Goal: Task Accomplishment & Management: Manage account settings

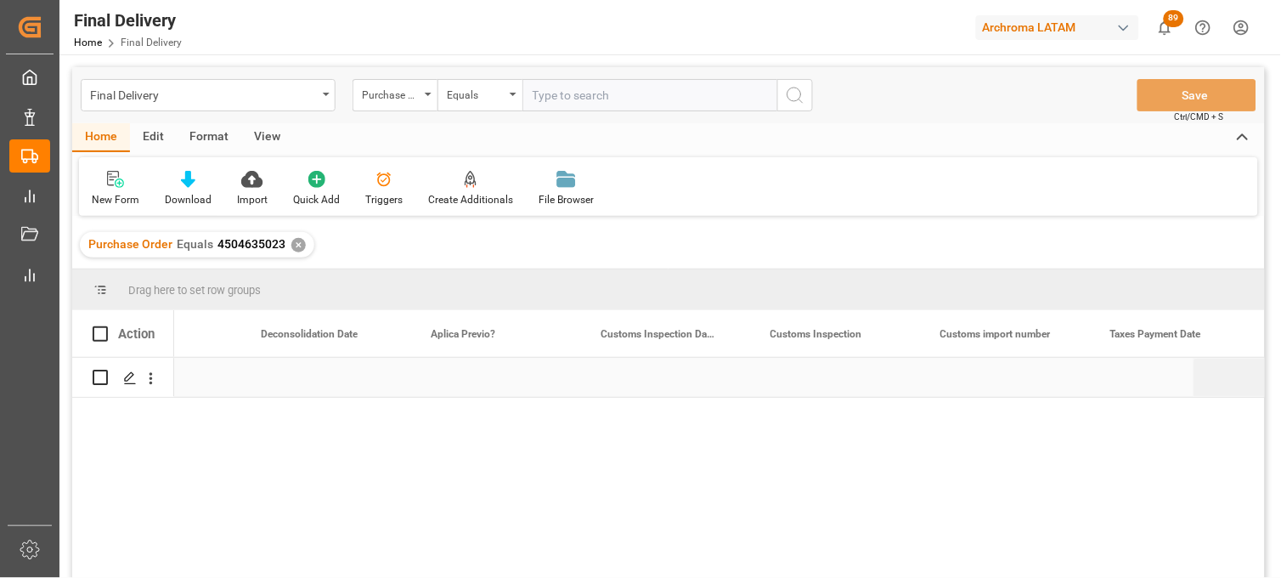
scroll to position [0, 1293]
click at [1000, 393] on div "Press SPACE to select this row." at bounding box center [1005, 377] width 170 height 39
click at [983, 376] on div "Press SPACE to select this row." at bounding box center [1005, 377] width 170 height 39
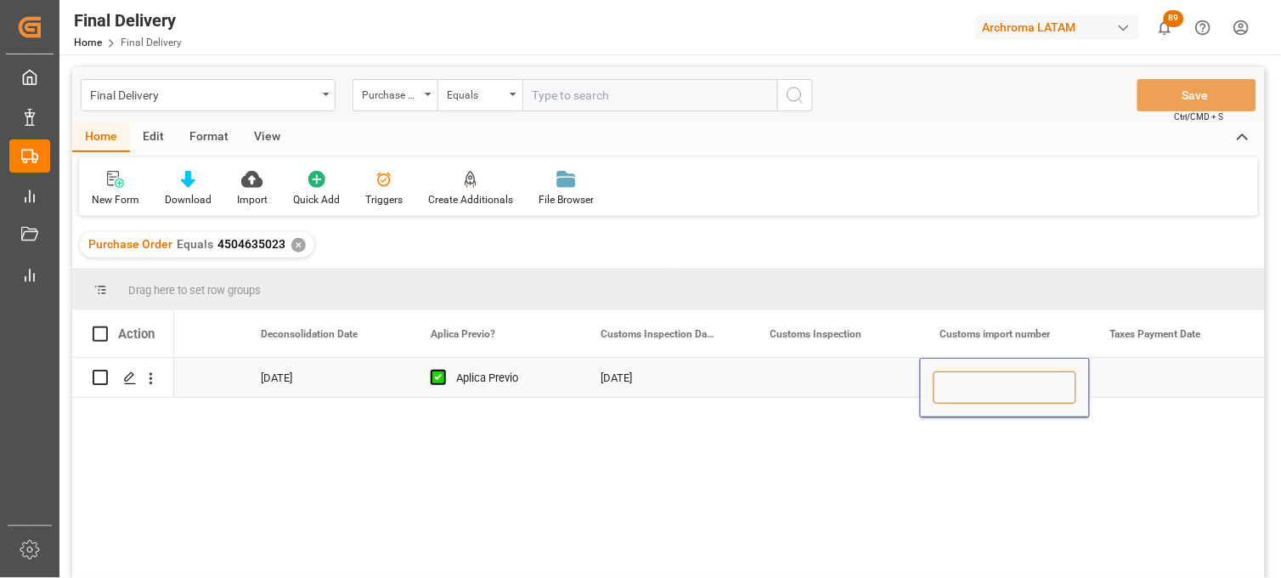
click at [983, 376] on input "Press SPACE to select this row." at bounding box center [1005, 387] width 143 height 32
paste input "25 16 3108 5003639"
type input "25 16 3108 5003639"
click at [1160, 379] on div "Press SPACE to select this row." at bounding box center [1175, 377] width 170 height 39
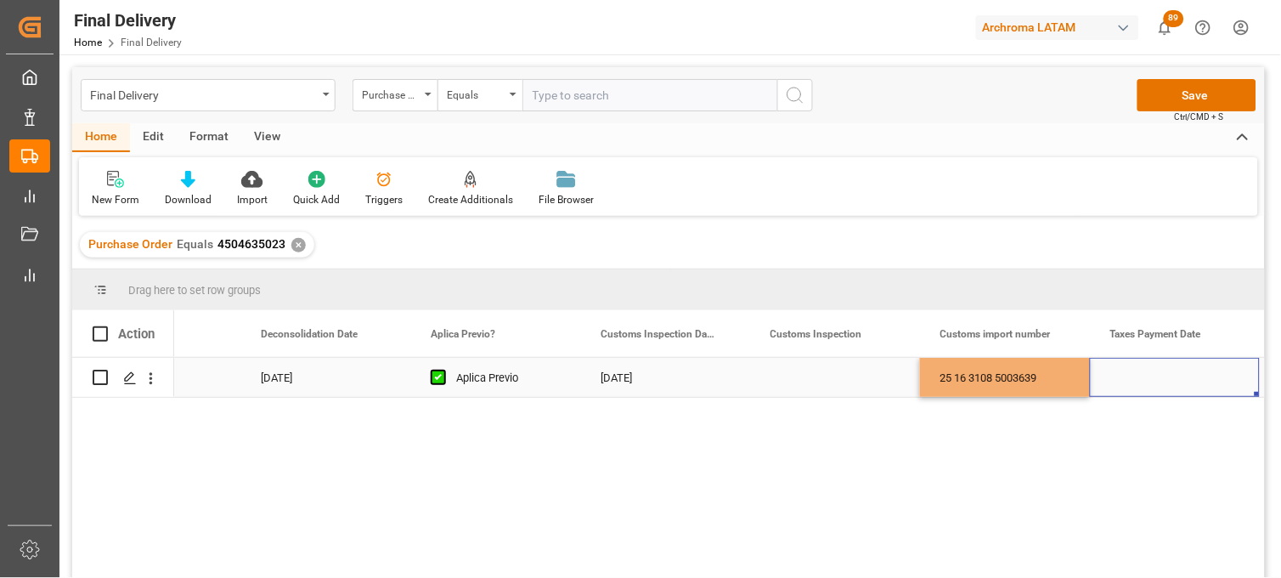
click at [1160, 379] on div "Press SPACE to select this row." at bounding box center [1175, 377] width 170 height 39
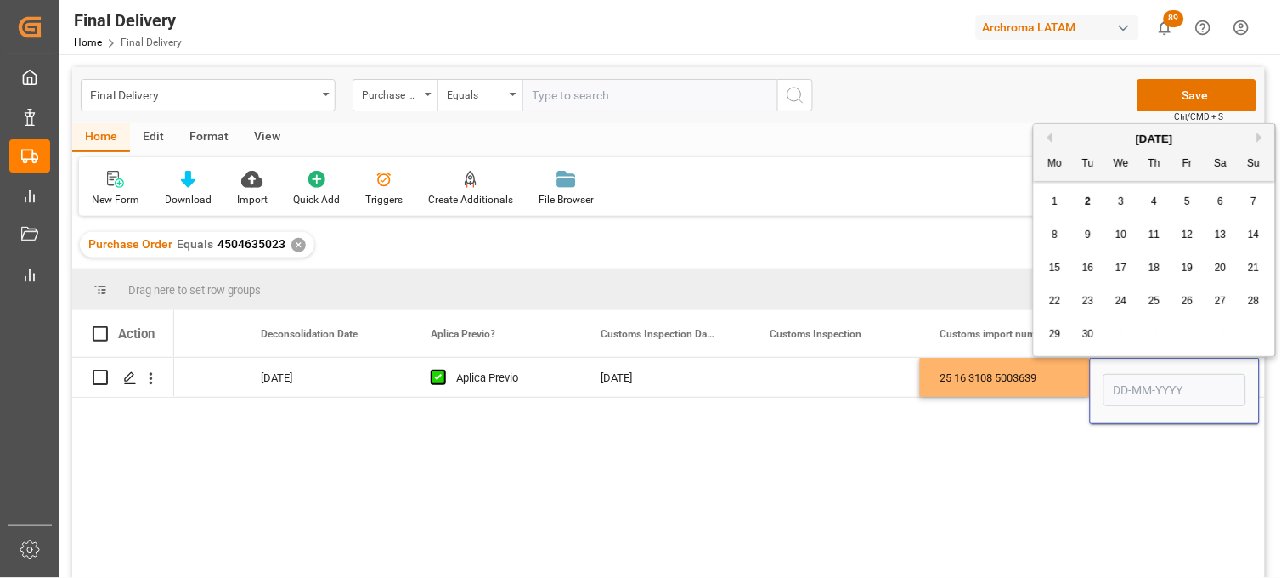
click at [1089, 201] on span "2" at bounding box center [1089, 201] width 6 height 12
type input "[DATE]"
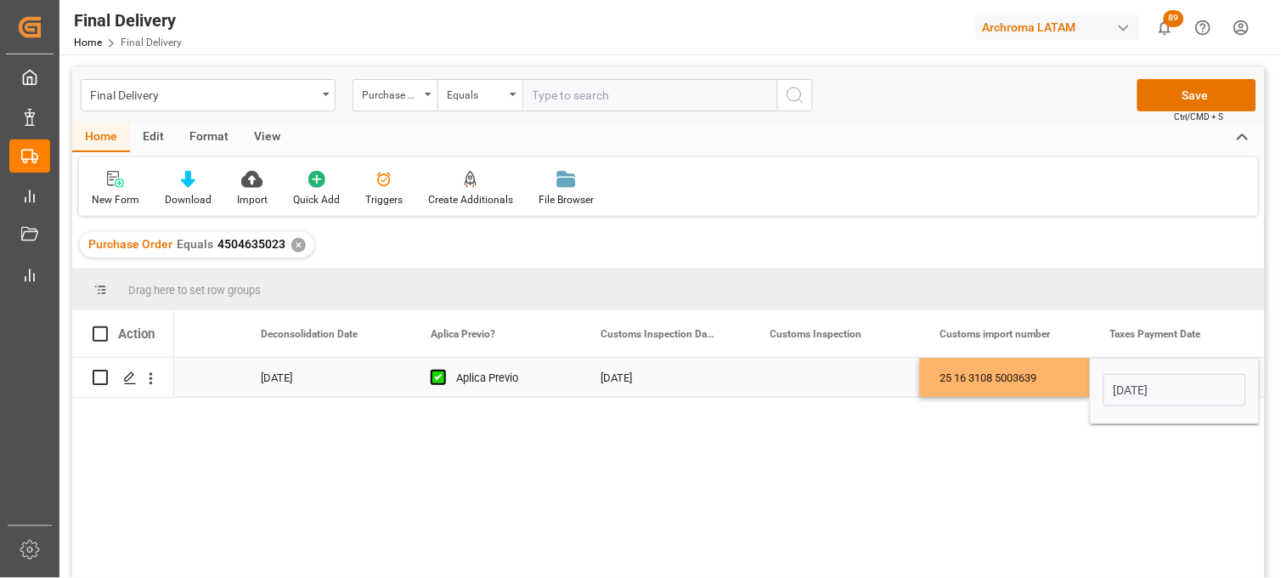
click at [1029, 374] on div "25 16 3108 5003639" at bounding box center [1005, 377] width 170 height 39
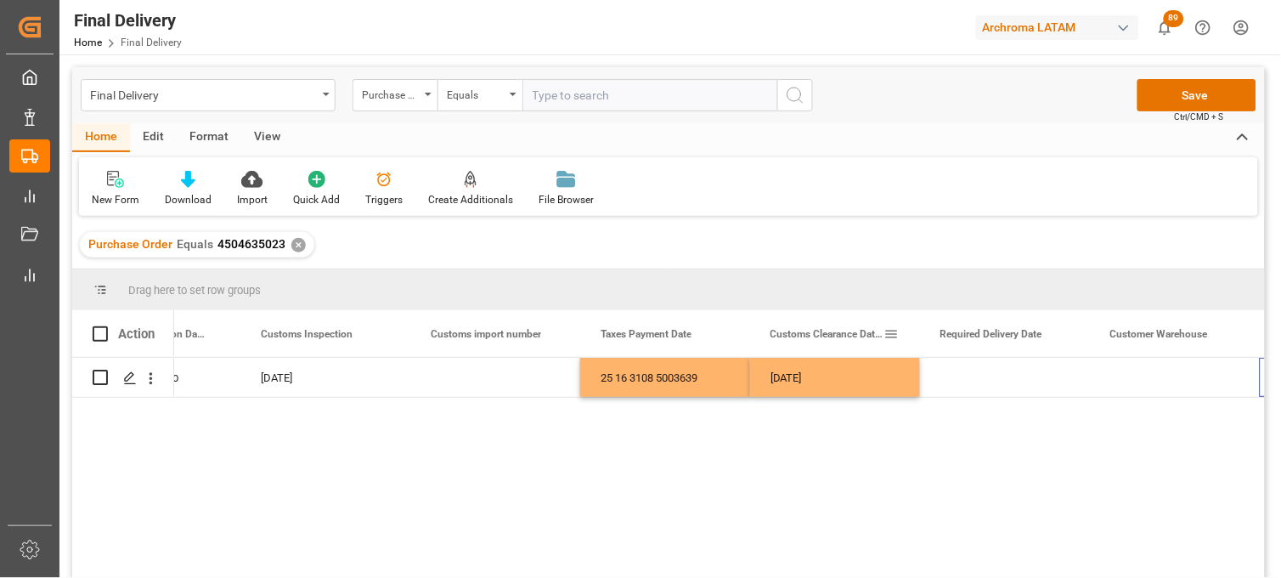
scroll to position [0, 1803]
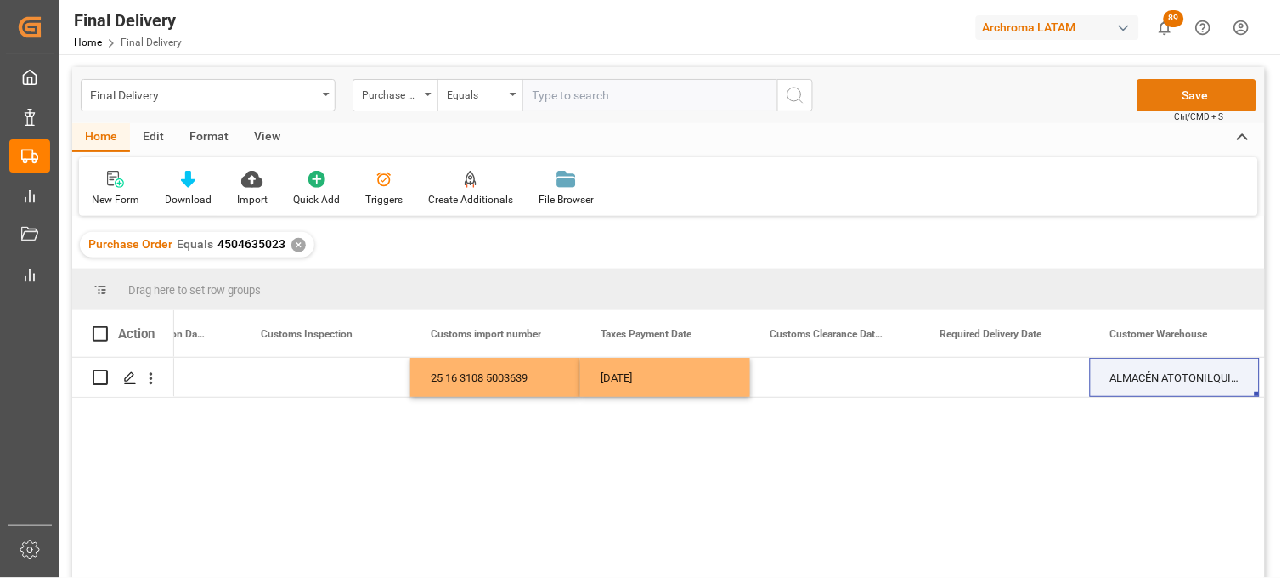
click at [1162, 88] on button "Save" at bounding box center [1197, 95] width 119 height 32
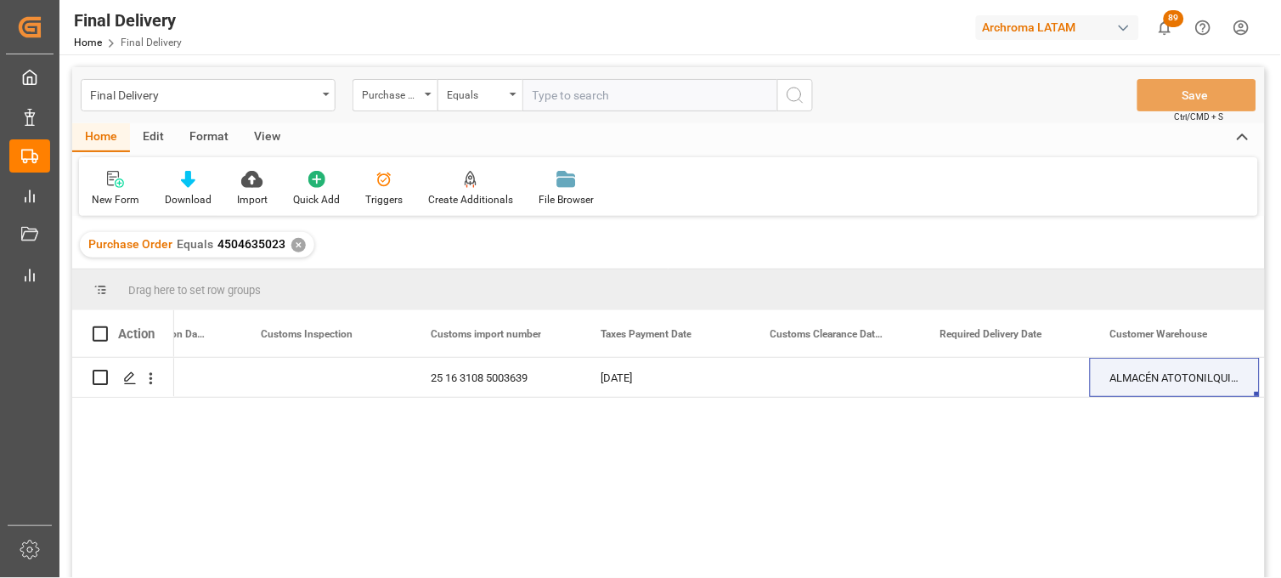
click at [296, 241] on div "✕" at bounding box center [298, 245] width 14 height 14
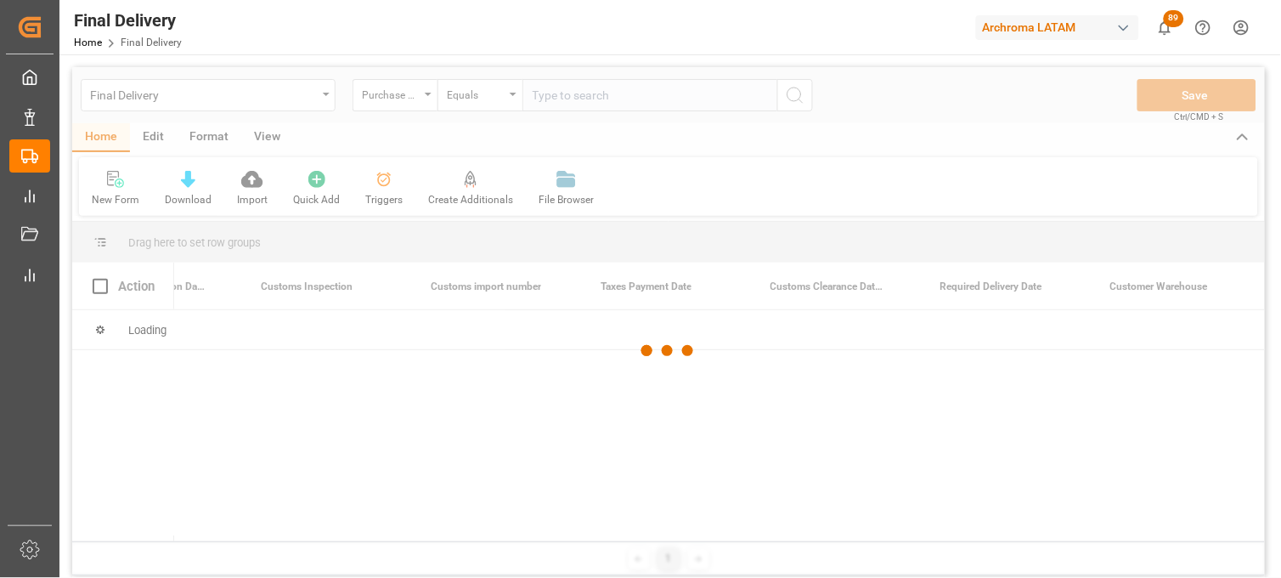
click at [401, 90] on div at bounding box center [668, 351] width 1193 height 568
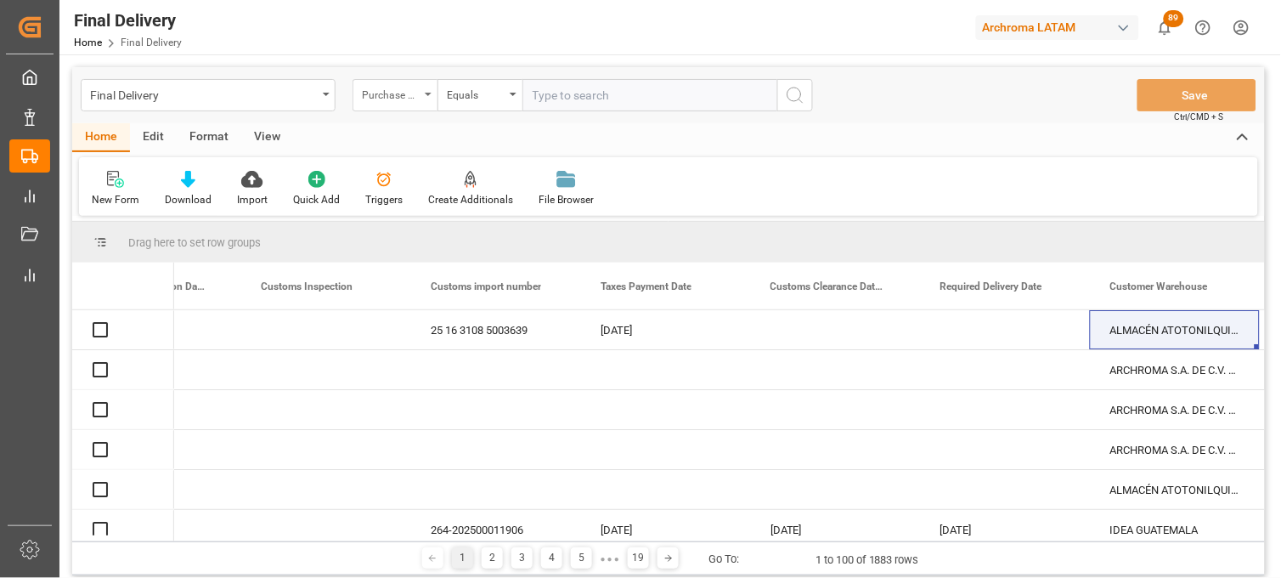
click at [410, 96] on div "Purchase Order" at bounding box center [391, 93] width 58 height 20
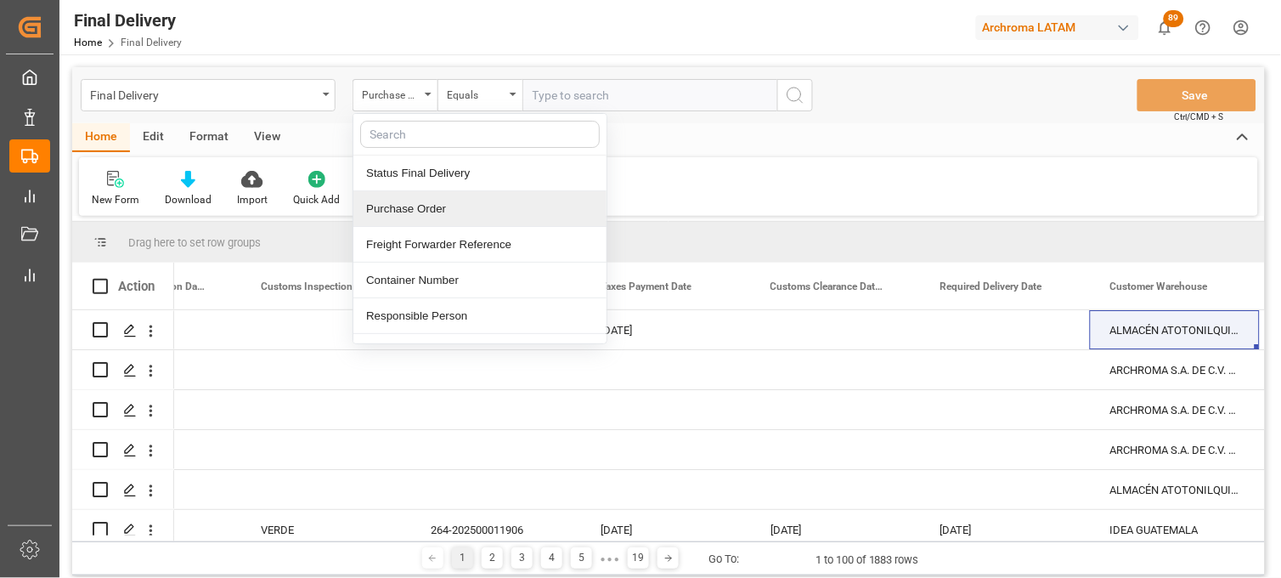
drag, startPoint x: 431, startPoint y: 213, endPoint x: 485, endPoint y: 90, distance: 134.7
click at [427, 208] on div "Purchase Order" at bounding box center [479, 209] width 253 height 36
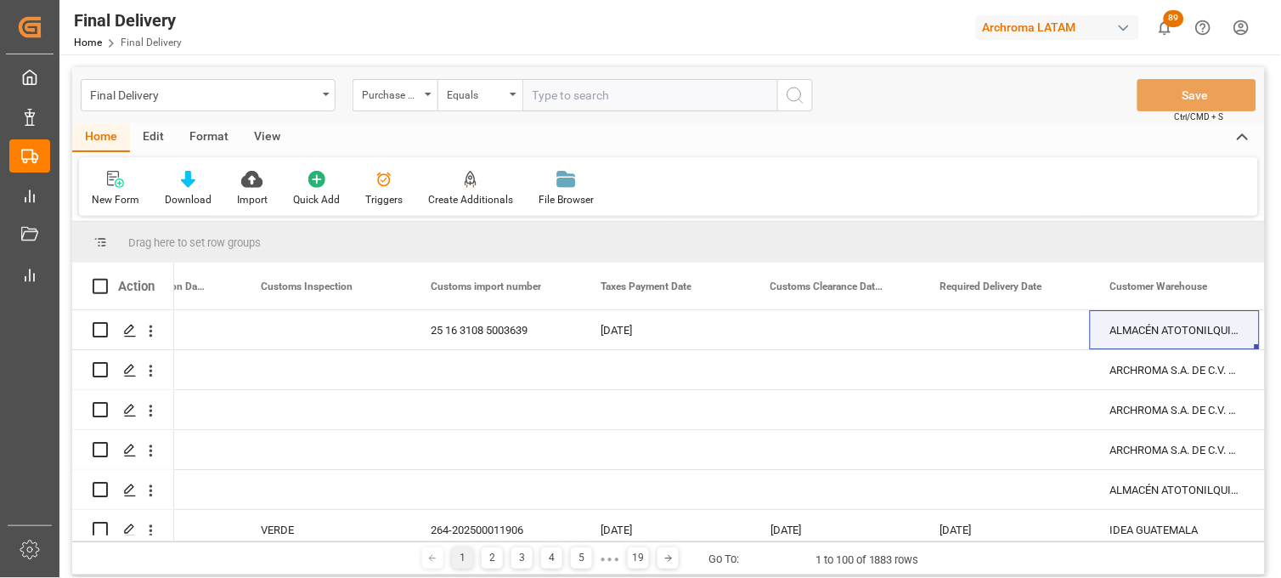
click at [573, 102] on input "text" at bounding box center [650, 95] width 255 height 32
paste input "4504642838"
type input "4504642838"
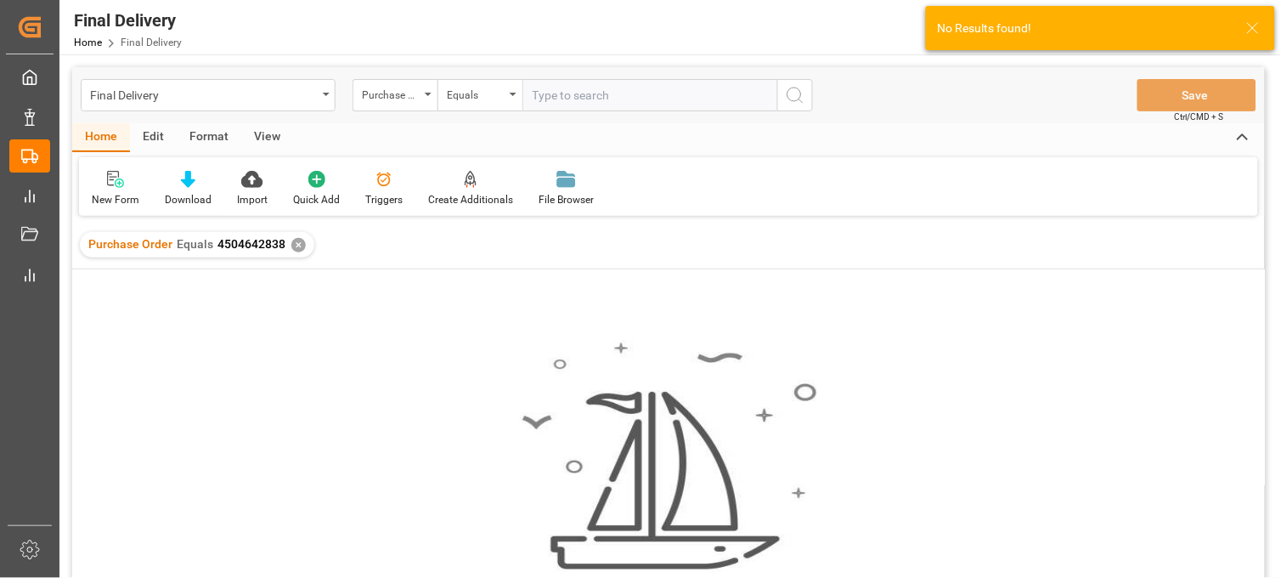
click at [299, 241] on div "✕" at bounding box center [298, 245] width 14 height 14
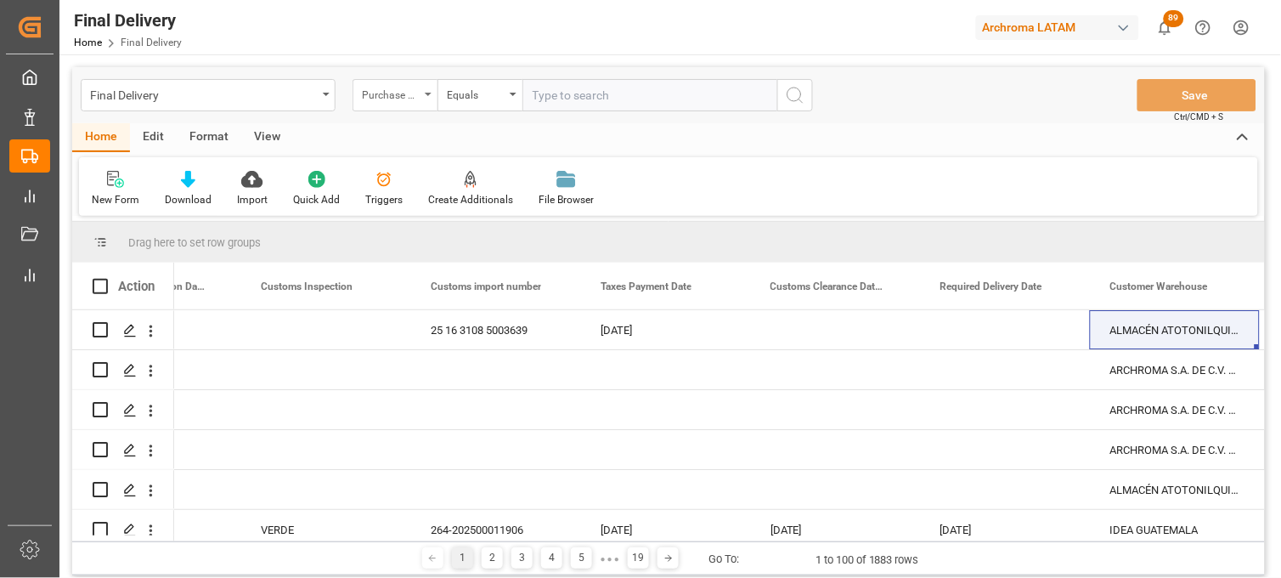
click at [431, 89] on div "Purchase Order" at bounding box center [395, 95] width 85 height 32
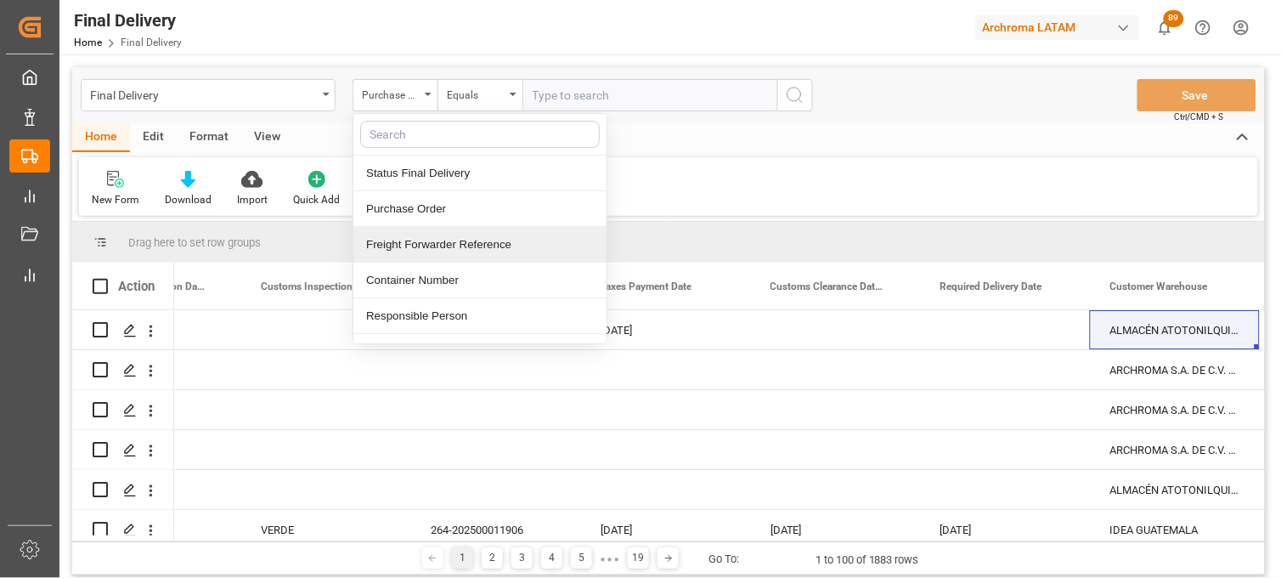
click at [453, 240] on div "Freight Forwarder Reference" at bounding box center [479, 245] width 253 height 36
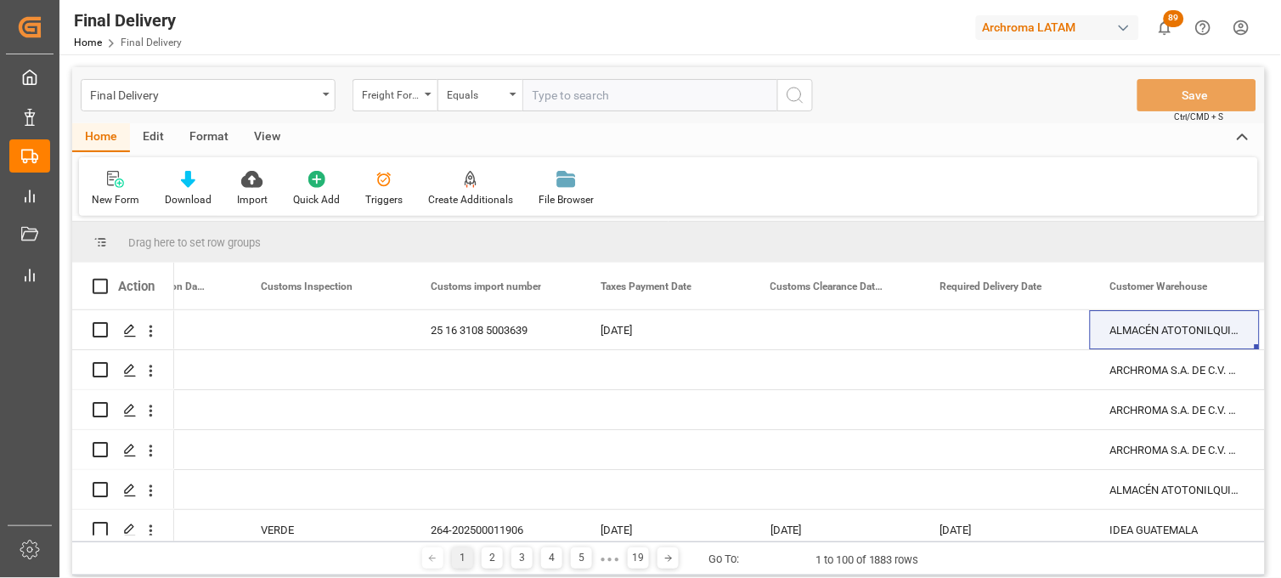
click at [549, 98] on input "text" at bounding box center [650, 95] width 255 height 32
paste input "250915080074"
type input "250915080074"
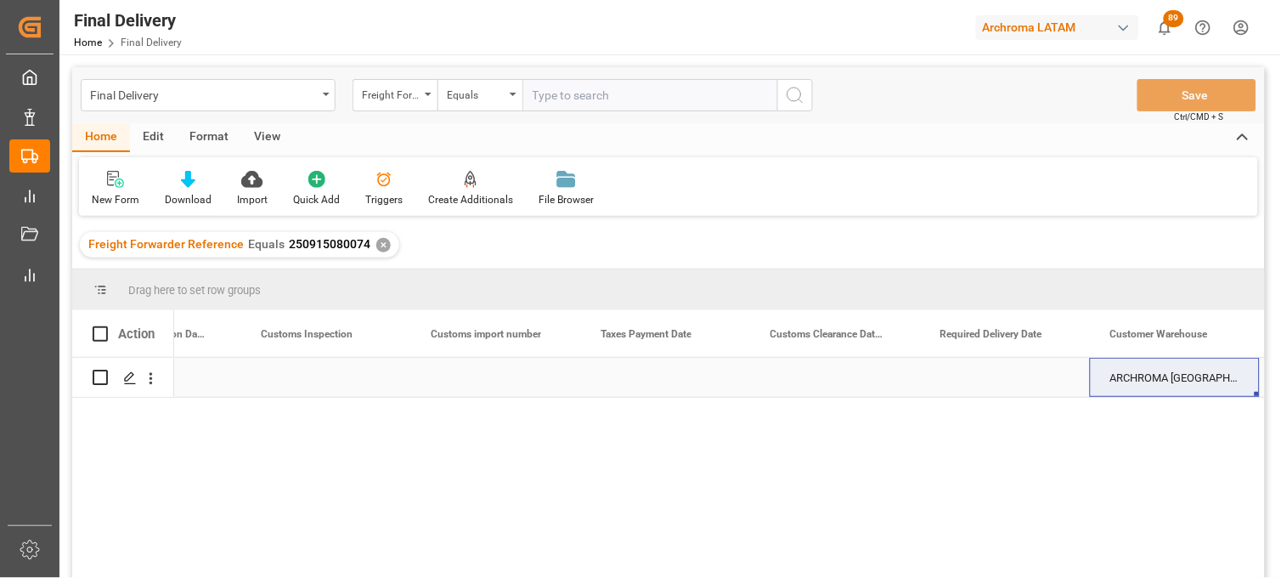
click at [632, 376] on div "Press SPACE to select this row." at bounding box center [665, 377] width 170 height 39
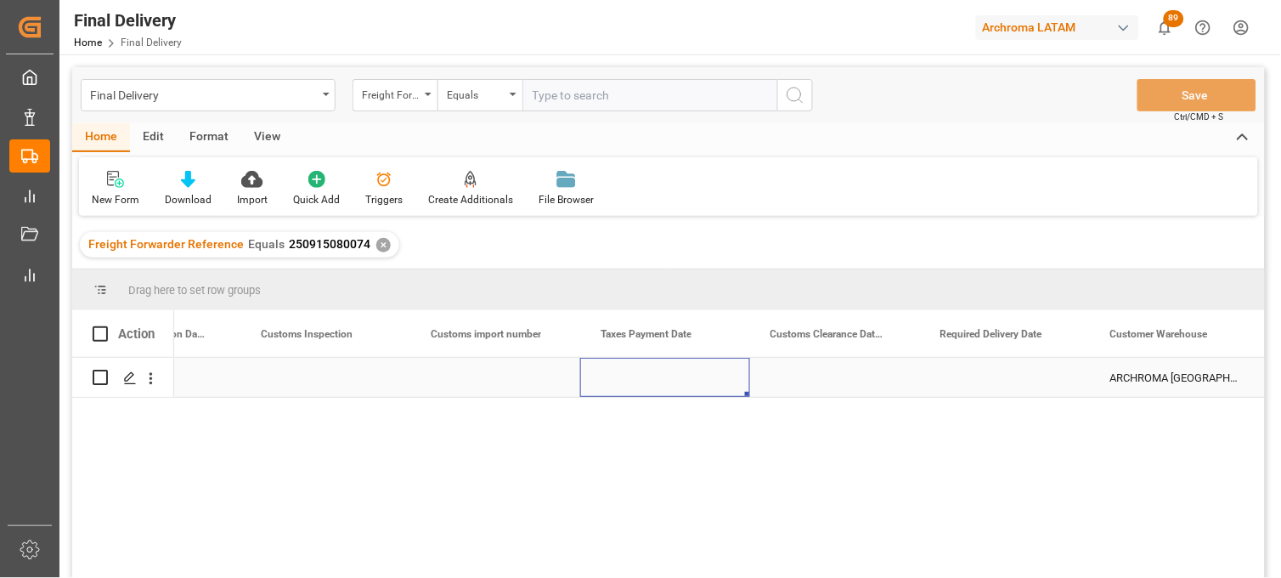
click at [632, 376] on div "Press SPACE to select this row." at bounding box center [665, 377] width 170 height 39
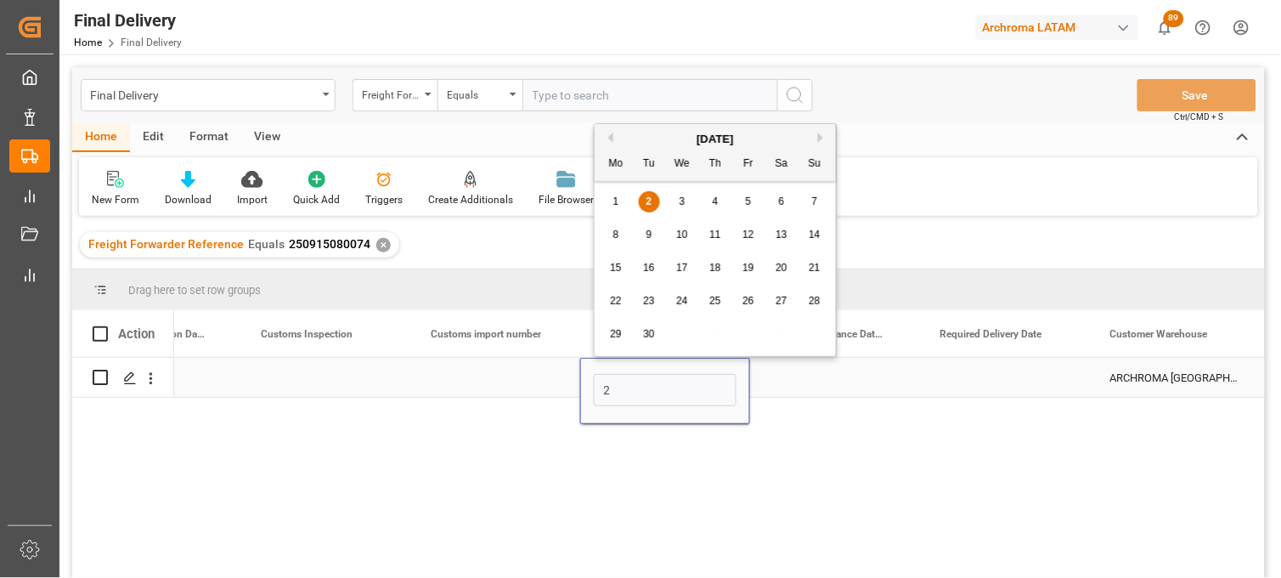
type input "[DATE]"
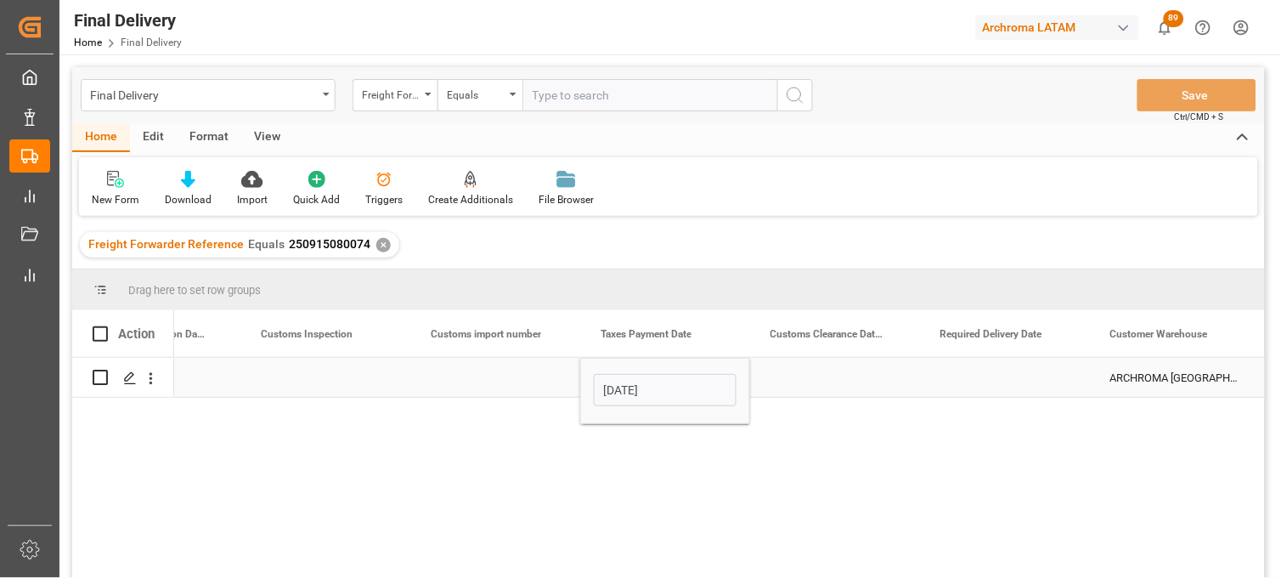
drag, startPoint x: 524, startPoint y: 378, endPoint x: 512, endPoint y: 376, distance: 12.2
click at [523, 378] on div "Press SPACE to select this row." at bounding box center [495, 377] width 170 height 39
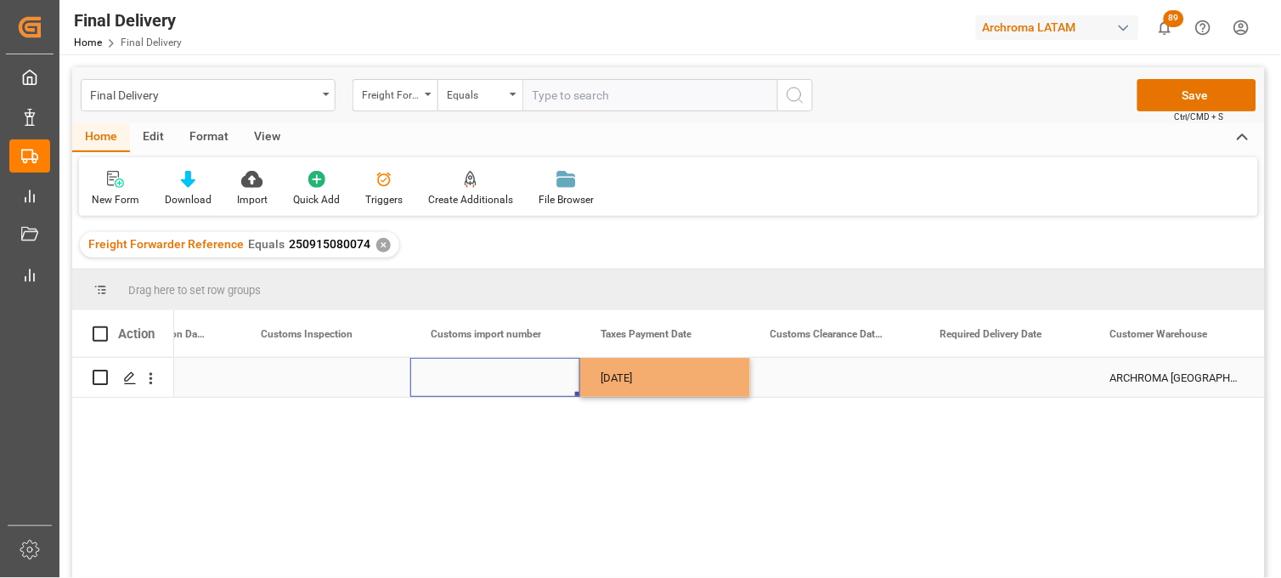
click at [512, 376] on div "Press SPACE to select this row." at bounding box center [495, 377] width 170 height 39
click at [506, 375] on div "Press SPACE to select this row." at bounding box center [495, 377] width 170 height 39
type input "25 43 3108 5006925"
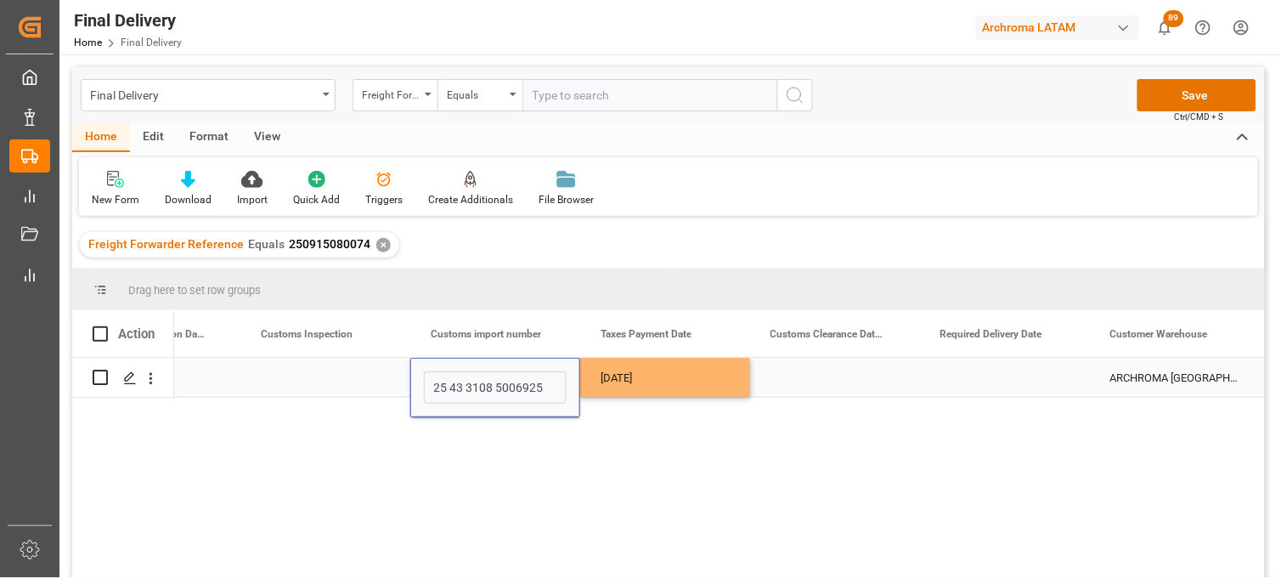
drag, startPoint x: 630, startPoint y: 375, endPoint x: 749, endPoint y: 376, distance: 118.1
click at [635, 375] on div "[DATE]" at bounding box center [665, 377] width 170 height 39
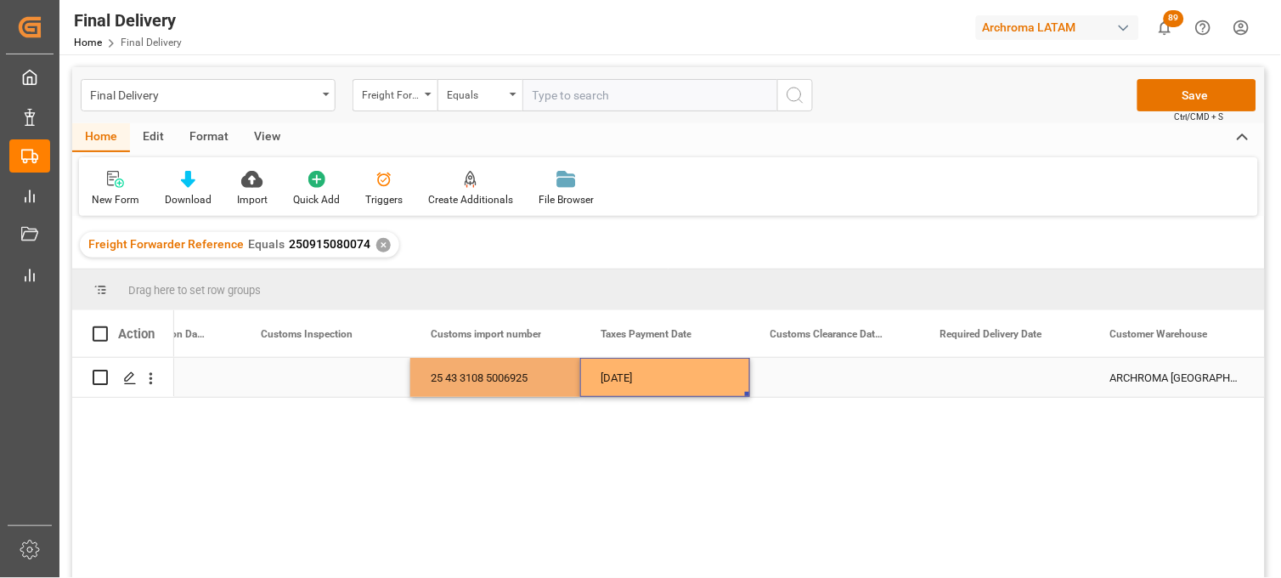
click at [792, 376] on div "Press SPACE to select this row." at bounding box center [835, 377] width 170 height 39
click at [988, 374] on div "Press SPACE to select this row." at bounding box center [1005, 377] width 170 height 39
click at [290, 369] on div "Press SPACE to select this row." at bounding box center [325, 377] width 170 height 39
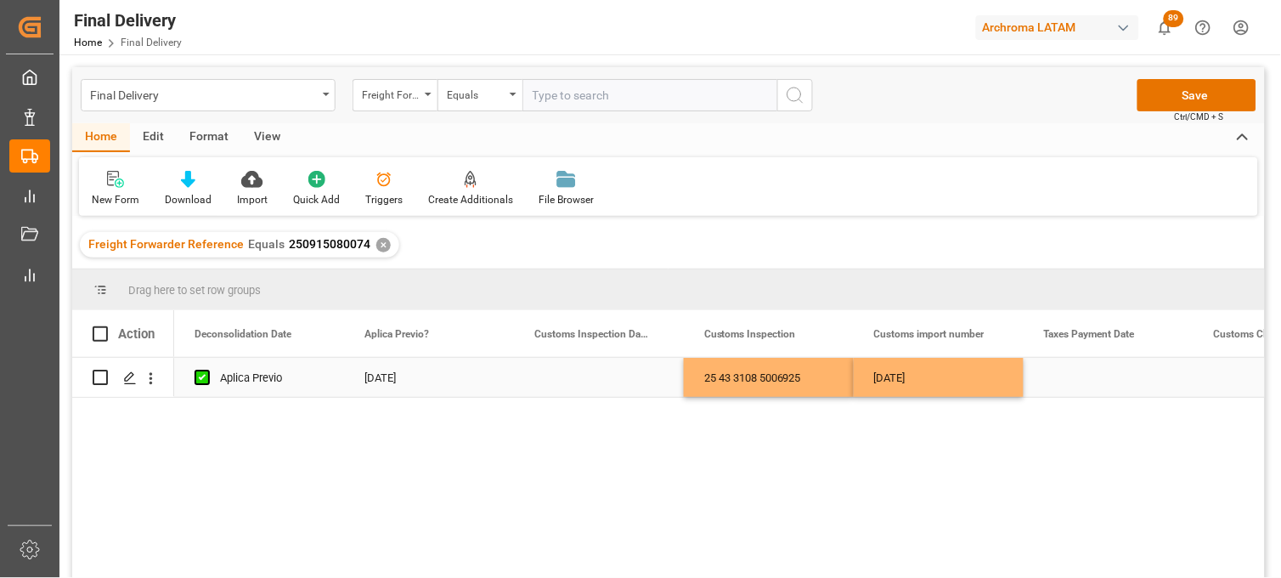
scroll to position [0, 1360]
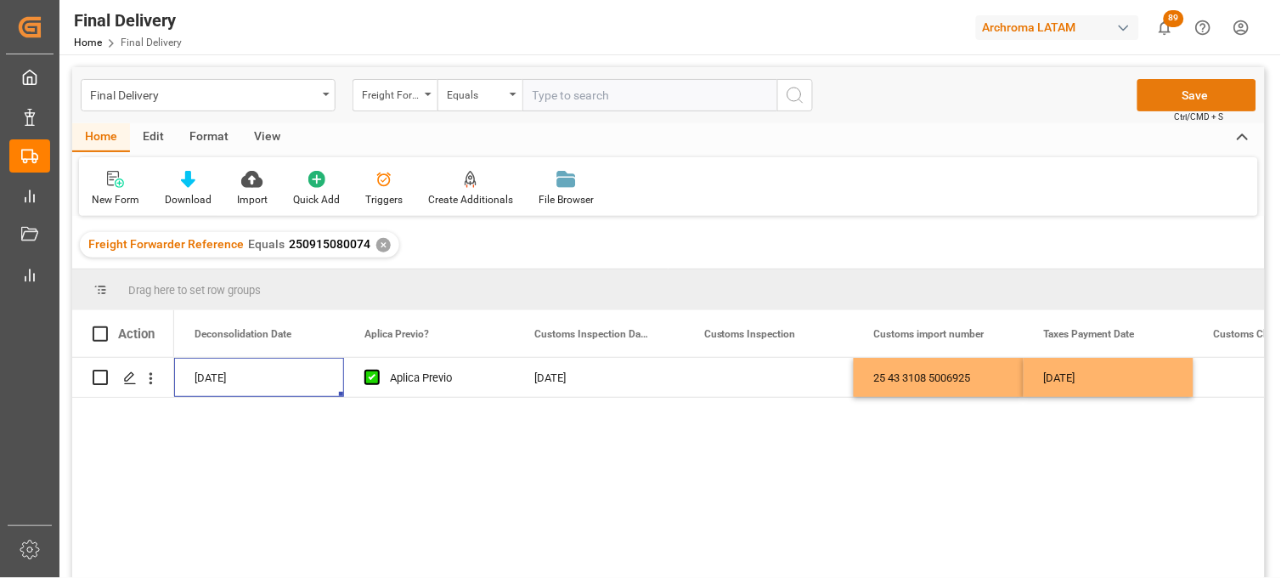
click at [1187, 93] on button "Save" at bounding box center [1197, 95] width 119 height 32
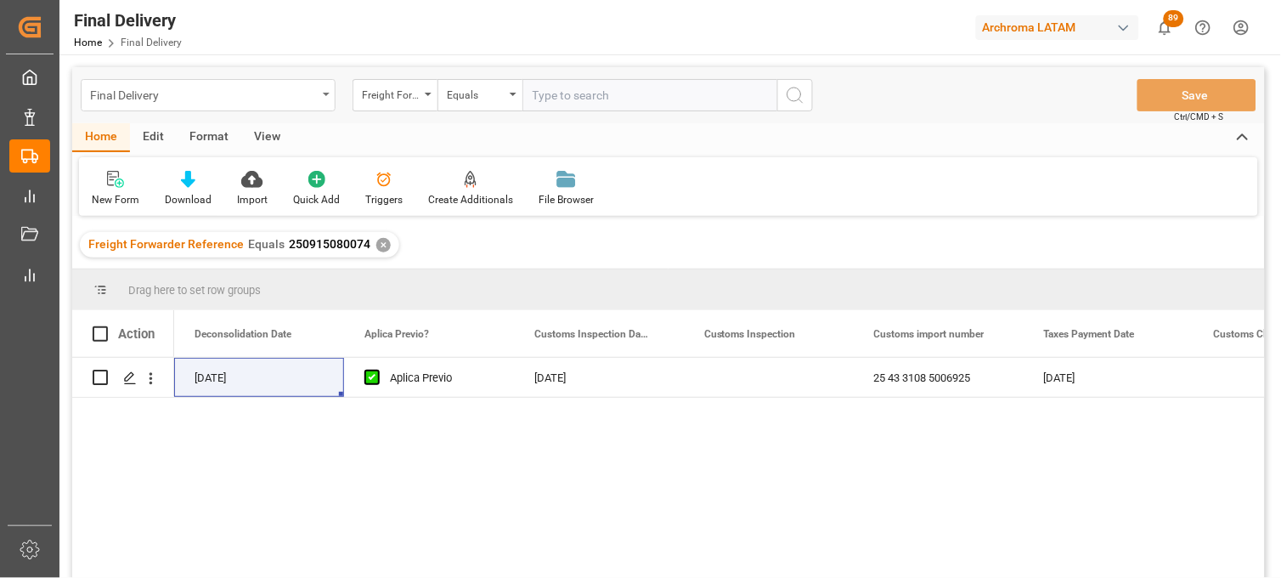
click at [175, 94] on div "Final Delivery" at bounding box center [203, 93] width 227 height 21
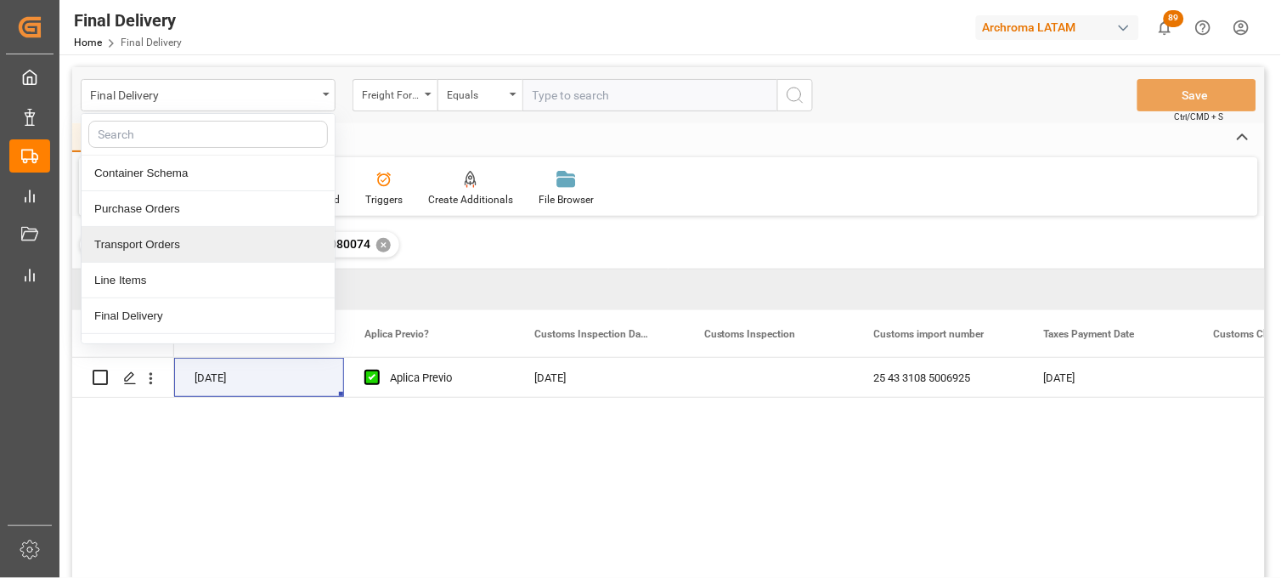
click at [445, 259] on div "Freight Forwarder Reference Equals 250915080074 ✕" at bounding box center [668, 245] width 1193 height 48
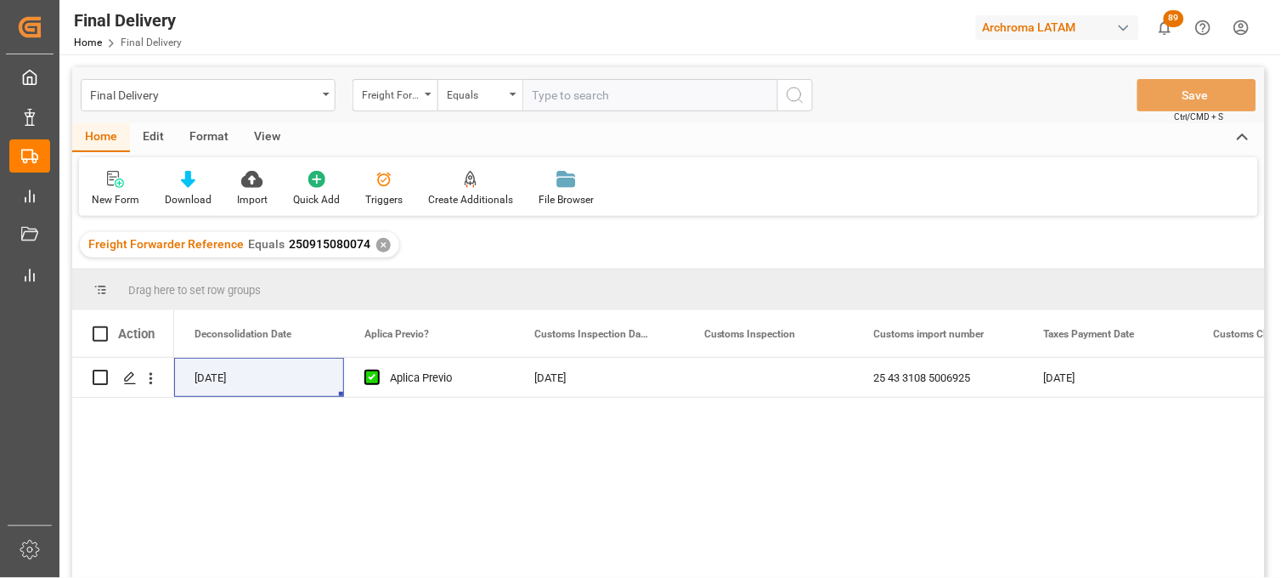
click at [376, 242] on div "✕" at bounding box center [383, 245] width 14 height 14
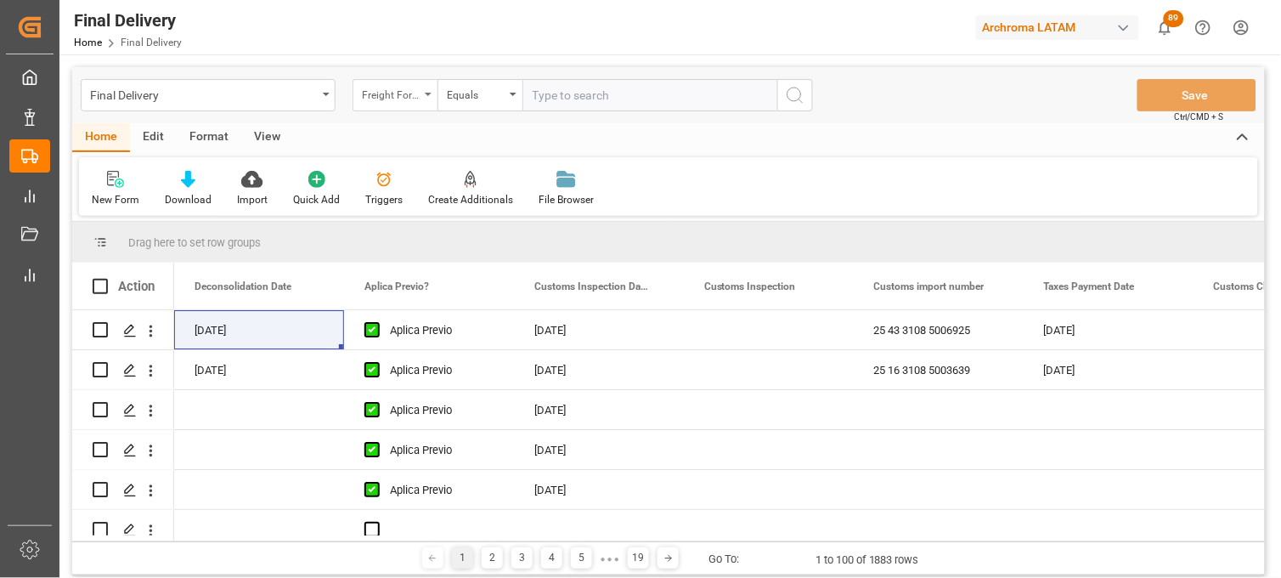
click at [419, 96] on div "Freight Forwarder Reference" at bounding box center [391, 93] width 58 height 20
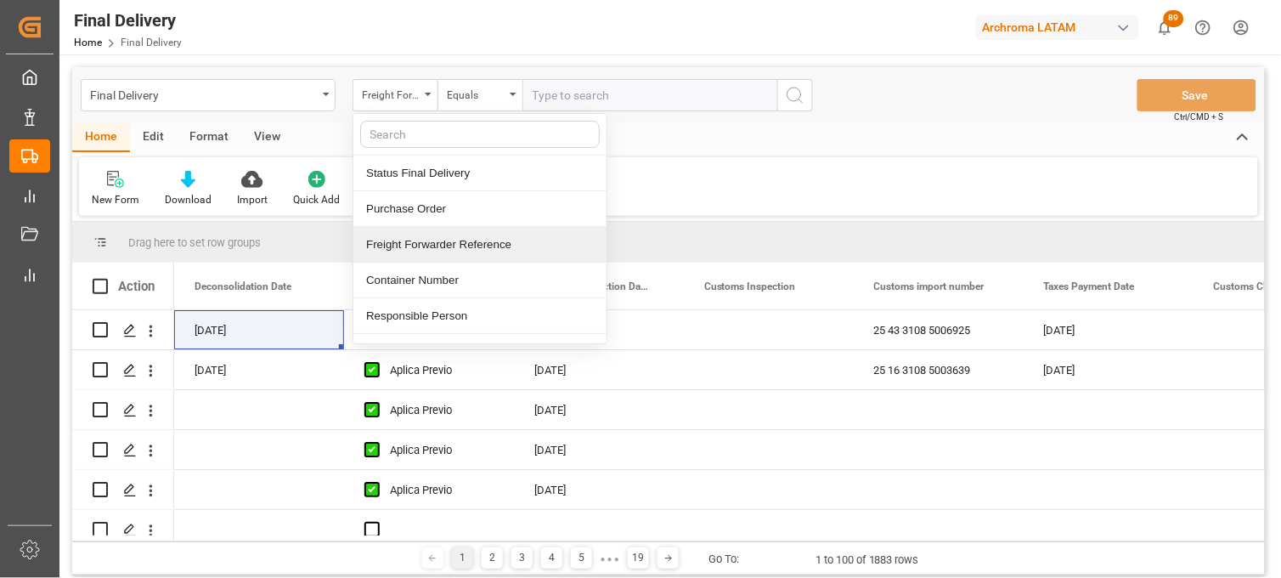
click at [489, 242] on div "Freight Forwarder Reference" at bounding box center [479, 245] width 253 height 36
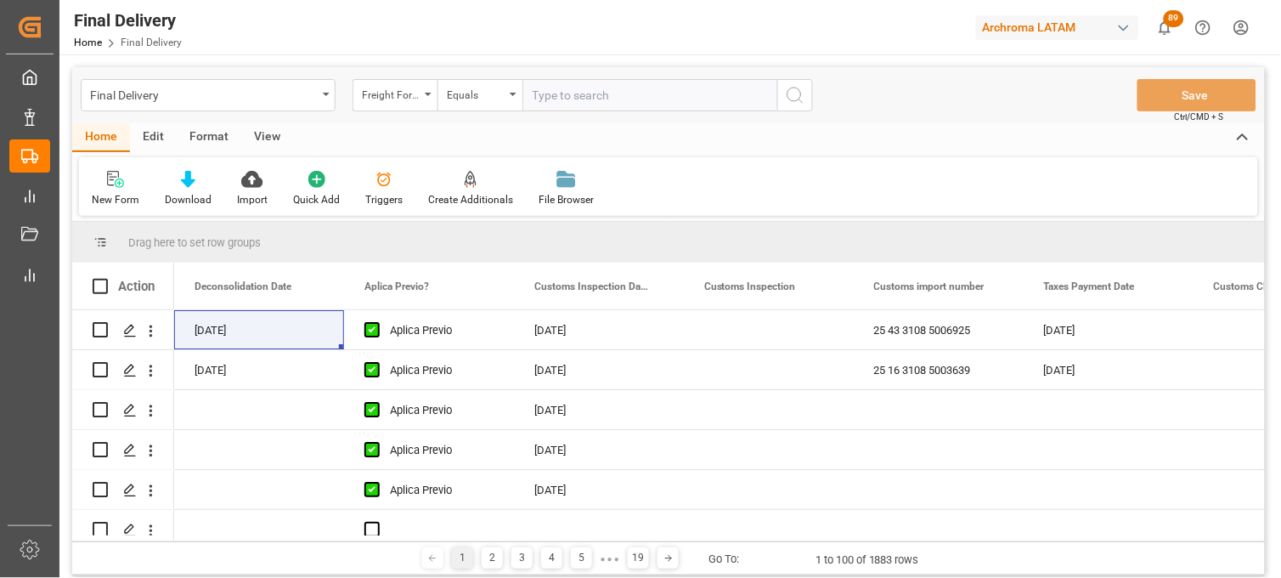
click at [544, 95] on input "text" at bounding box center [650, 95] width 255 height 32
paste input "250815080140"
type input "250815080140"
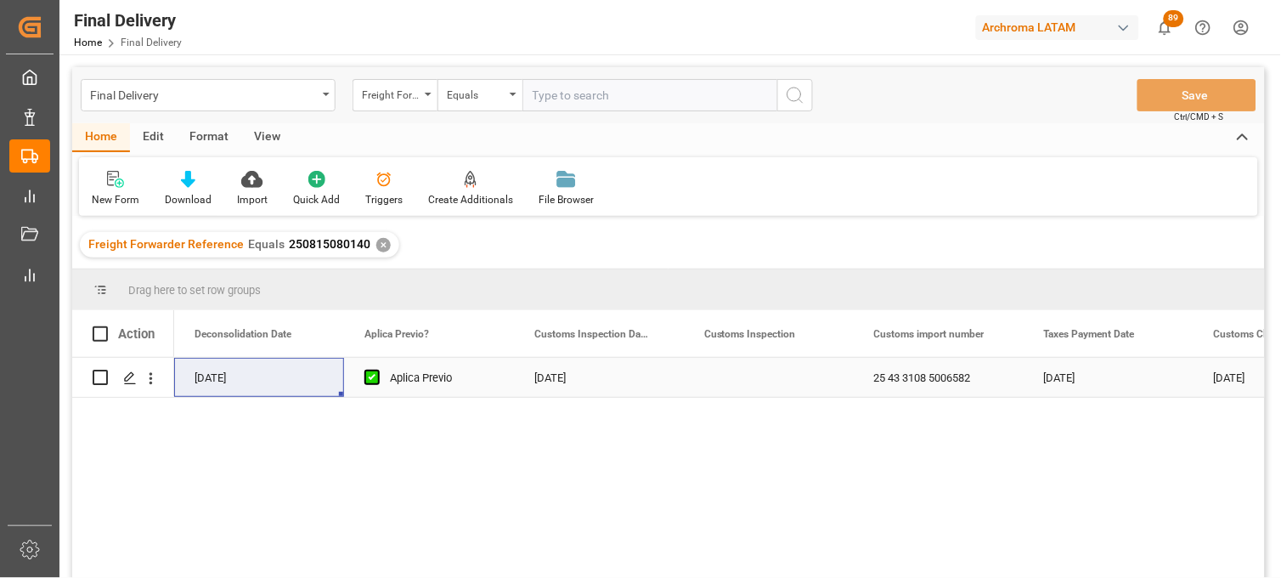
click at [740, 369] on div "Press SPACE to select this row." at bounding box center [769, 377] width 170 height 39
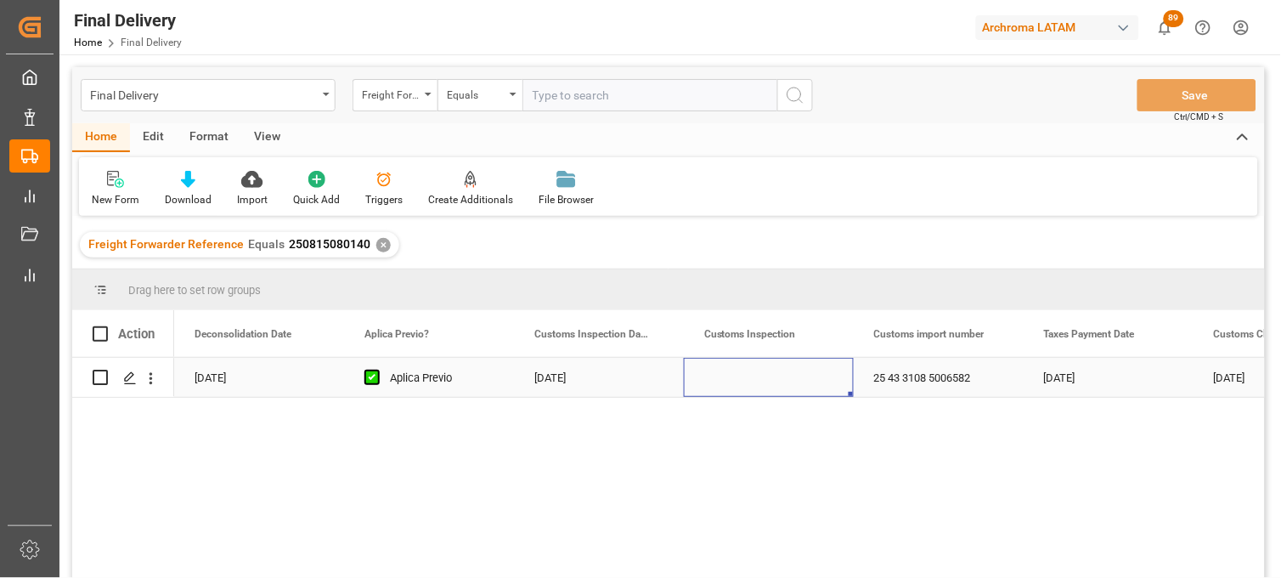
click at [738, 382] on div "Press SPACE to select this row." at bounding box center [769, 377] width 170 height 39
click at [738, 382] on input "Press SPACE to select this row." at bounding box center [769, 387] width 143 height 32
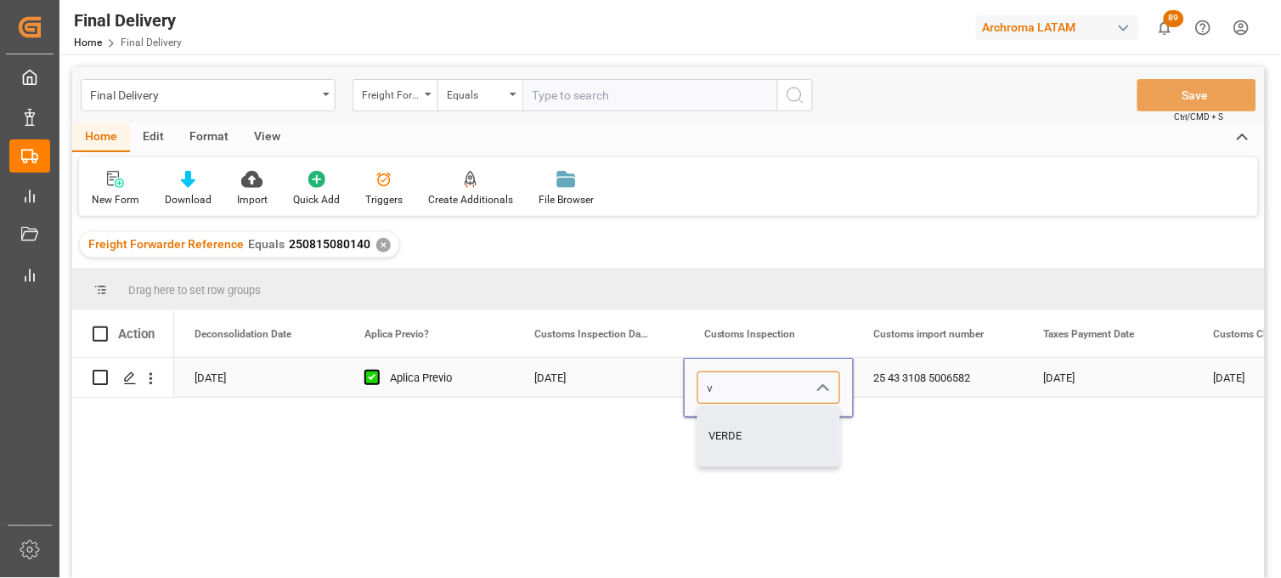
drag, startPoint x: 749, startPoint y: 427, endPoint x: 752, endPoint y: 414, distance: 13.2
click at [749, 427] on div "VERDE" at bounding box center [768, 435] width 141 height 59
type input "VERDE"
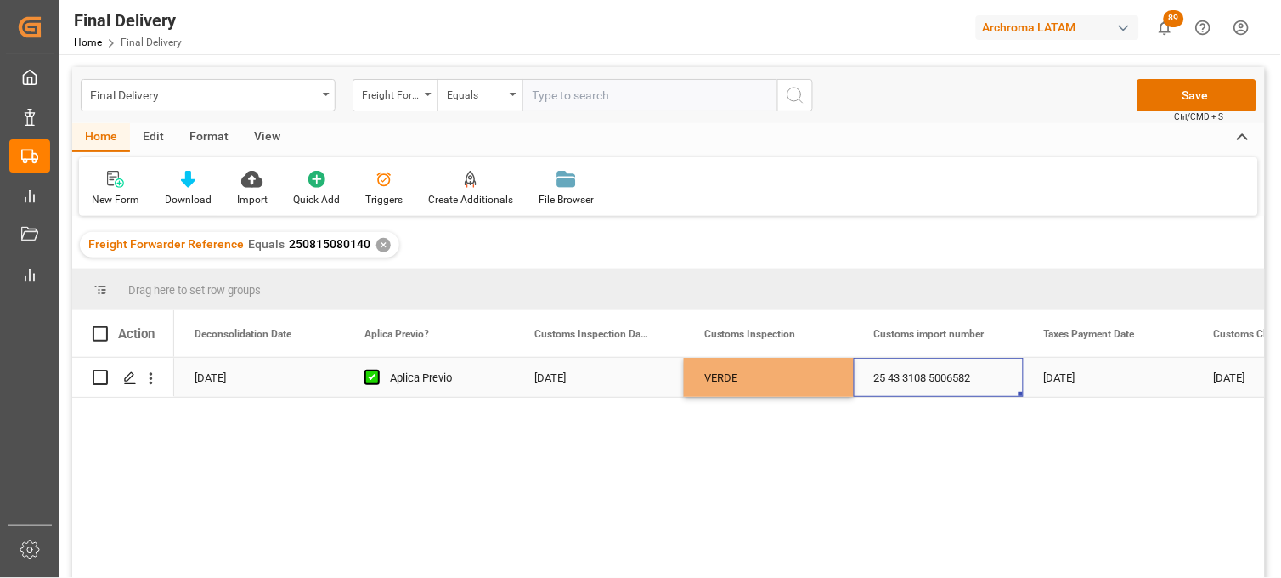
click at [935, 371] on div "25 43 3108 5006582" at bounding box center [939, 377] width 170 height 39
click at [765, 372] on div "VERDE" at bounding box center [768, 378] width 129 height 39
click at [915, 381] on div "25 43 3108 5006582" at bounding box center [939, 377] width 170 height 39
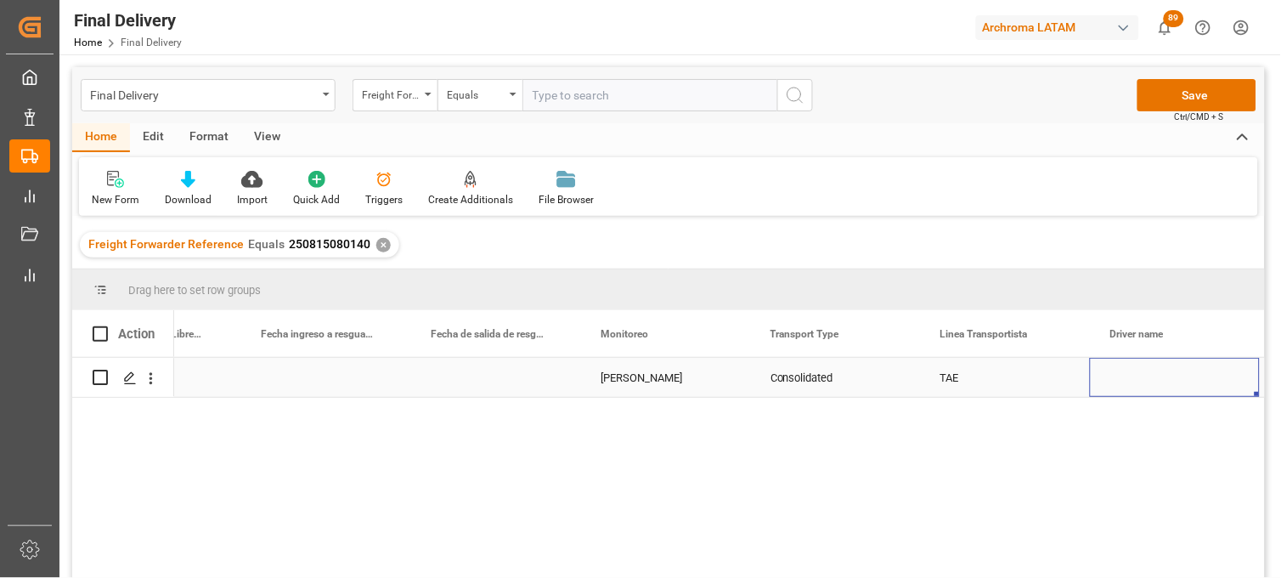
scroll to position [0, 3842]
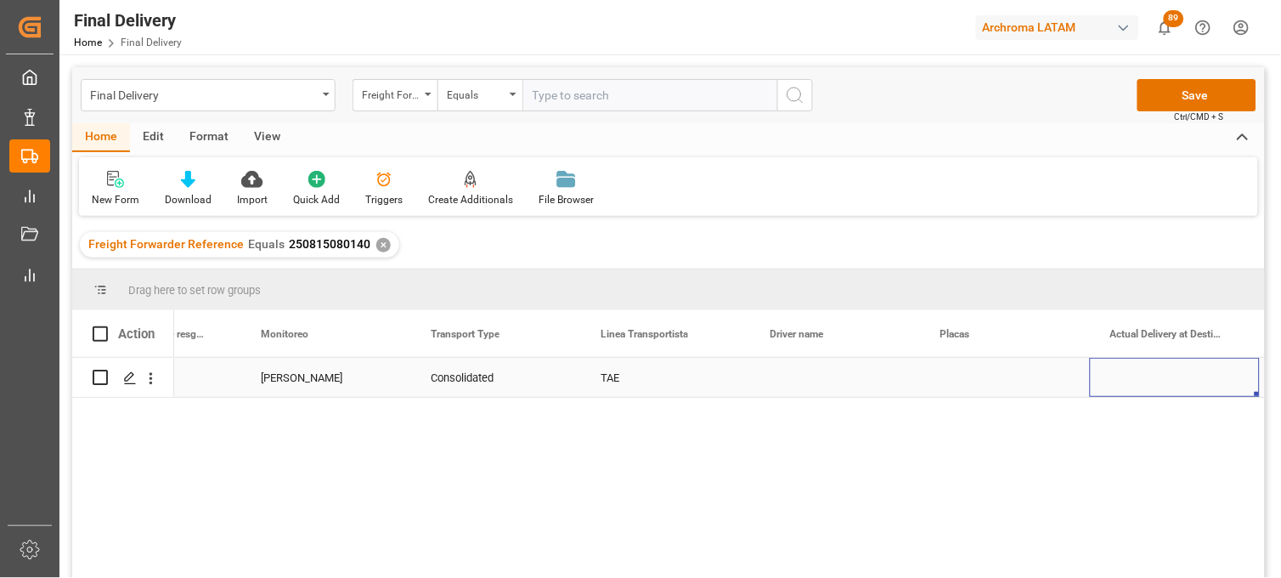
click at [783, 380] on div "Press SPACE to select this row." at bounding box center [835, 377] width 170 height 39
click at [783, 379] on div "Press SPACE to select this row." at bounding box center [835, 377] width 170 height 39
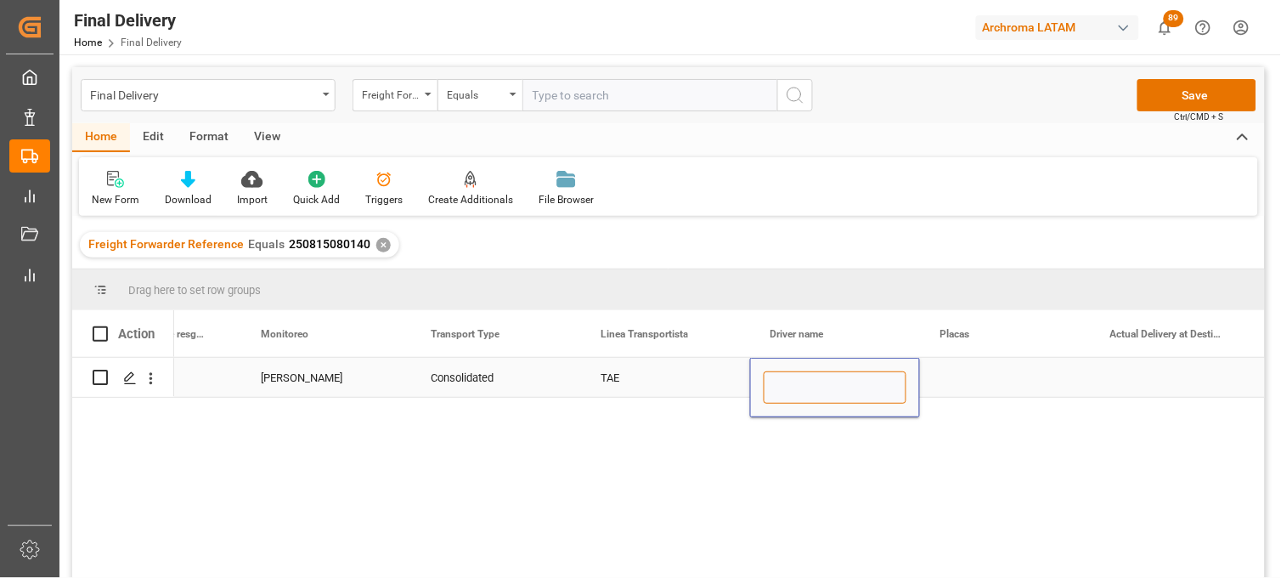
click at [783, 379] on input "Press SPACE to select this row." at bounding box center [835, 387] width 143 height 32
paste input "[PERSON_NAME] [PERSON_NAME] [PERSON_NAME]"
type input "[PERSON_NAME] [PERSON_NAME] [PERSON_NAME]"
click at [958, 376] on div "Press SPACE to select this row." at bounding box center [1005, 377] width 170 height 39
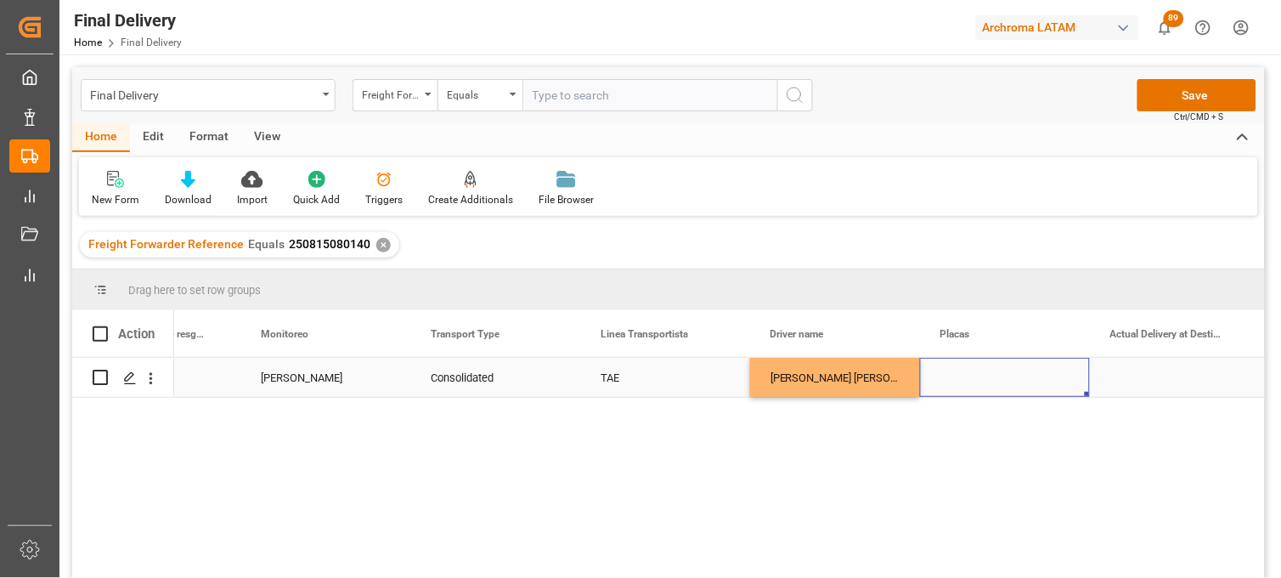
click at [962, 384] on div "Press SPACE to select this row." at bounding box center [1005, 377] width 170 height 39
click at [961, 380] on div "Press SPACE to select this row." at bounding box center [1005, 377] width 170 height 39
click at [961, 380] on input "Press SPACE to select this row." at bounding box center [1005, 387] width 143 height 32
paste input "LF 62 697"
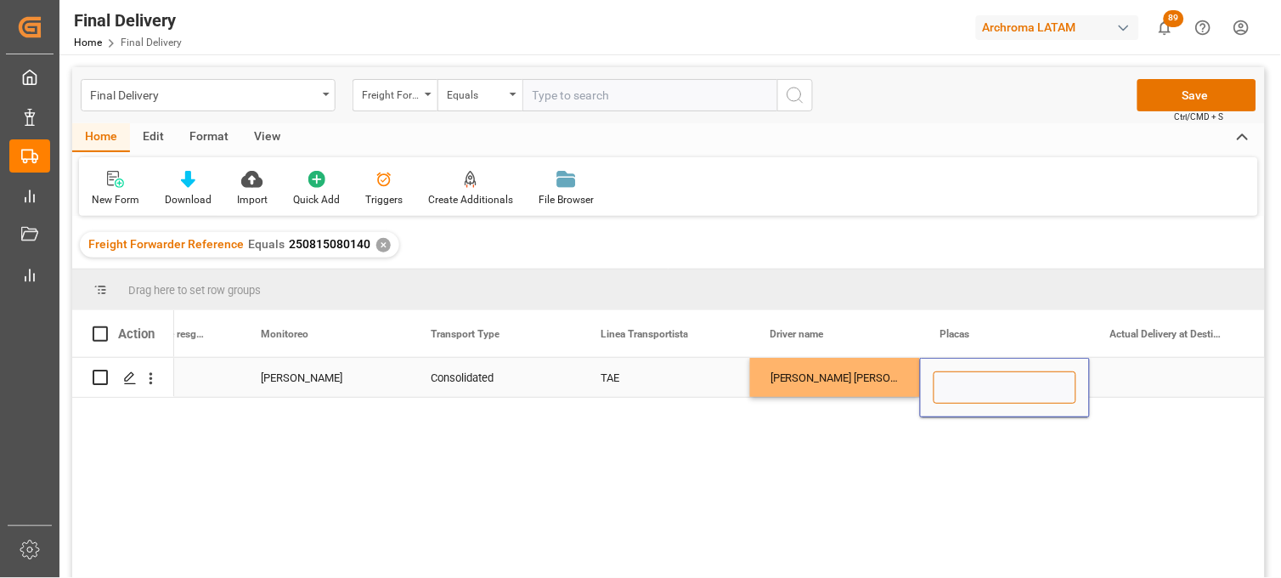
type input "LF 62 697"
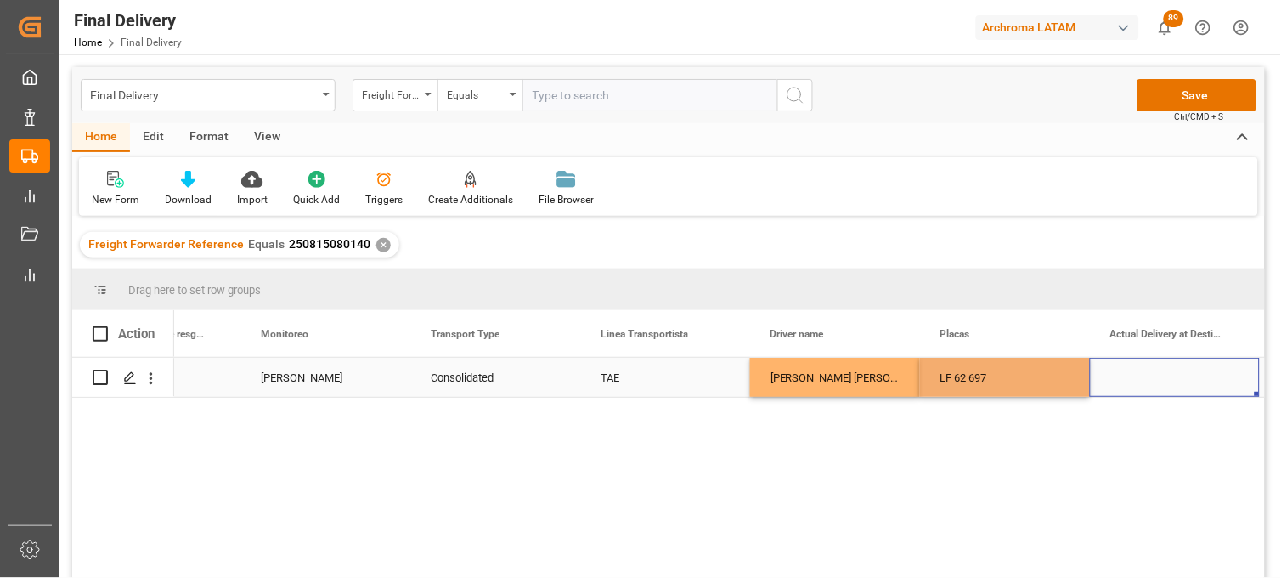
click at [1144, 370] on div "Press SPACE to select this row." at bounding box center [1175, 377] width 170 height 39
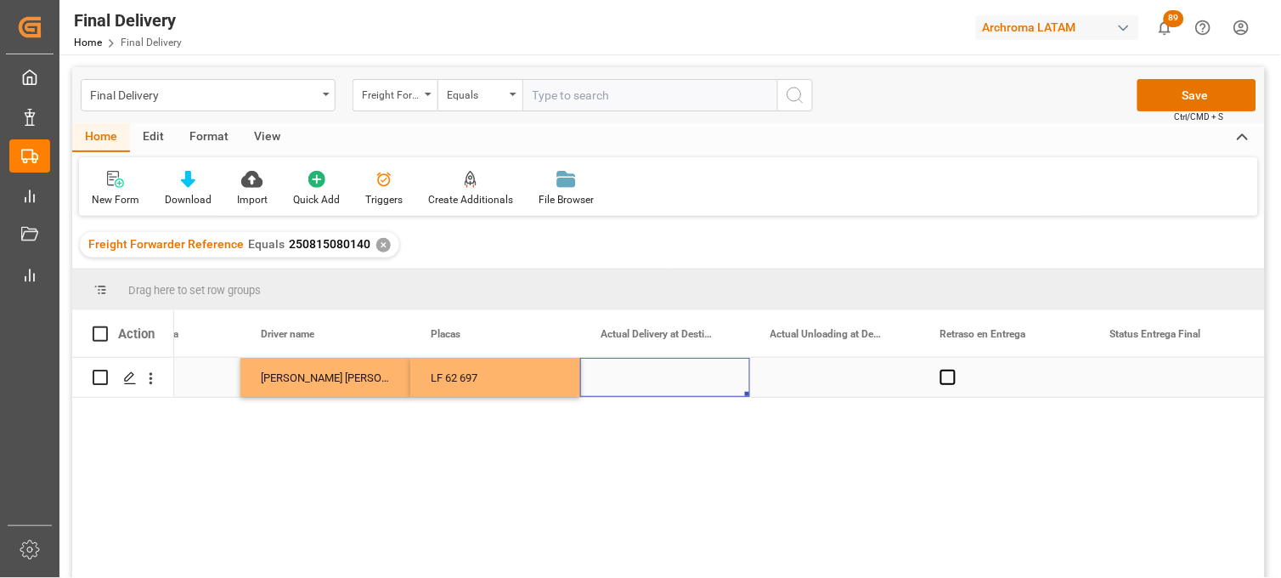
click at [652, 376] on div "Press SPACE to select this row." at bounding box center [665, 377] width 170 height 39
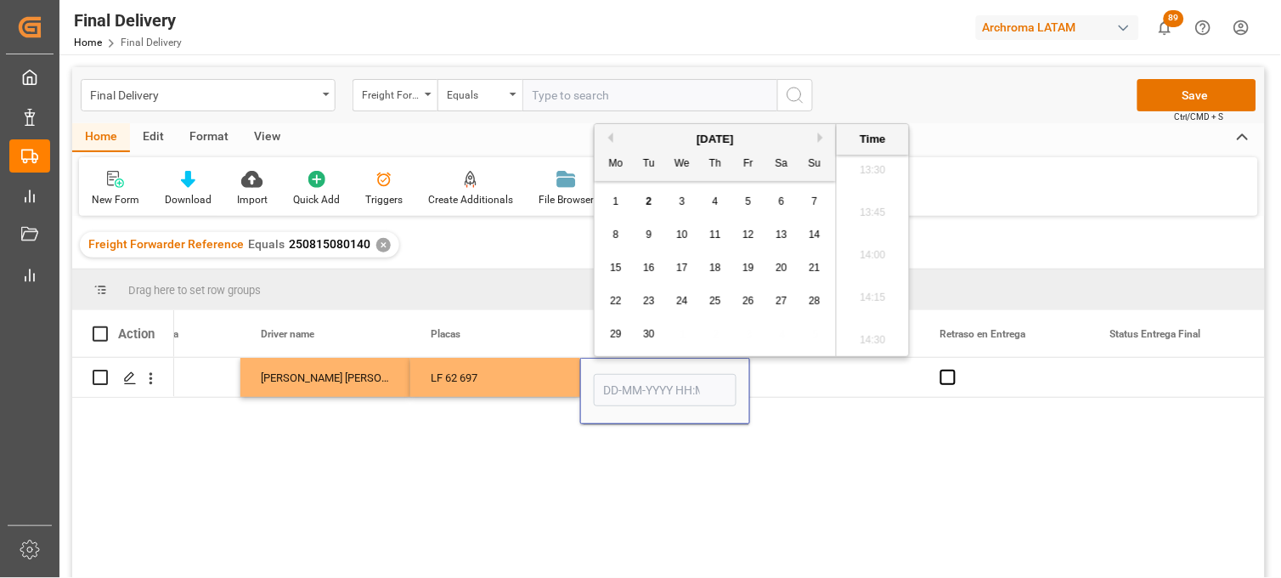
click at [652, 202] on span "2" at bounding box center [650, 201] width 6 height 12
click at [861, 286] on li "09:45" at bounding box center [873, 289] width 72 height 42
type input "[DATE] 09:45"
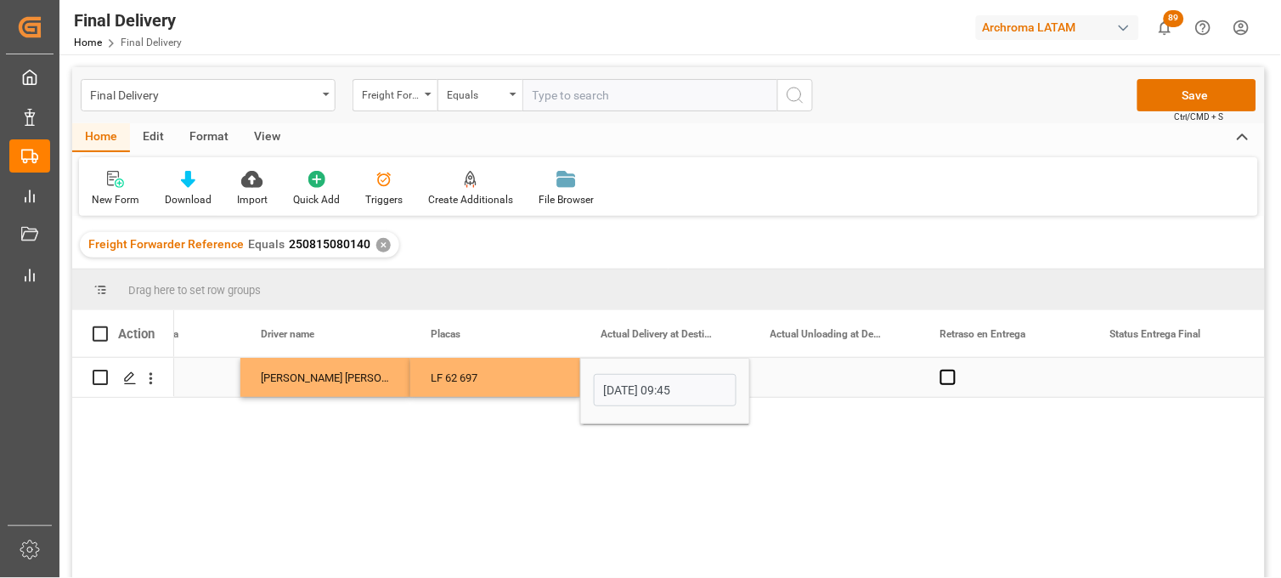
click at [817, 376] on div "Press SPACE to select this row." at bounding box center [835, 377] width 170 height 39
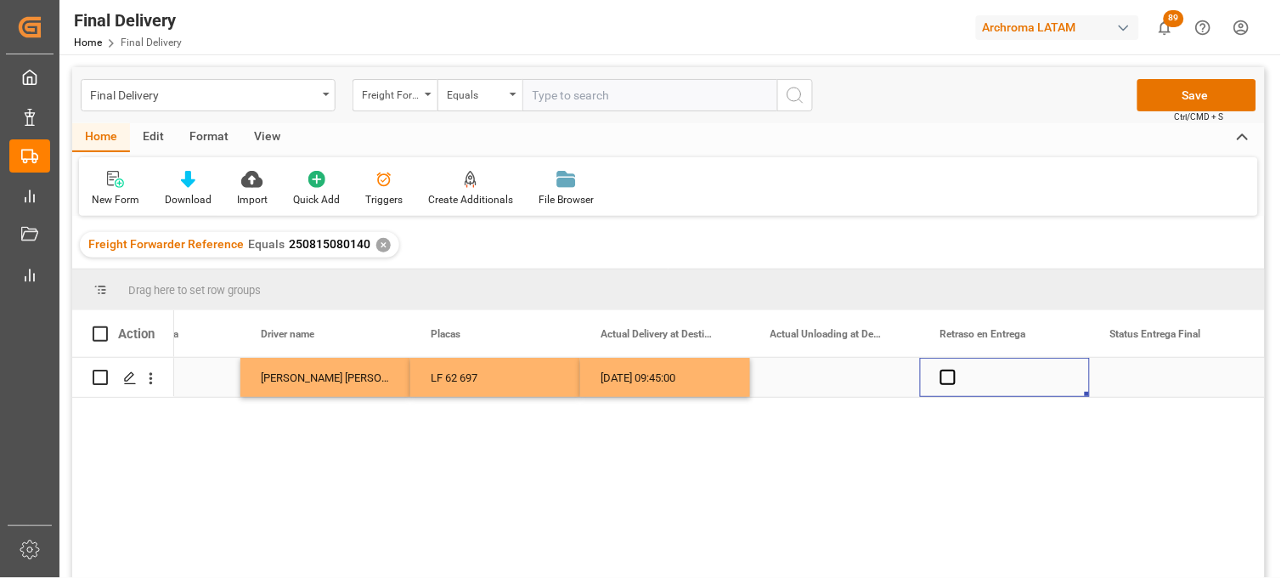
click at [956, 376] on div "Press SPACE to select this row." at bounding box center [1005, 377] width 170 height 39
click at [956, 377] on div "Press SPACE to select this row." at bounding box center [1005, 377] width 170 height 39
click at [950, 379] on input "Input Editor" at bounding box center [1005, 388] width 143 height 34
click at [853, 382] on div "Press SPACE to select this row." at bounding box center [835, 377] width 170 height 39
click at [943, 375] on span "Press SPACE to select this row." at bounding box center [948, 377] width 15 height 15
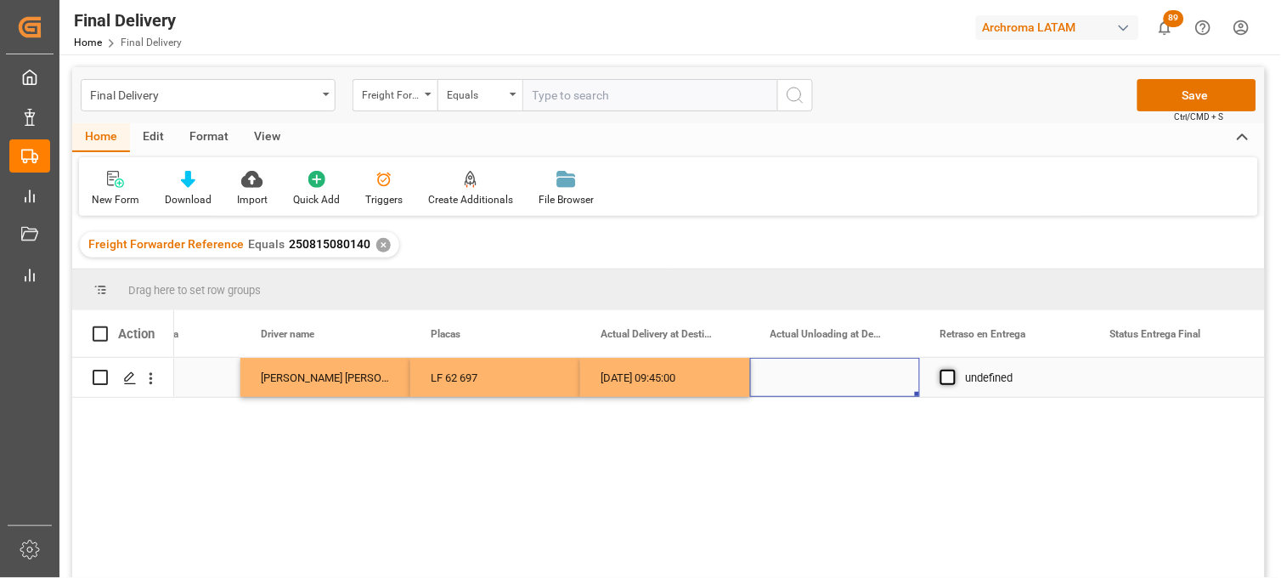
click at [953, 370] on input "Press SPACE to select this row." at bounding box center [953, 370] width 0 height 0
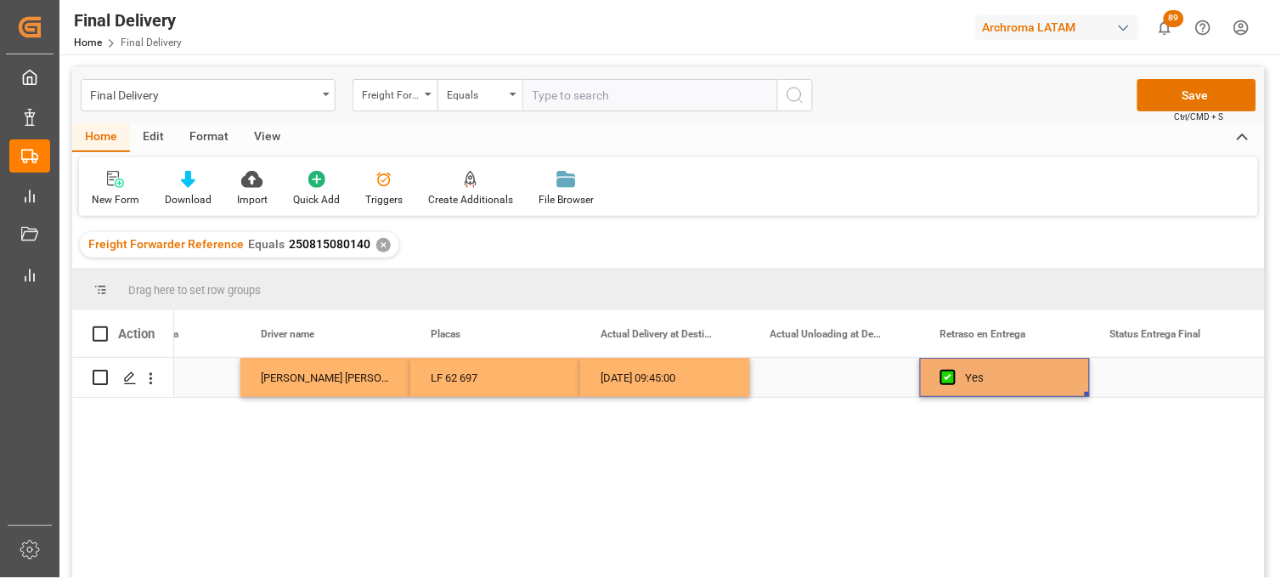
click at [1153, 377] on div "Press SPACE to select this row." at bounding box center [1175, 377] width 170 height 39
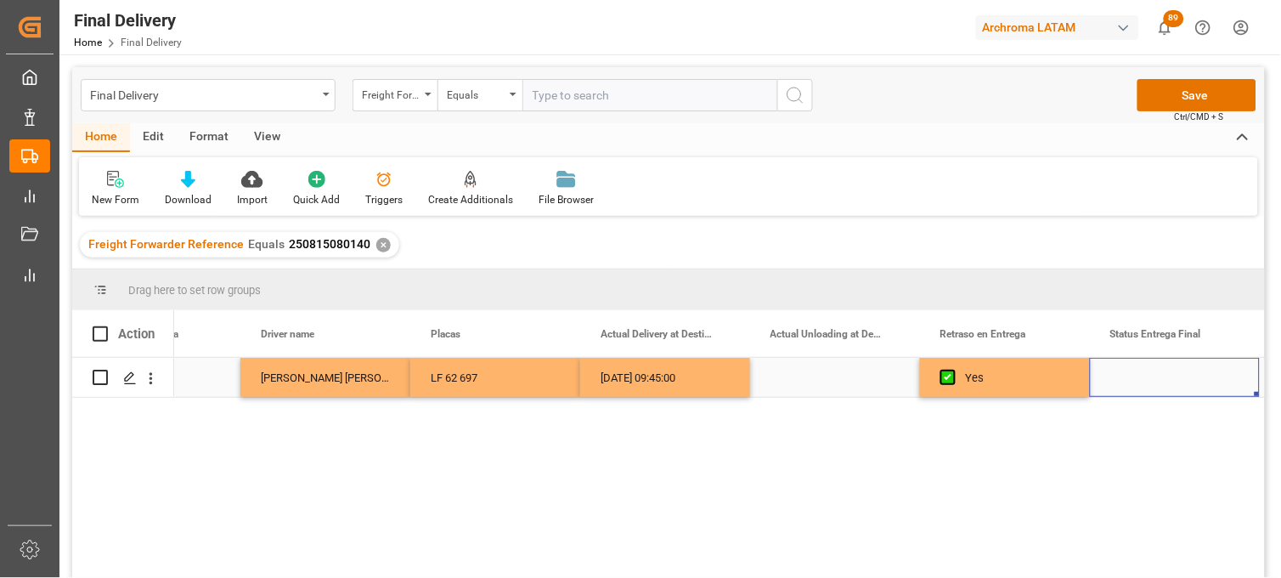
click at [1153, 377] on div "Press SPACE to select this row." at bounding box center [1175, 377] width 170 height 39
click at [1153, 377] on input "Press SPACE to select this row." at bounding box center [1175, 387] width 143 height 32
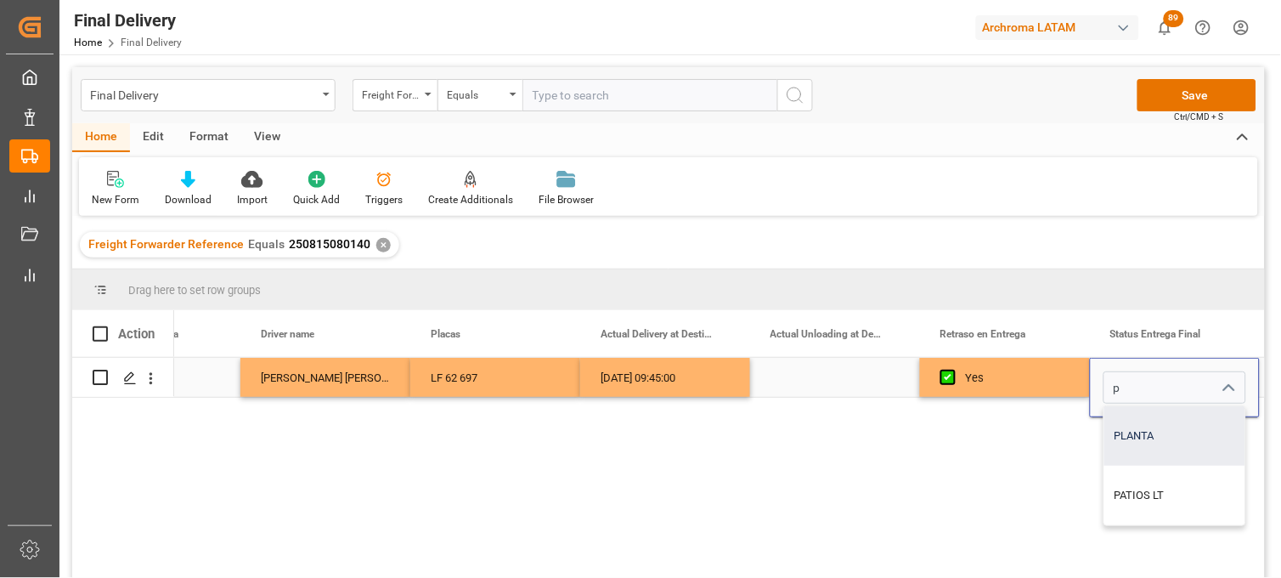
click at [1137, 429] on div "PLANTA" at bounding box center [1175, 435] width 141 height 59
type input "PLANTA"
click at [1029, 380] on div "Yes" at bounding box center [1018, 378] width 104 height 39
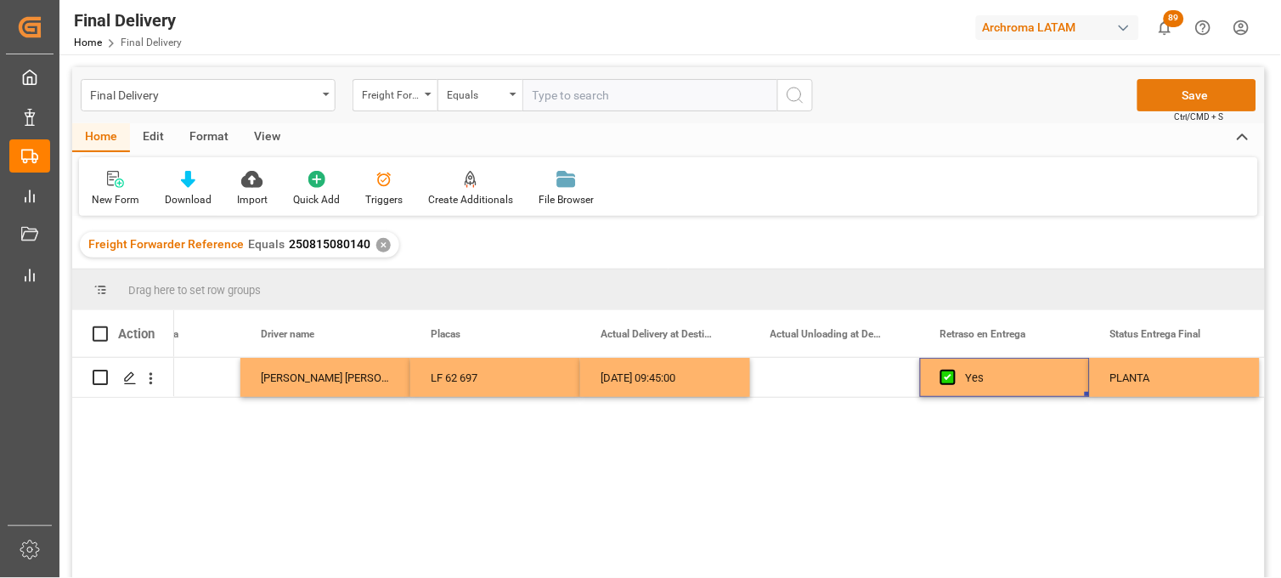
click at [1170, 96] on button "Save" at bounding box center [1197, 95] width 119 height 32
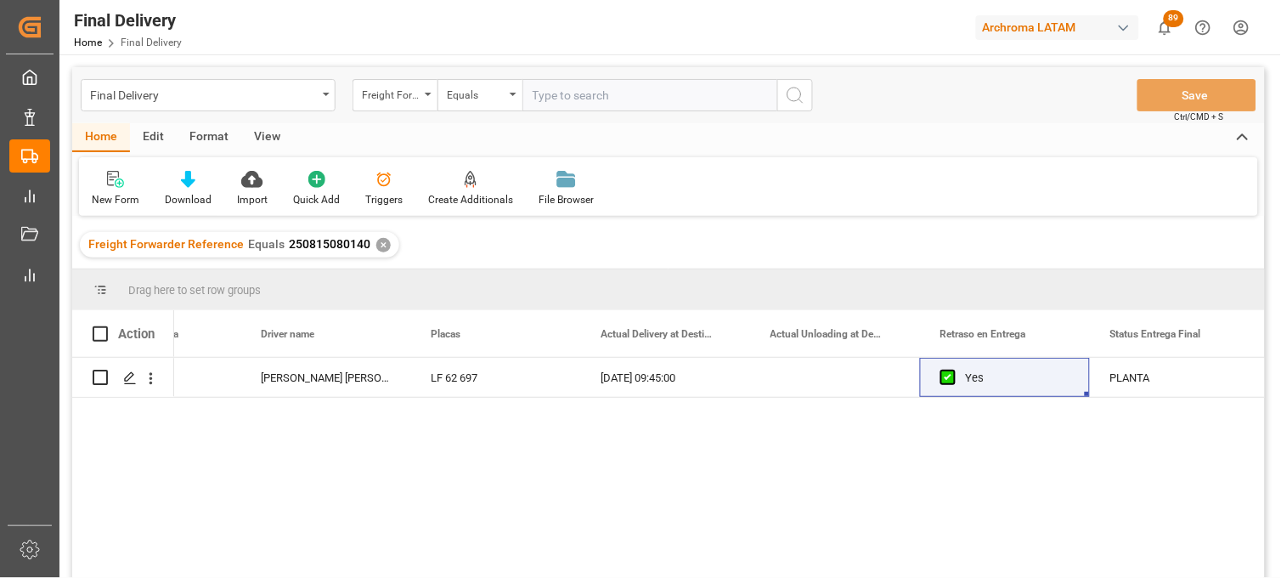
click at [381, 245] on div "✕" at bounding box center [383, 245] width 14 height 14
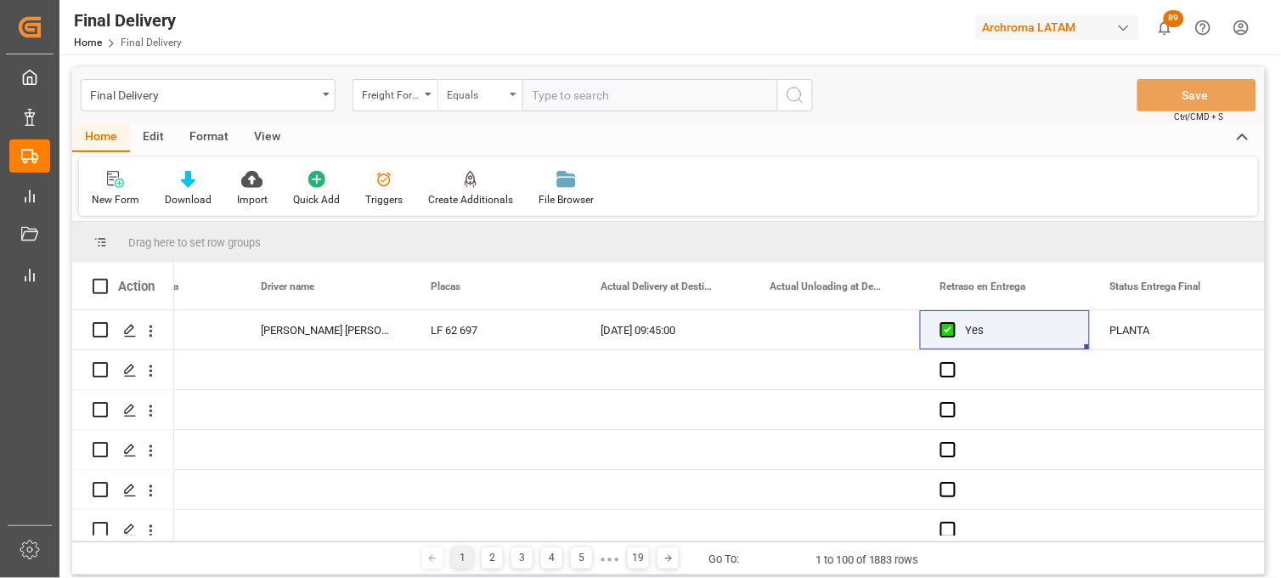
click at [438, 99] on div "Equals" at bounding box center [480, 95] width 85 height 32
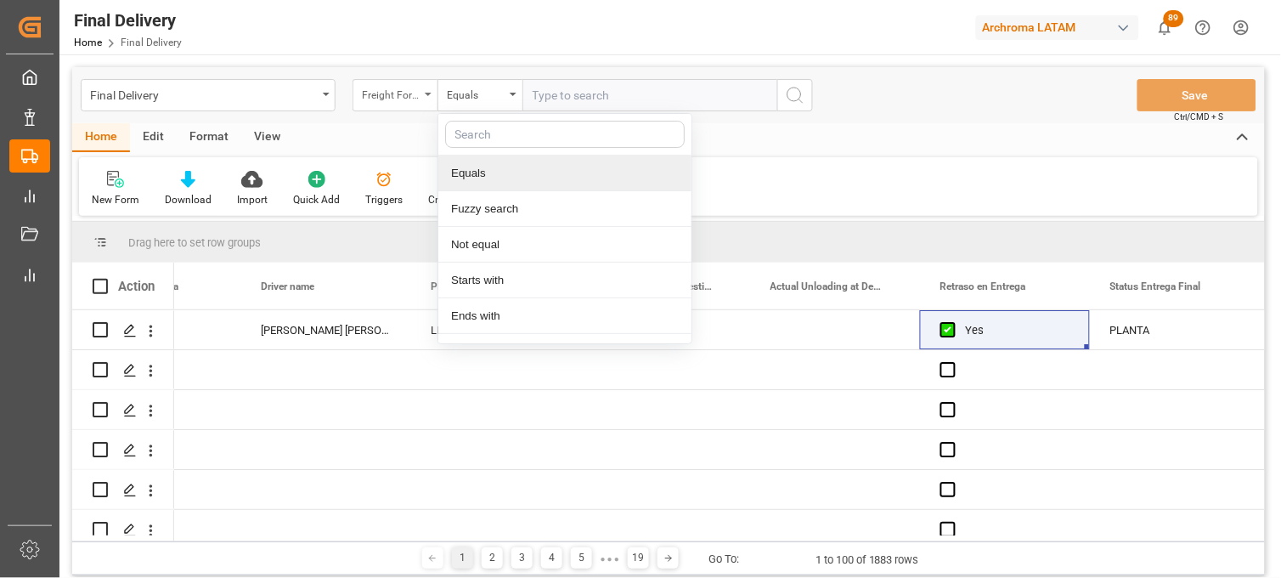
click at [383, 99] on div "Freight Forwarder Reference" at bounding box center [391, 93] width 58 height 20
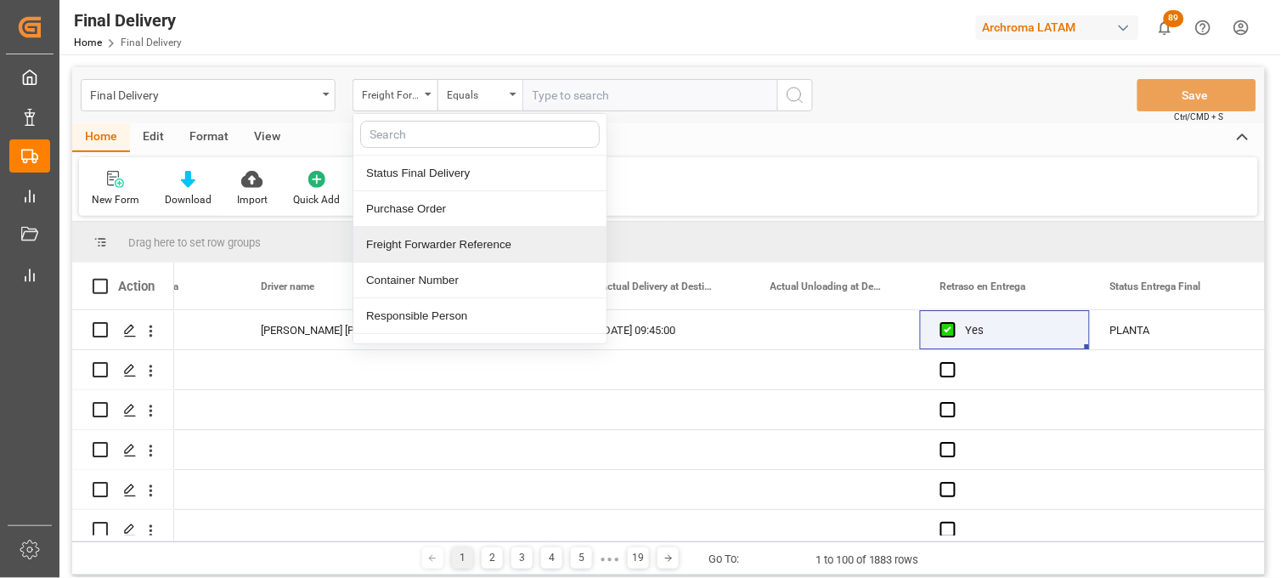
click at [457, 234] on div "Freight Forwarder Reference" at bounding box center [479, 245] width 253 height 36
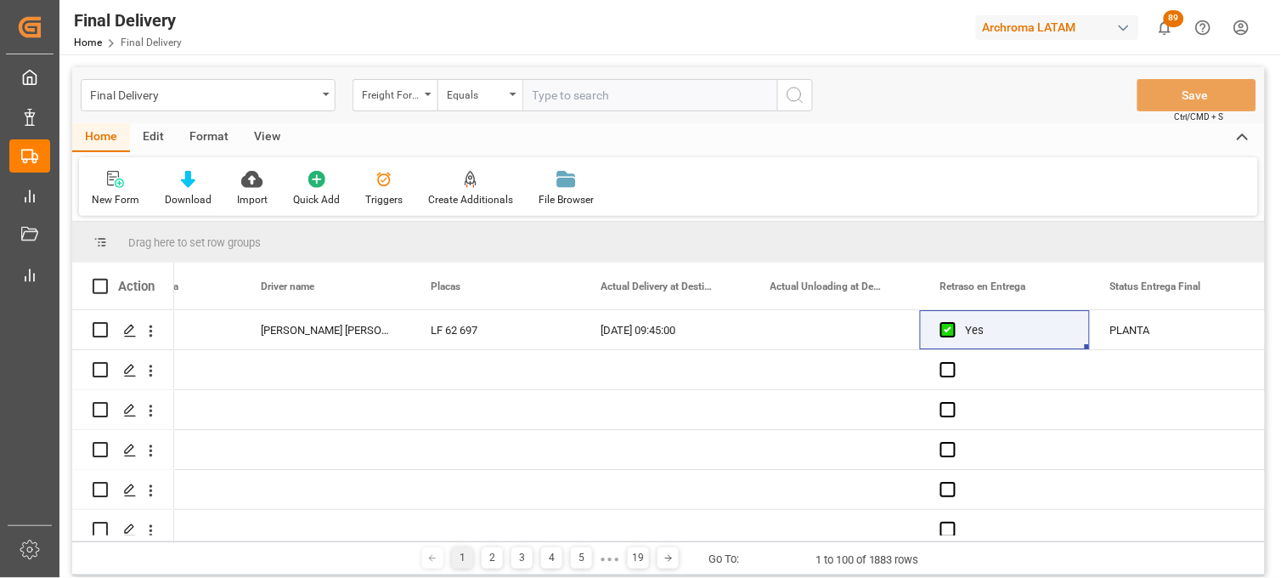
click at [606, 87] on input "text" at bounding box center [650, 95] width 255 height 32
paste input "250815080150"
type input "250815080150"
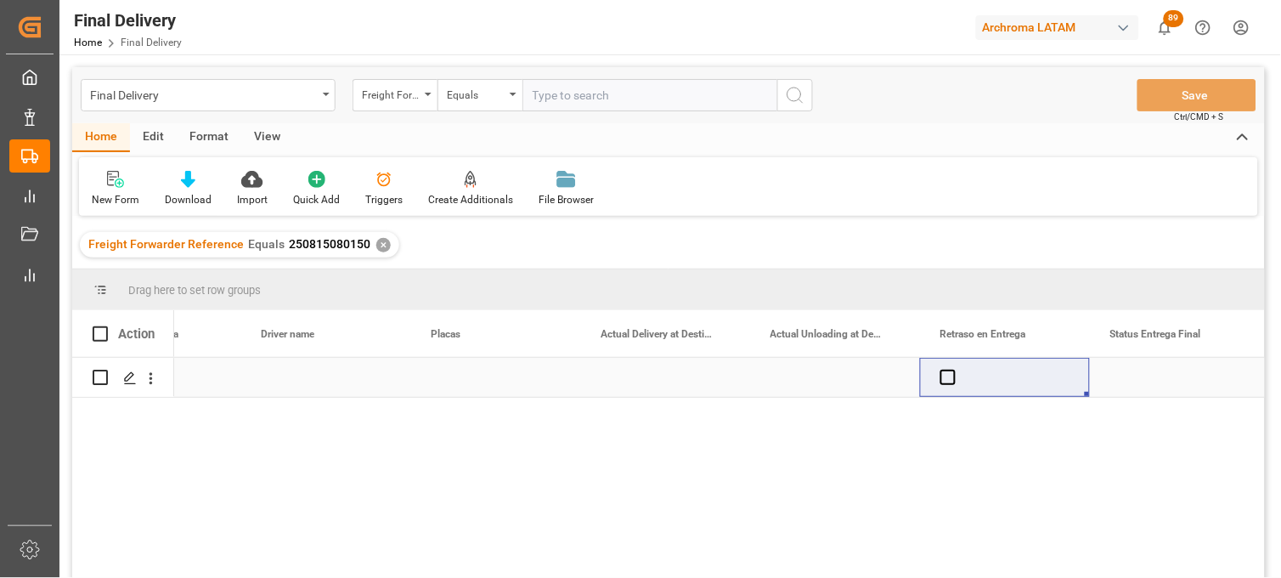
drag, startPoint x: 947, startPoint y: 378, endPoint x: 994, endPoint y: 378, distance: 46.7
click at [948, 378] on span "Press SPACE to select this row." at bounding box center [948, 377] width 15 height 15
click at [953, 370] on input "Press SPACE to select this row." at bounding box center [953, 370] width 0 height 0
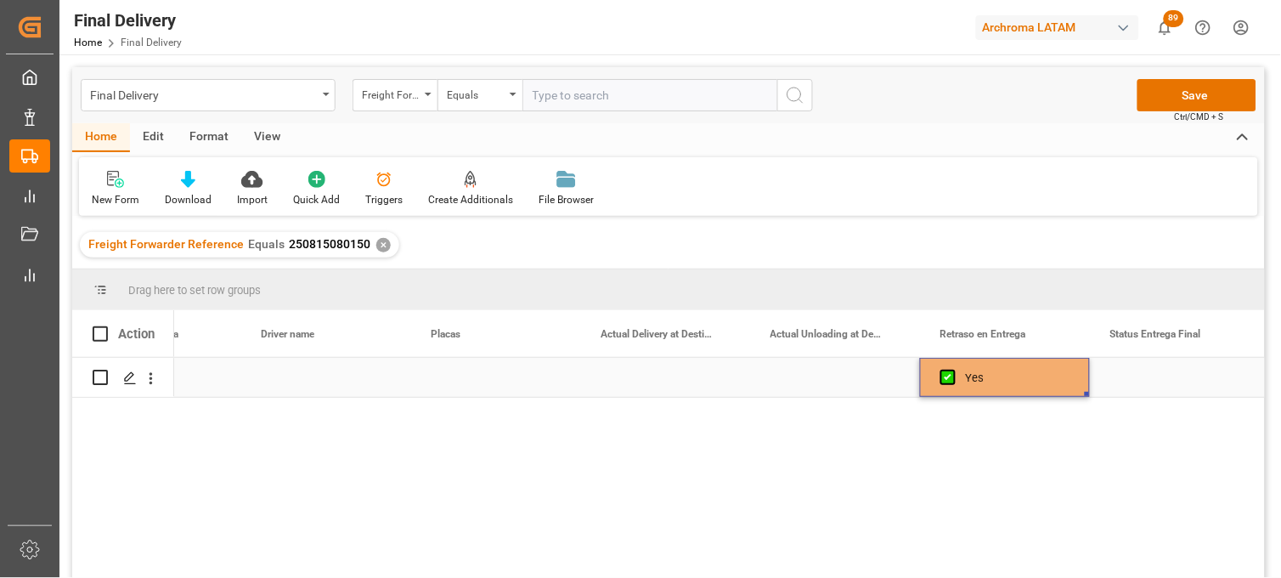
click at [1152, 378] on div "Press SPACE to select this row." at bounding box center [1175, 377] width 170 height 39
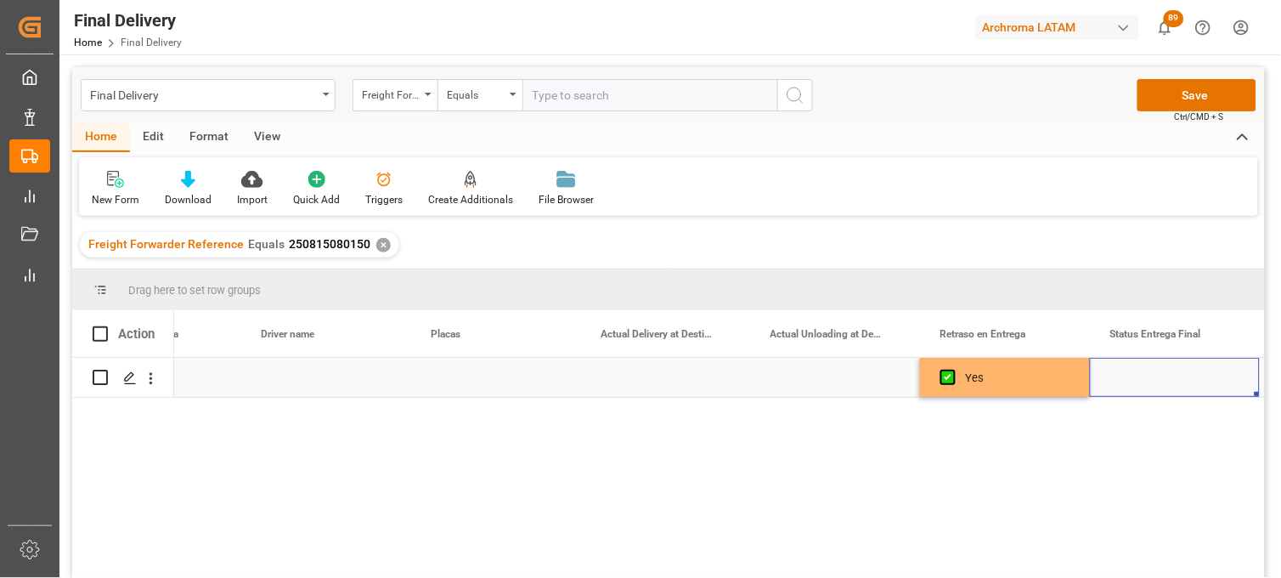
click at [1152, 378] on div "Press SPACE to select this row." at bounding box center [1175, 377] width 170 height 39
click at [1152, 378] on input "Press SPACE to select this row." at bounding box center [1175, 387] width 143 height 32
type input "PLANTA"
click at [791, 382] on div "Press SPACE to select this row." at bounding box center [835, 377] width 170 height 39
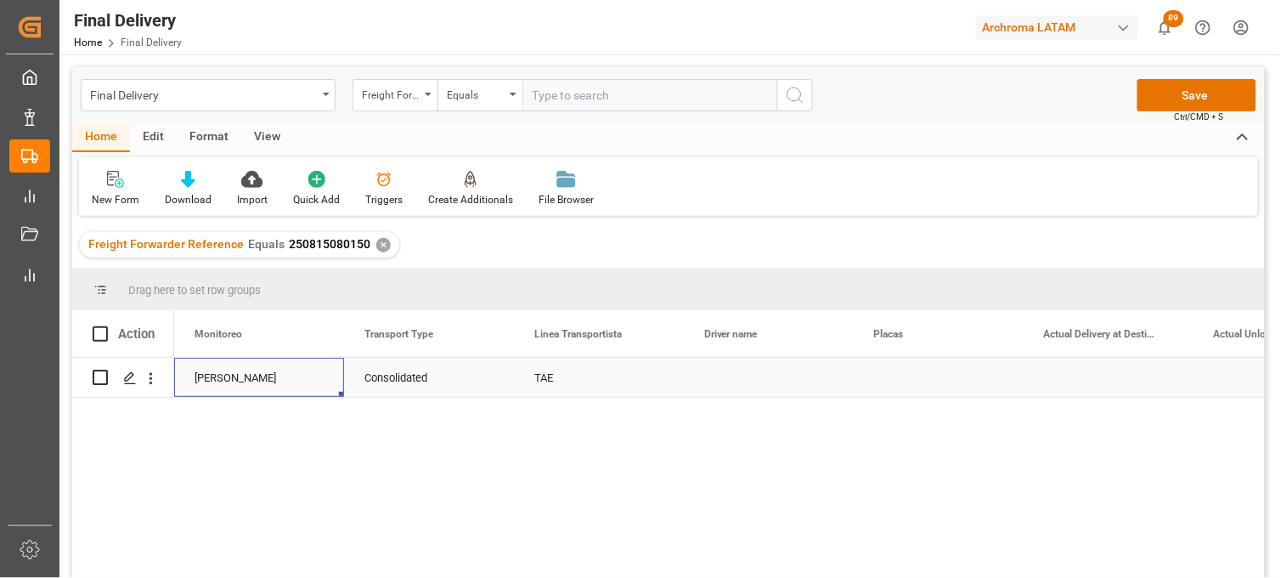
scroll to position [0, 3909]
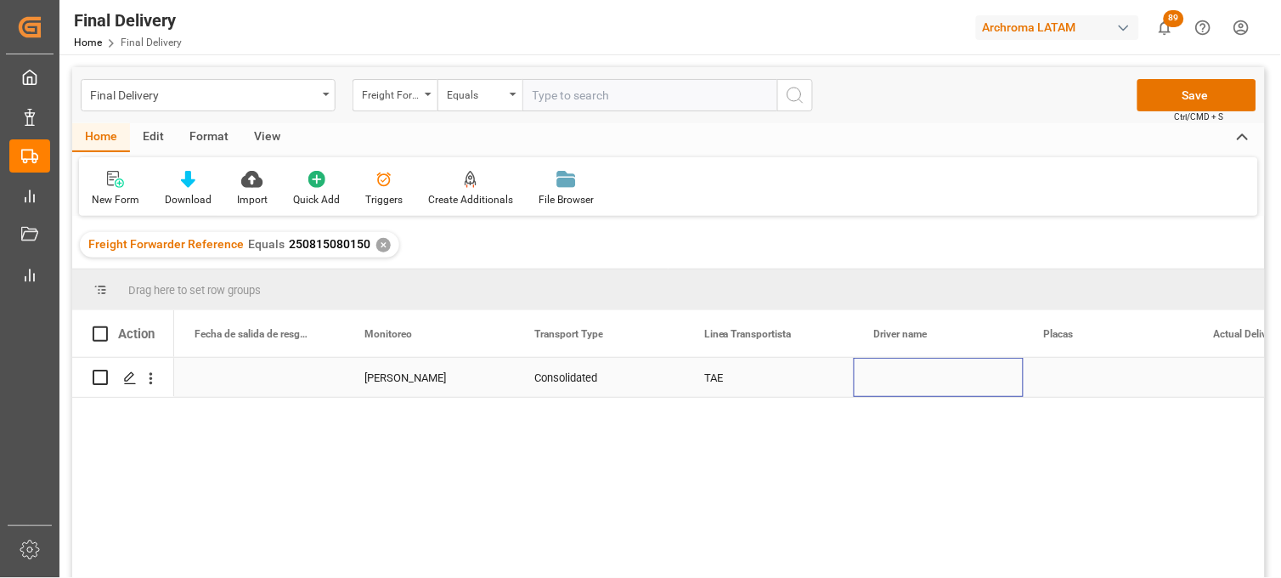
click at [897, 370] on div "Press SPACE to select this row." at bounding box center [939, 377] width 170 height 39
click at [906, 379] on div "Press SPACE to select this row." at bounding box center [939, 377] width 170 height 39
click at [906, 379] on input "Press SPACE to select this row." at bounding box center [939, 387] width 143 height 32
type input "[PERSON_NAME] [PERSON_NAME] [PERSON_NAME]"
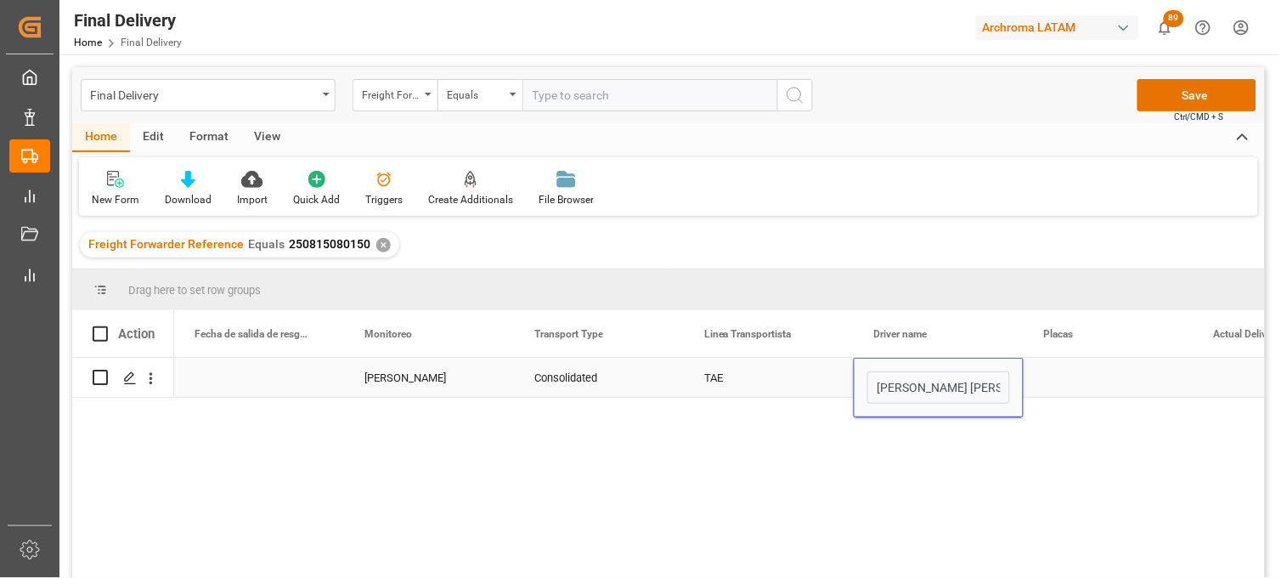
scroll to position [0, 52]
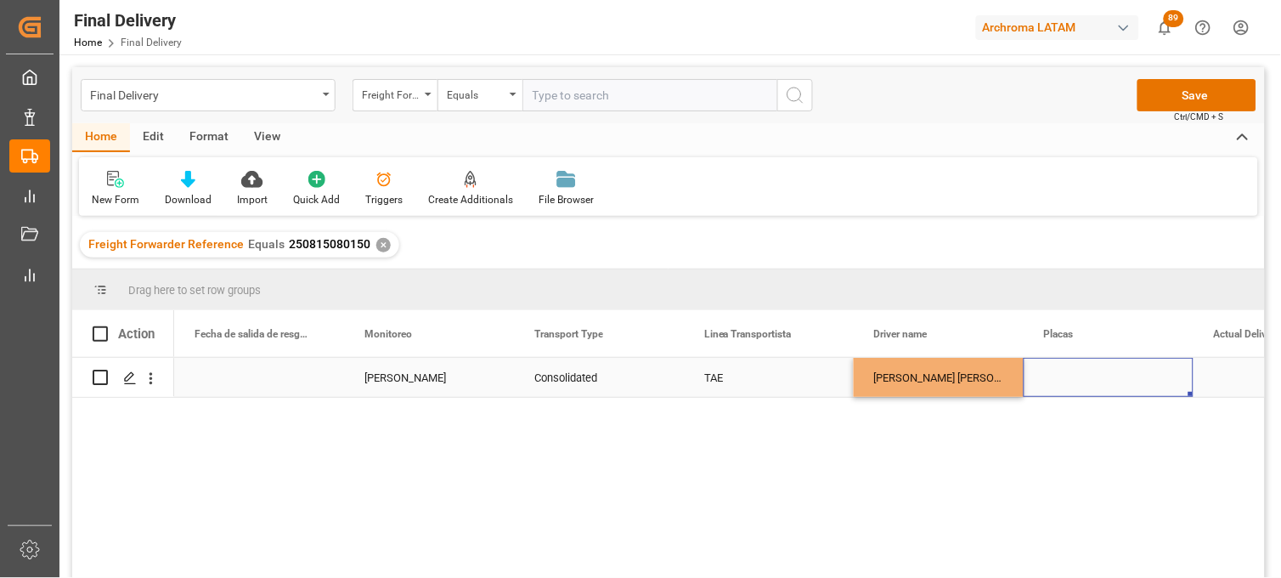
click at [1055, 377] on div "Press SPACE to select this row." at bounding box center [1109, 377] width 170 height 39
click at [1059, 377] on div "Press SPACE to select this row." at bounding box center [1109, 377] width 170 height 39
click at [1059, 377] on input "Press SPACE to select this row." at bounding box center [1108, 387] width 143 height 32
type input "LF 62 697"
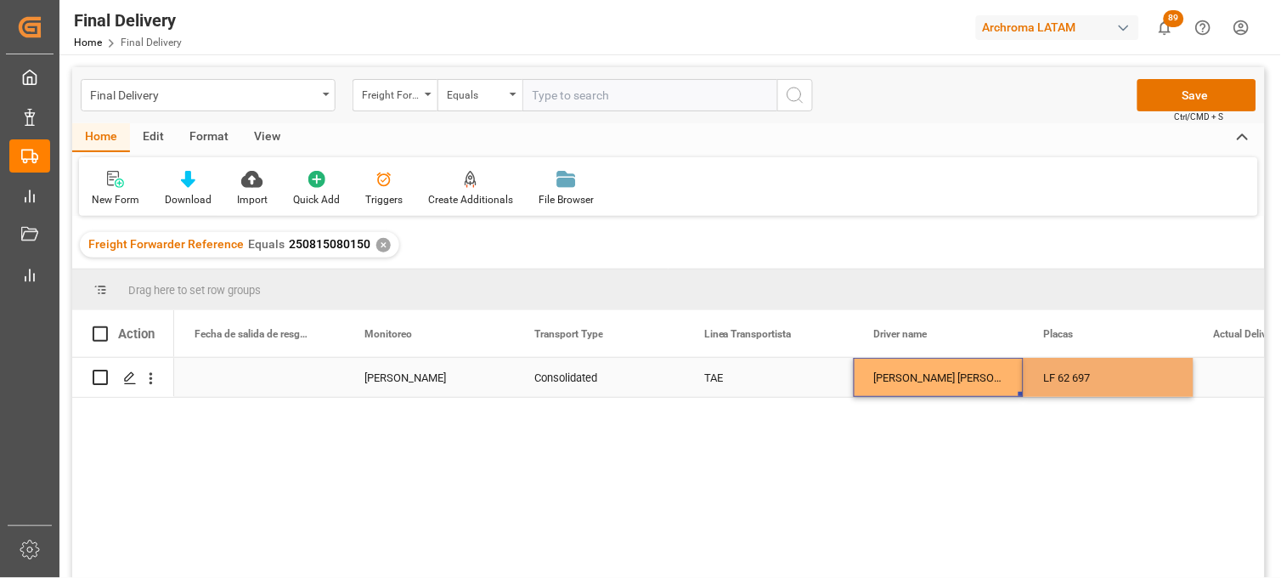
click at [965, 380] on div "[PERSON_NAME] [PERSON_NAME] [PERSON_NAME]" at bounding box center [939, 377] width 170 height 39
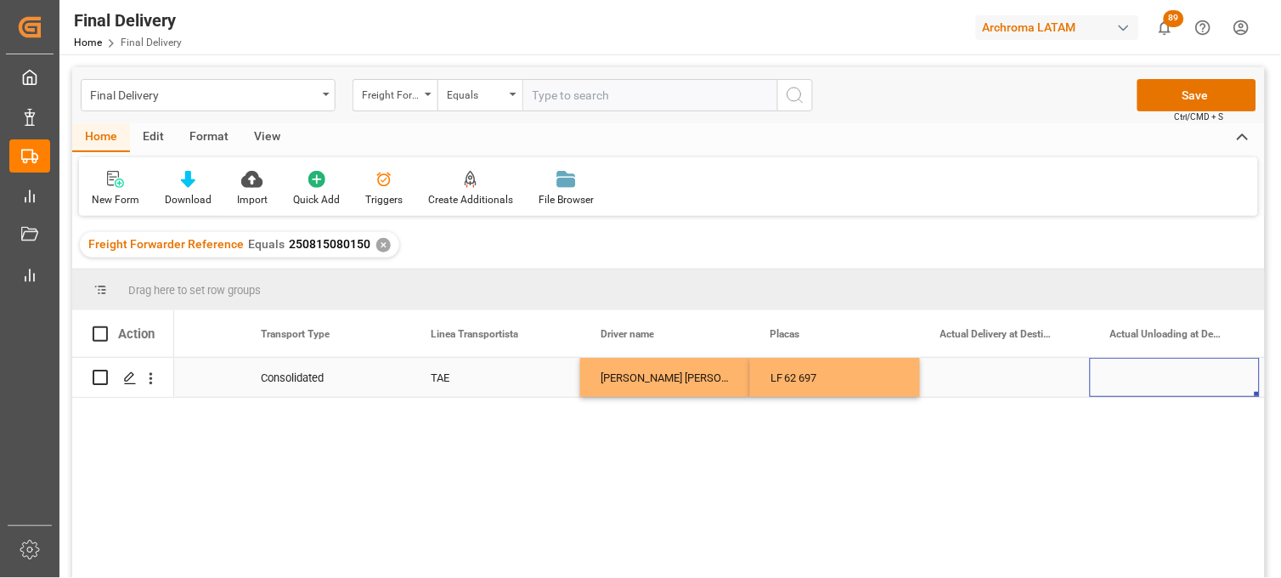
scroll to position [0, 4352]
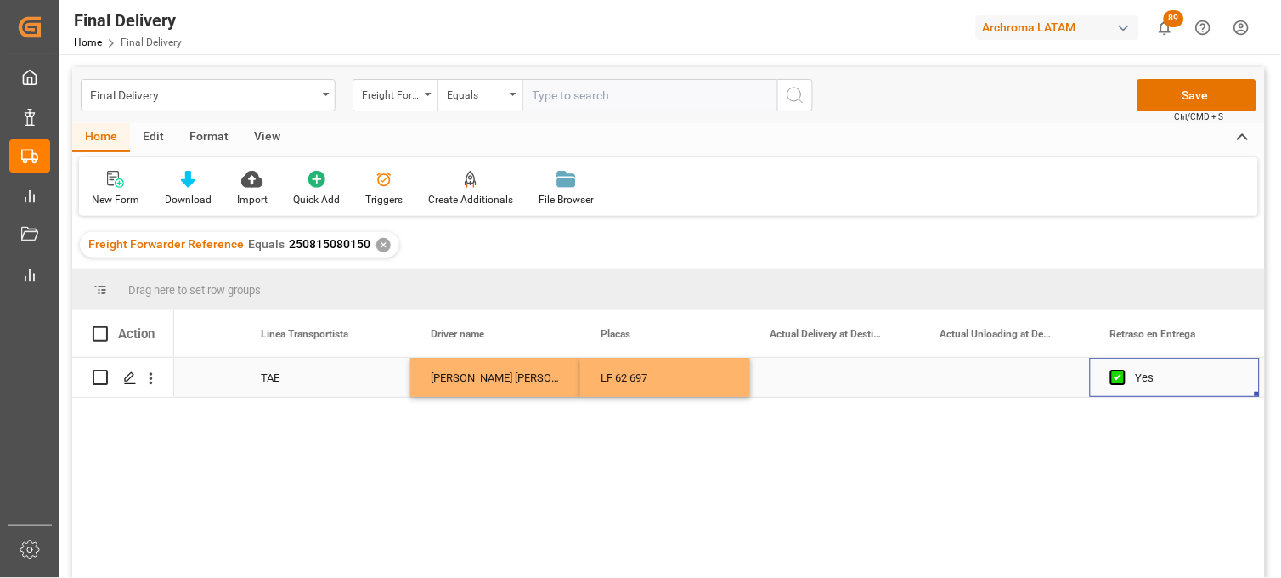
click at [823, 380] on div "Press SPACE to select this row." at bounding box center [835, 377] width 170 height 39
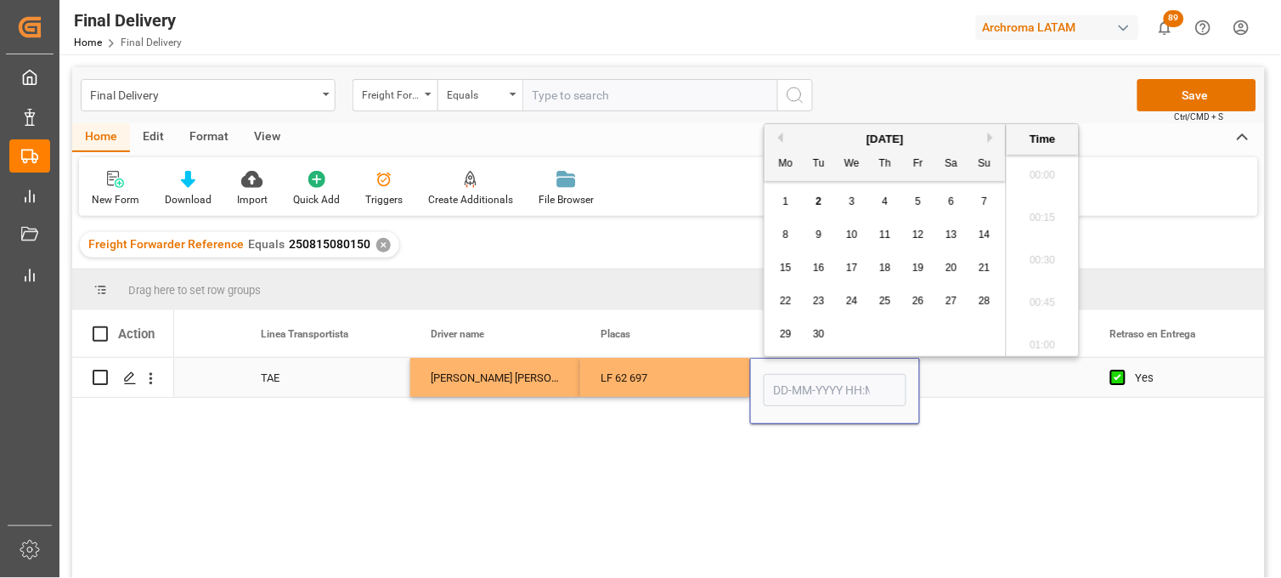
scroll to position [2299, 0]
click at [812, 196] on div "2" at bounding box center [819, 202] width 21 height 20
click at [1033, 281] on li "09:45" at bounding box center [1043, 289] width 72 height 42
type input "[DATE] 09:45"
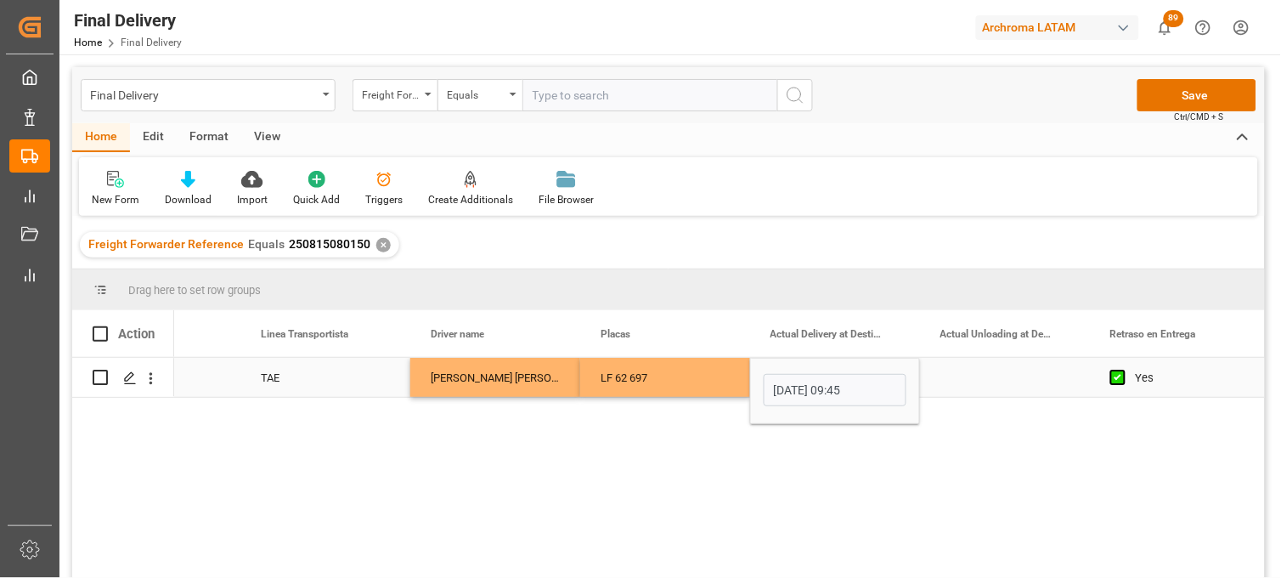
click at [1012, 380] on div "Press SPACE to select this row." at bounding box center [1005, 377] width 170 height 39
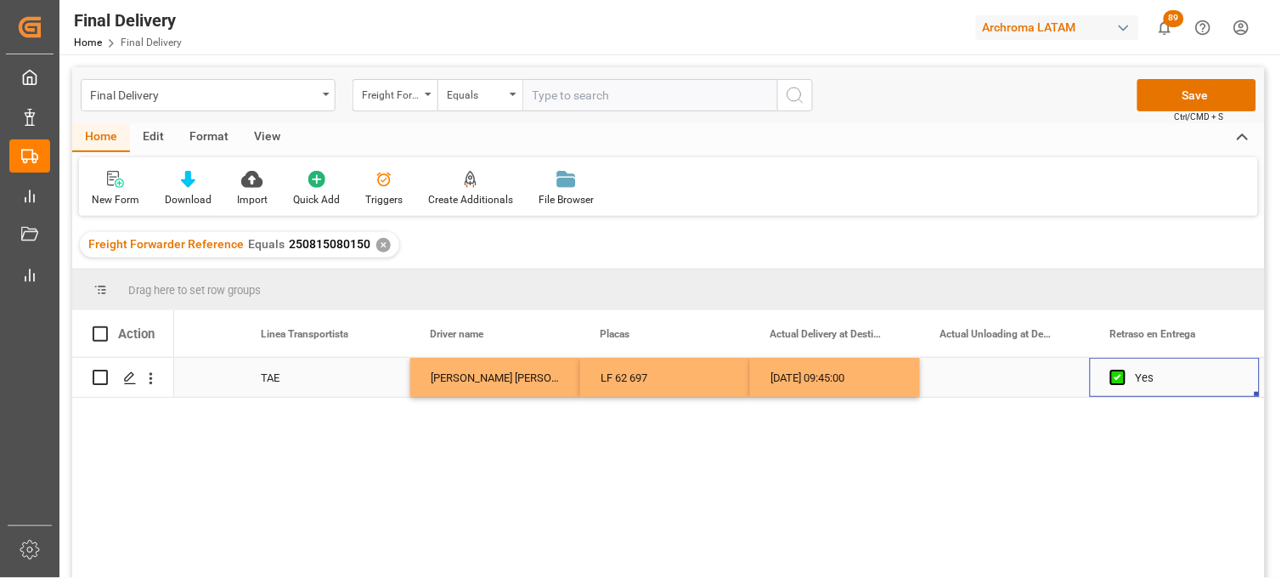
scroll to position [0, 4522]
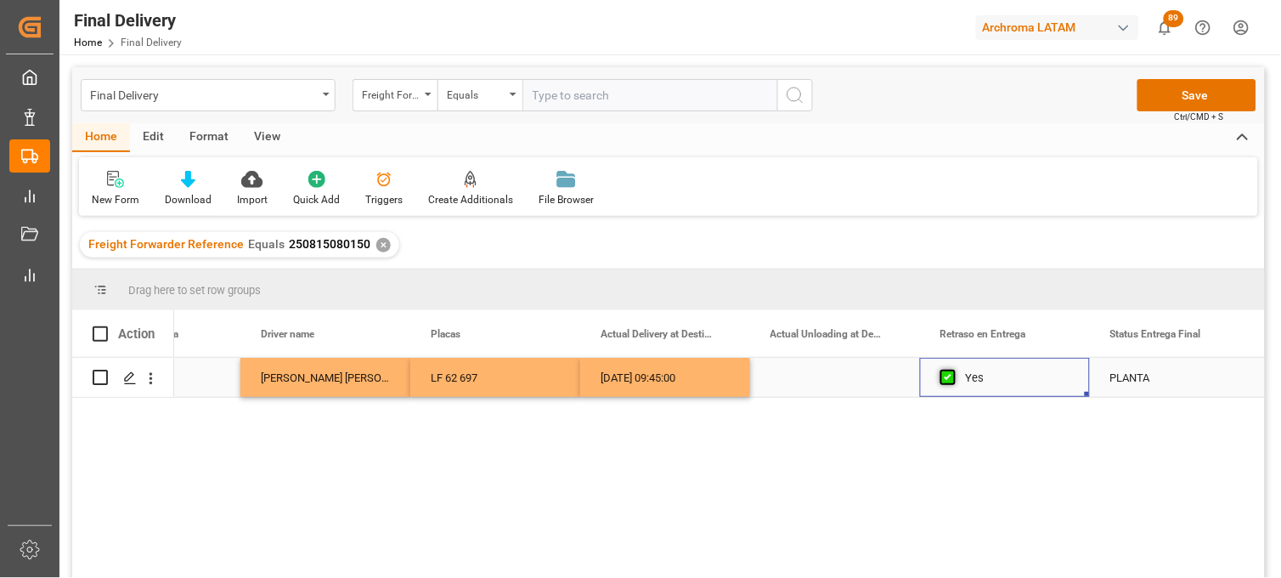
click at [954, 377] on span "Press SPACE to select this row." at bounding box center [948, 377] width 15 height 15
click at [953, 370] on input "Press SPACE to select this row." at bounding box center [953, 370] width 0 height 0
click at [1125, 377] on div "PLANTA" at bounding box center [1175, 378] width 129 height 39
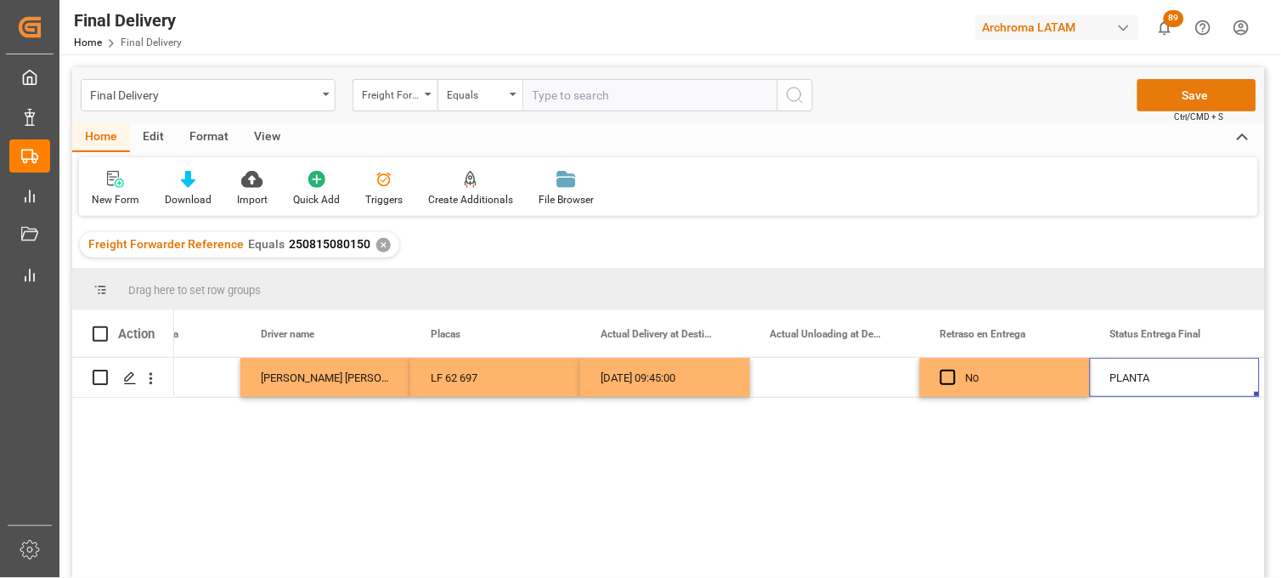
click at [1179, 99] on button "Save" at bounding box center [1197, 95] width 119 height 32
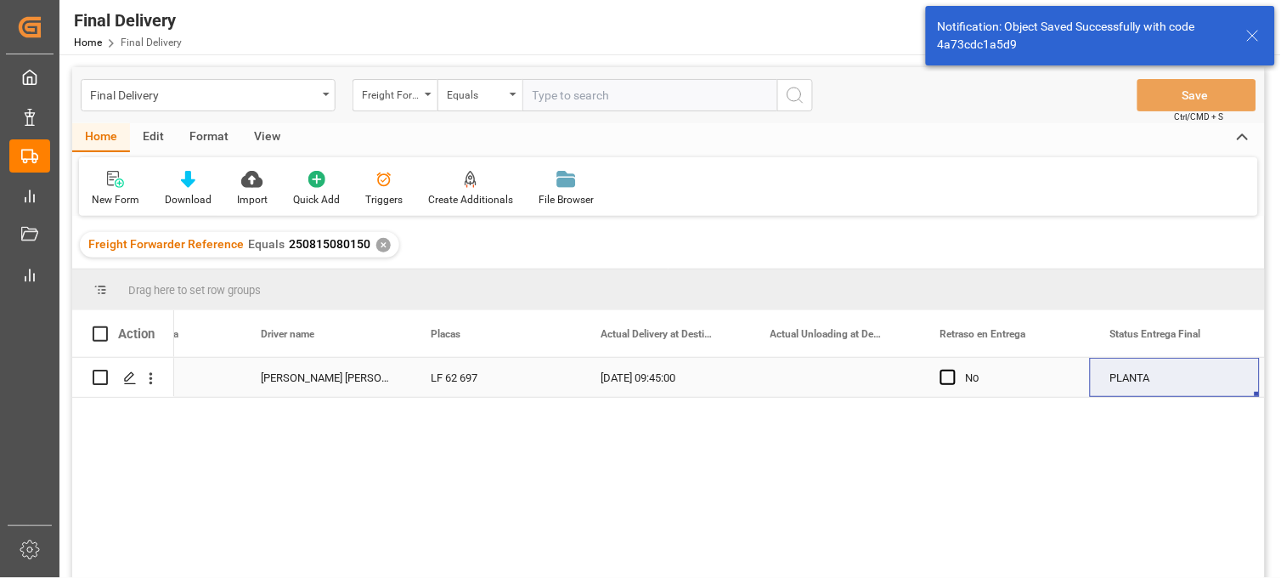
click at [811, 375] on div "Press SPACE to select this row." at bounding box center [835, 377] width 170 height 39
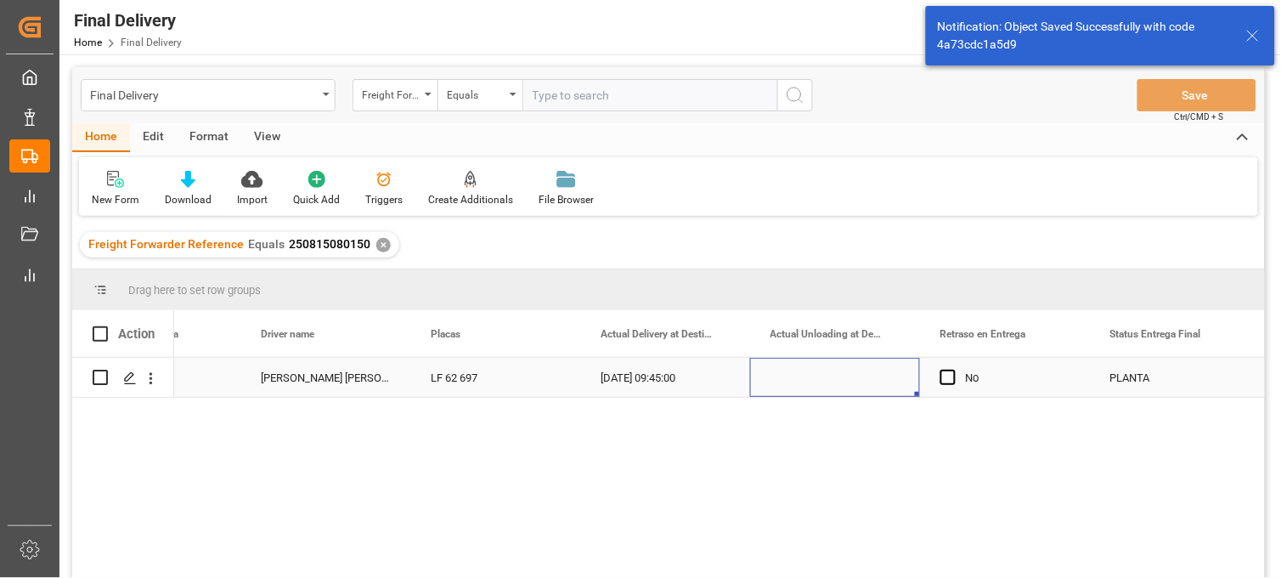
click at [811, 375] on div "Press SPACE to select this row." at bounding box center [835, 377] width 170 height 39
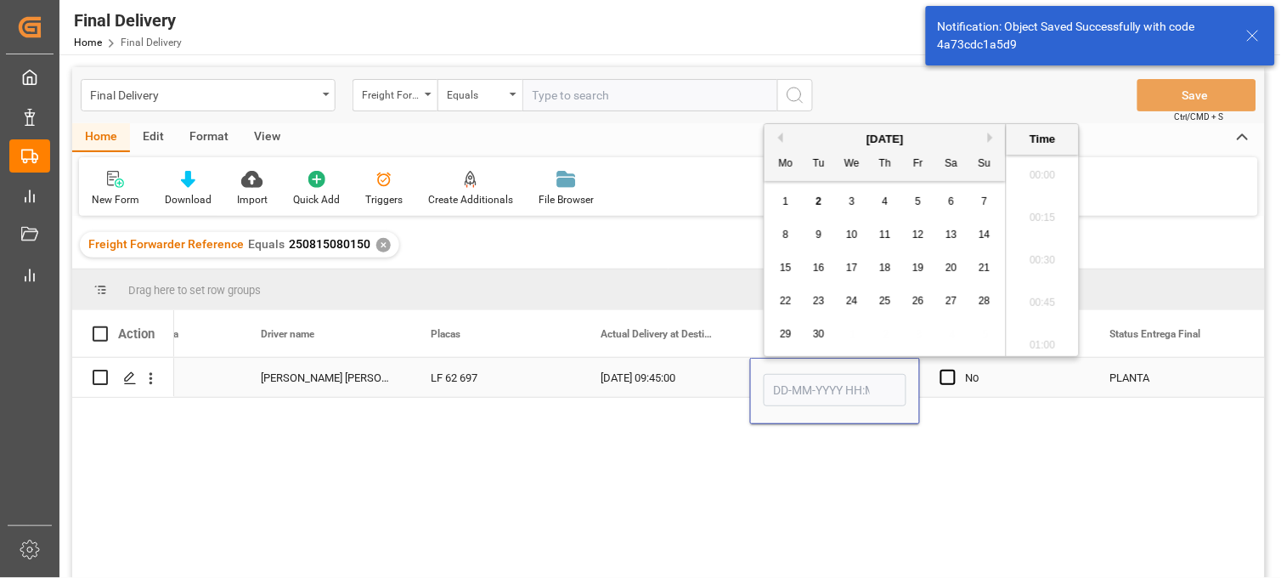
scroll to position [2299, 0]
click at [821, 201] on span "2" at bounding box center [820, 201] width 6 height 12
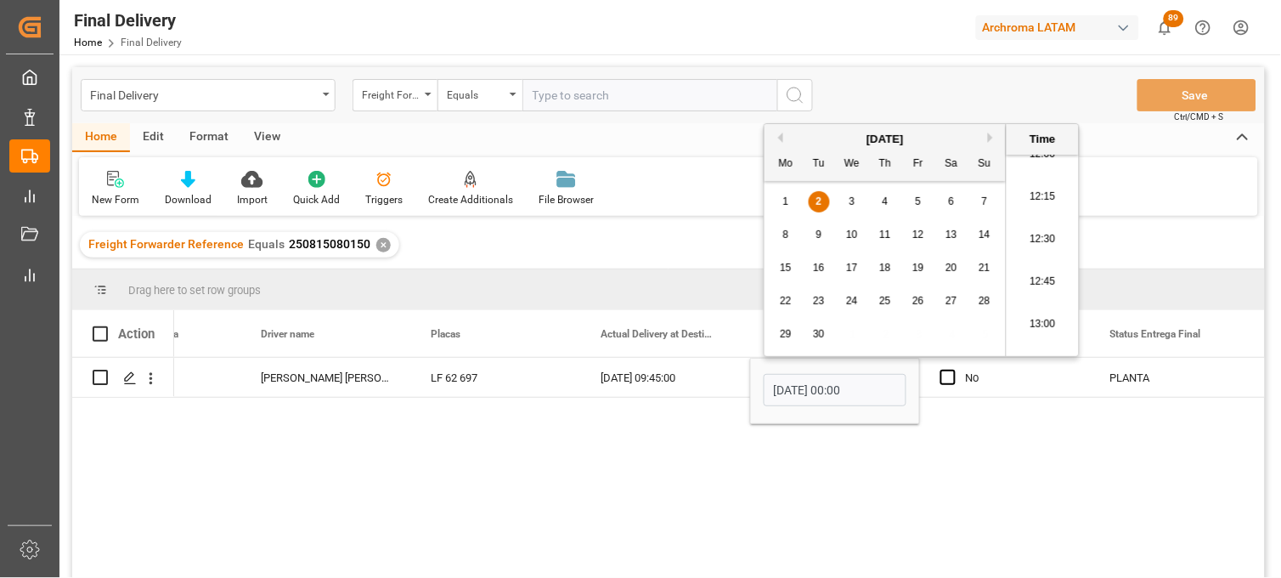
scroll to position [2016, 0]
click at [1047, 202] on li "12:00" at bounding box center [1043, 199] width 72 height 42
type input "[DATE] 12:00"
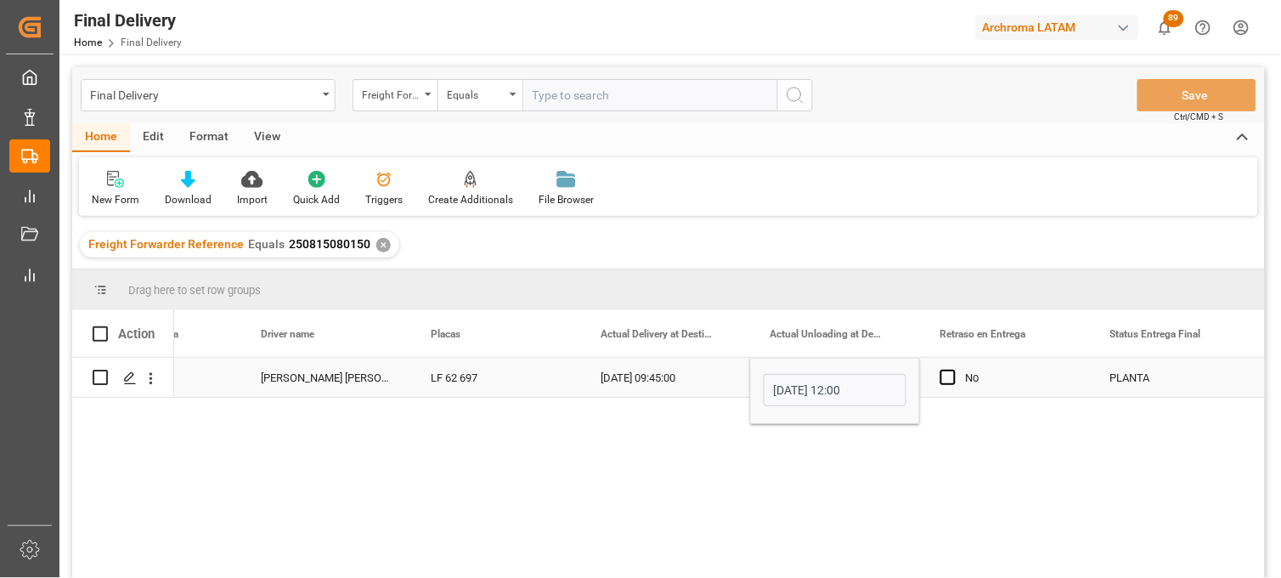
click at [1127, 377] on div "PLANTA" at bounding box center [1175, 378] width 129 height 39
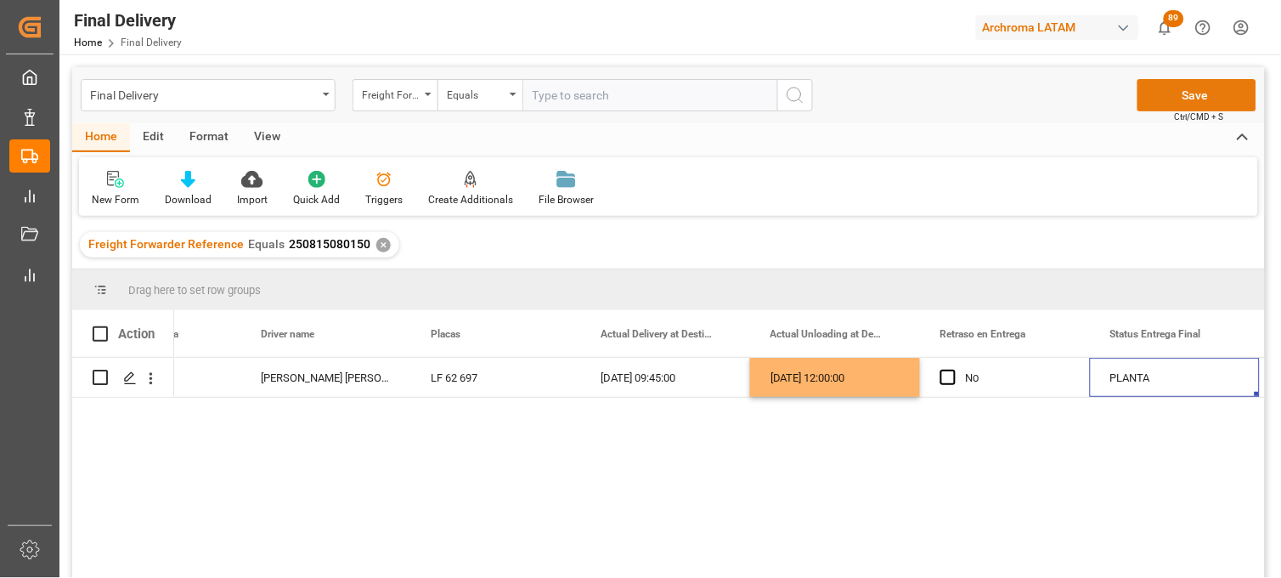
click at [1157, 95] on button "Save" at bounding box center [1197, 95] width 119 height 32
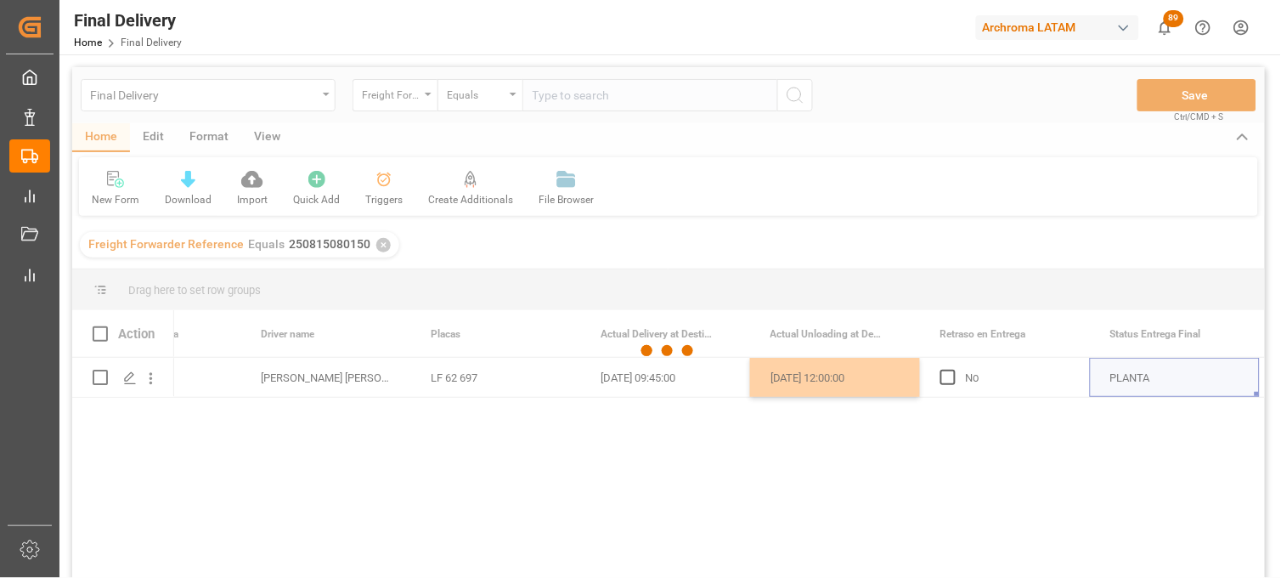
drag, startPoint x: 367, startPoint y: 240, endPoint x: 354, endPoint y: 246, distance: 14.1
click at [362, 244] on div at bounding box center [668, 351] width 1193 height 568
click at [354, 246] on div at bounding box center [668, 351] width 1193 height 568
click at [357, 244] on div at bounding box center [668, 351] width 1193 height 568
click at [359, 245] on div at bounding box center [668, 351] width 1193 height 568
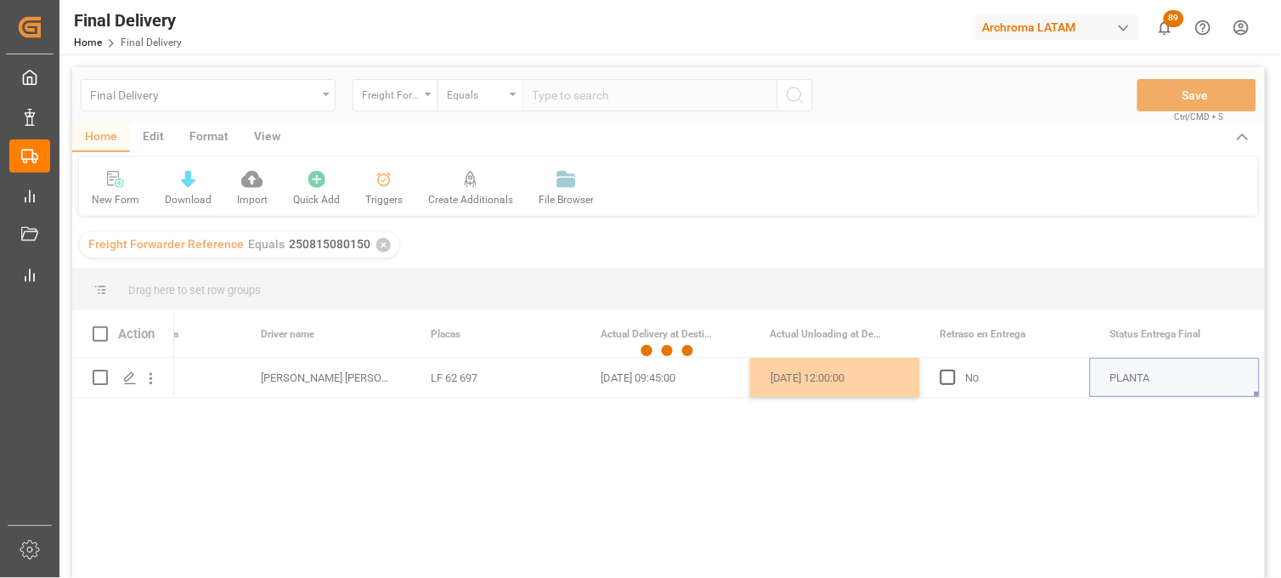
click at [352, 245] on div at bounding box center [668, 351] width 1193 height 568
click at [363, 242] on div at bounding box center [668, 351] width 1193 height 568
drag, startPoint x: 328, startPoint y: 246, endPoint x: 312, endPoint y: 249, distance: 16.3
click at [327, 246] on div at bounding box center [668, 351] width 1193 height 568
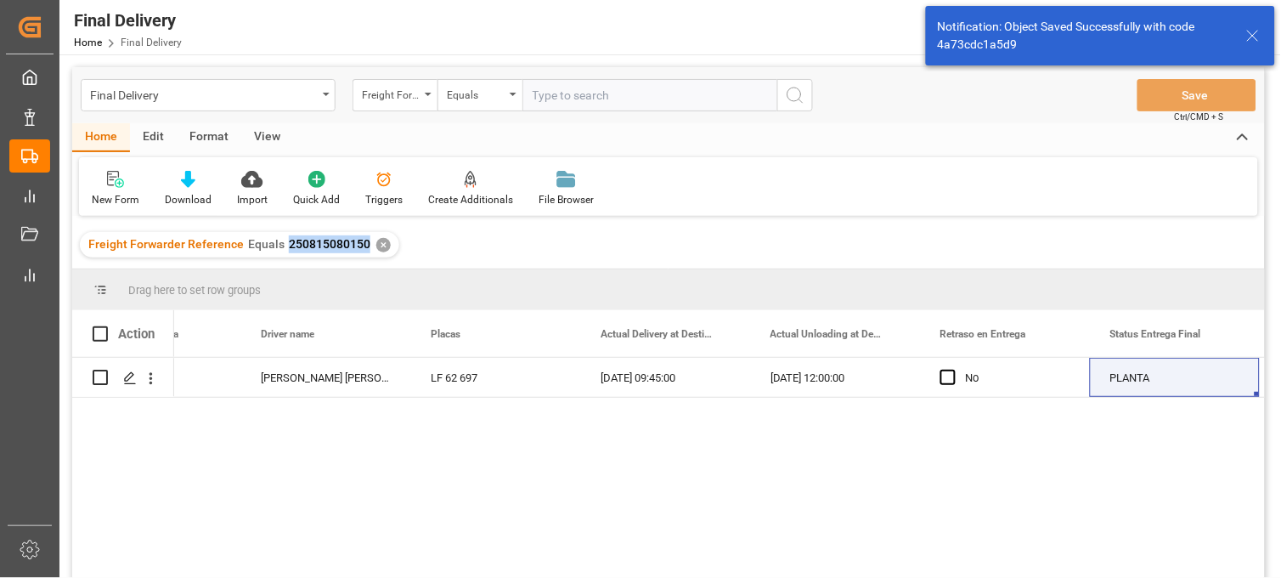
drag, startPoint x: 284, startPoint y: 246, endPoint x: 363, endPoint y: 246, distance: 79.0
click at [363, 246] on span "250815080150" at bounding box center [330, 244] width 82 height 14
copy span "250815080150"
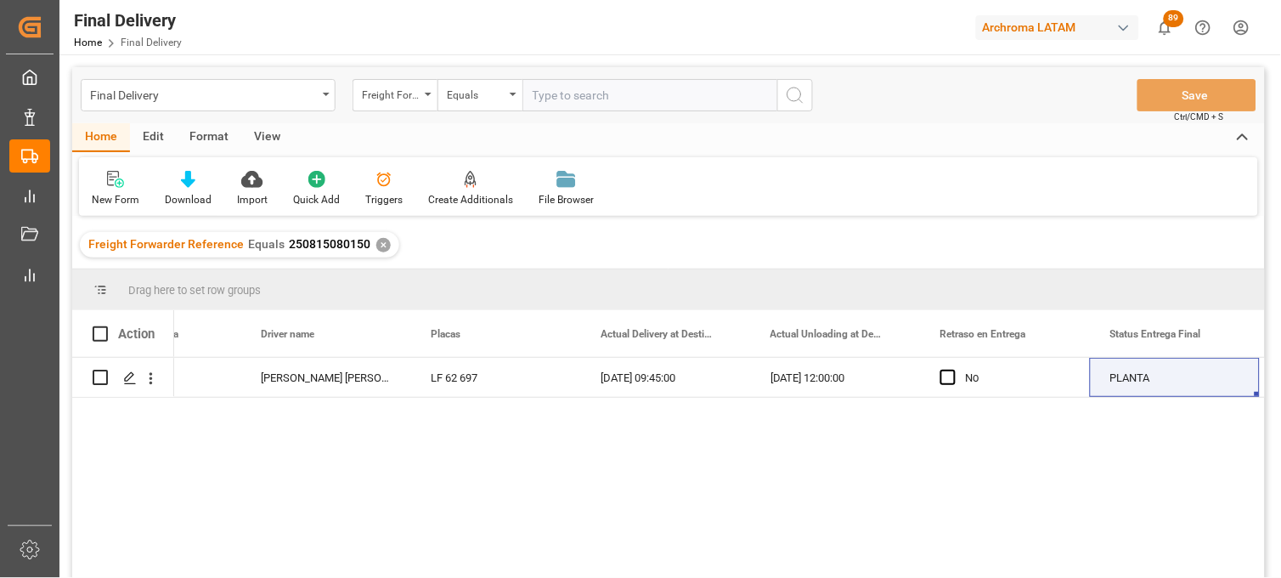
click at [557, 92] on input "text" at bounding box center [650, 95] width 255 height 32
paste input "250815080150"
type input "250815080150"
click at [788, 98] on icon "search button" at bounding box center [795, 95] width 20 height 20
click at [377, 248] on div "✕" at bounding box center [383, 245] width 14 height 14
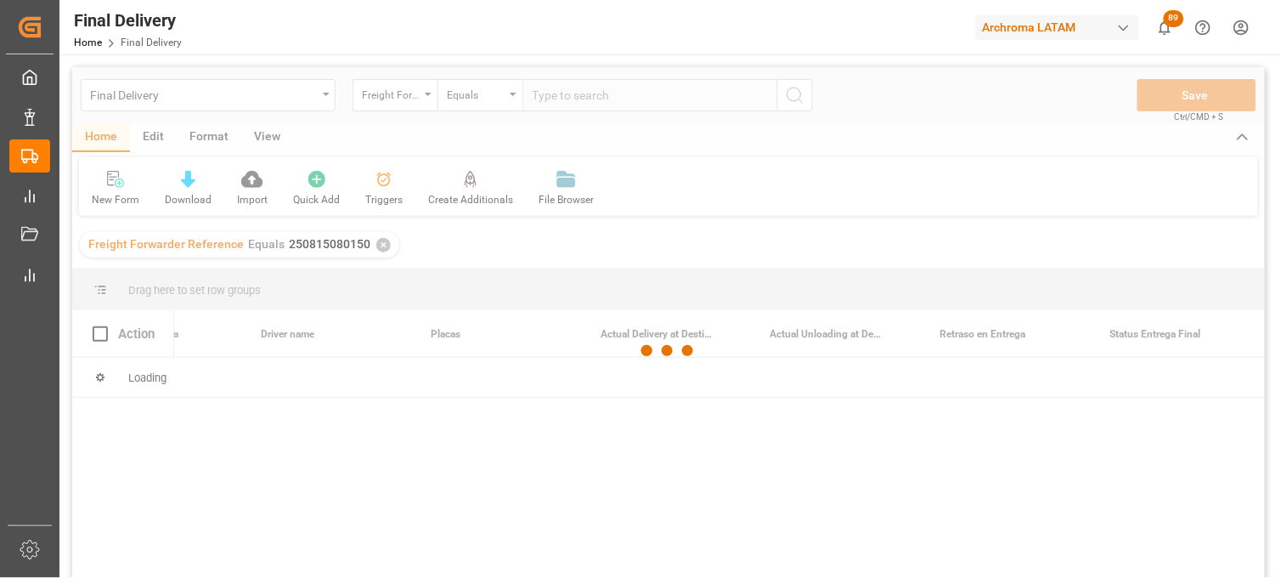
click at [377, 247] on div at bounding box center [668, 351] width 1193 height 568
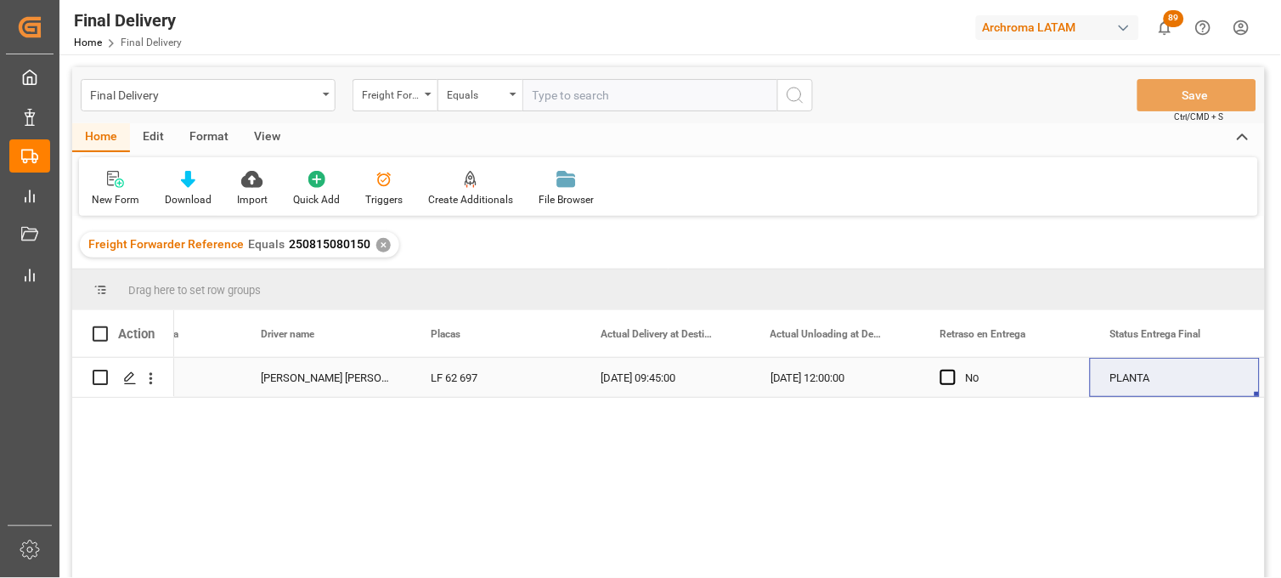
click at [830, 374] on div "[DATE] 12:00:00" at bounding box center [835, 377] width 170 height 39
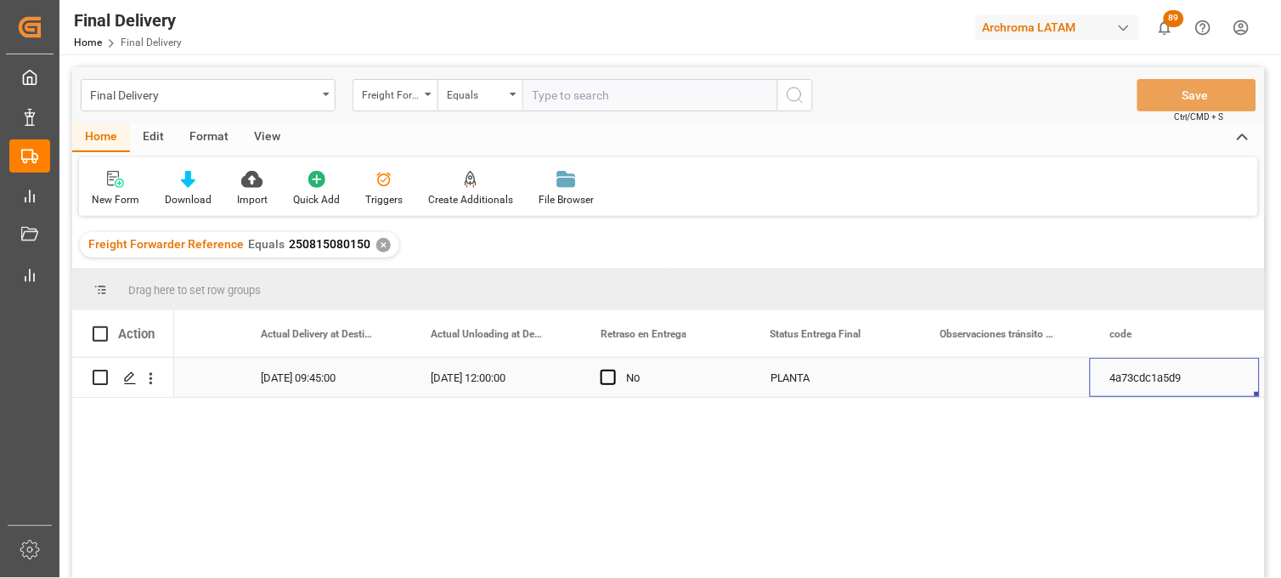
scroll to position [0, 4862]
click at [519, 385] on div "[DATE] 12:00:00" at bounding box center [495, 377] width 170 height 39
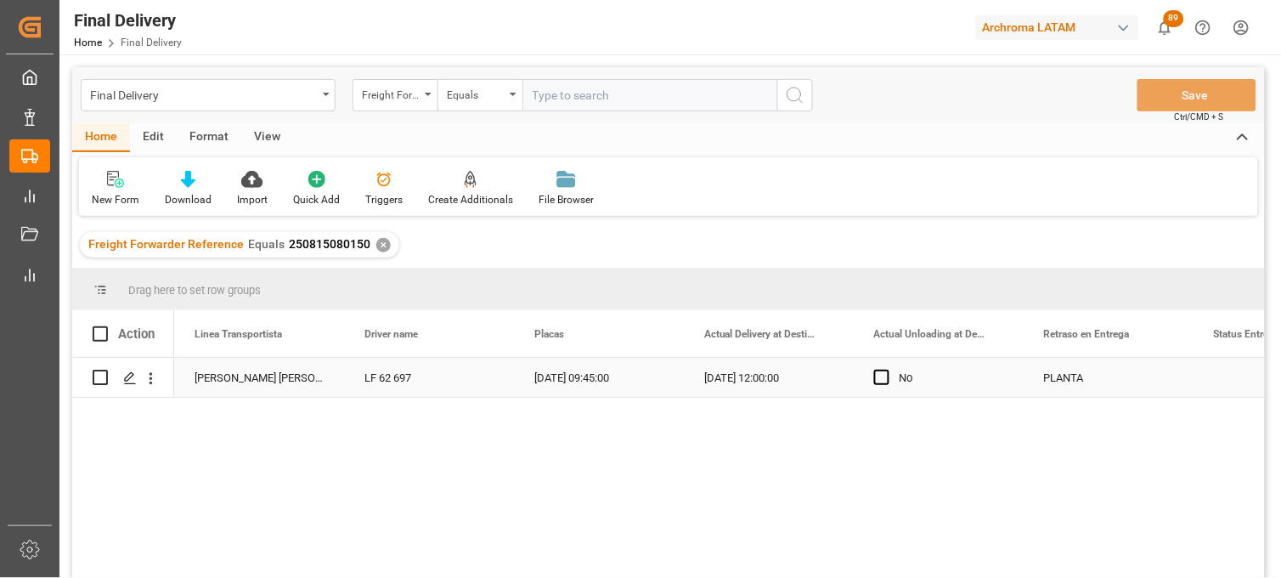
scroll to position [0, 4418]
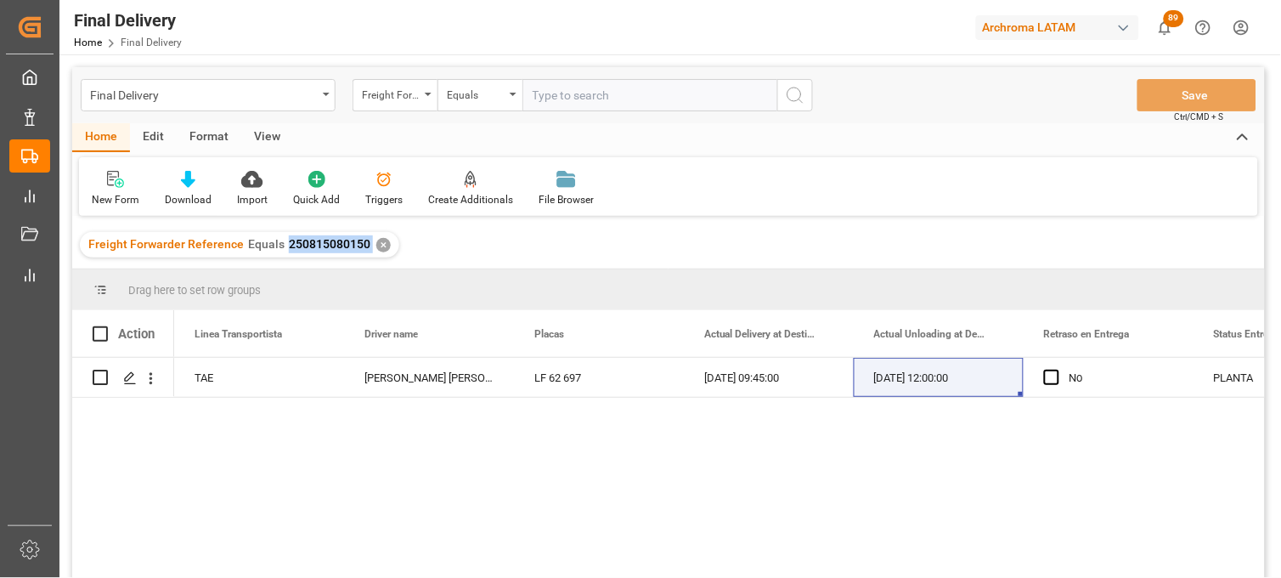
drag, startPoint x: 368, startPoint y: 244, endPoint x: 279, endPoint y: 249, distance: 89.4
click at [279, 249] on div "Freight Forwarder Reference Equals 250815080150 ✕" at bounding box center [239, 244] width 319 height 25
copy span "250815080150"
click at [376, 245] on div "✕" at bounding box center [383, 245] width 14 height 14
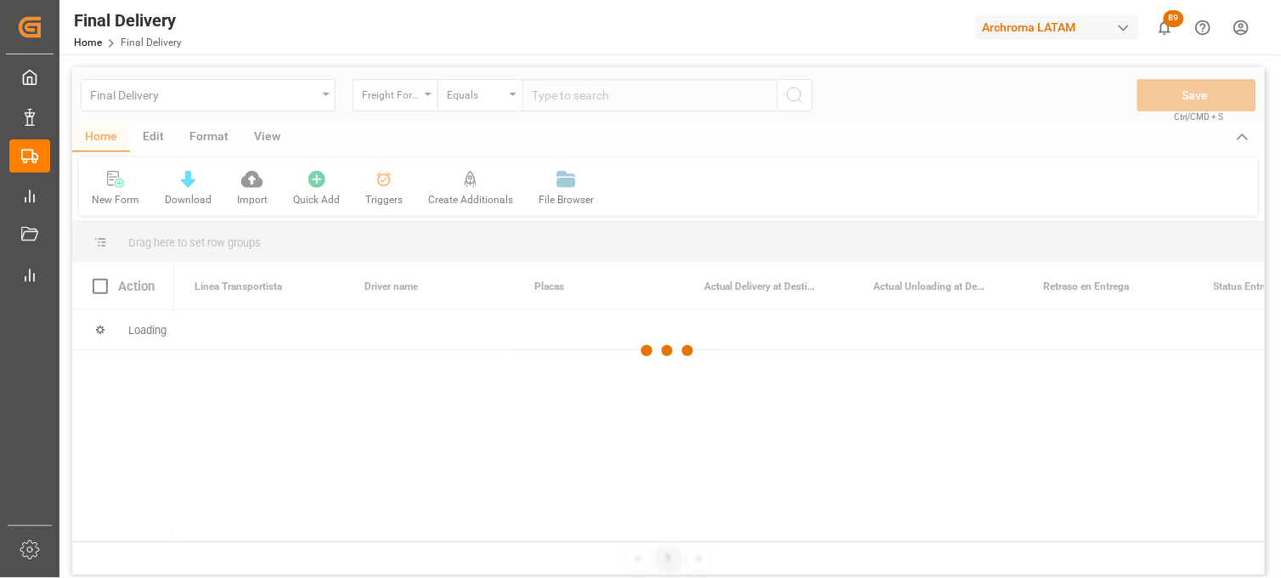
click at [579, 98] on div at bounding box center [668, 351] width 1193 height 568
click at [571, 92] on div at bounding box center [668, 351] width 1193 height 568
click at [517, 92] on div at bounding box center [668, 351] width 1193 height 568
click at [558, 95] on div at bounding box center [668, 351] width 1193 height 568
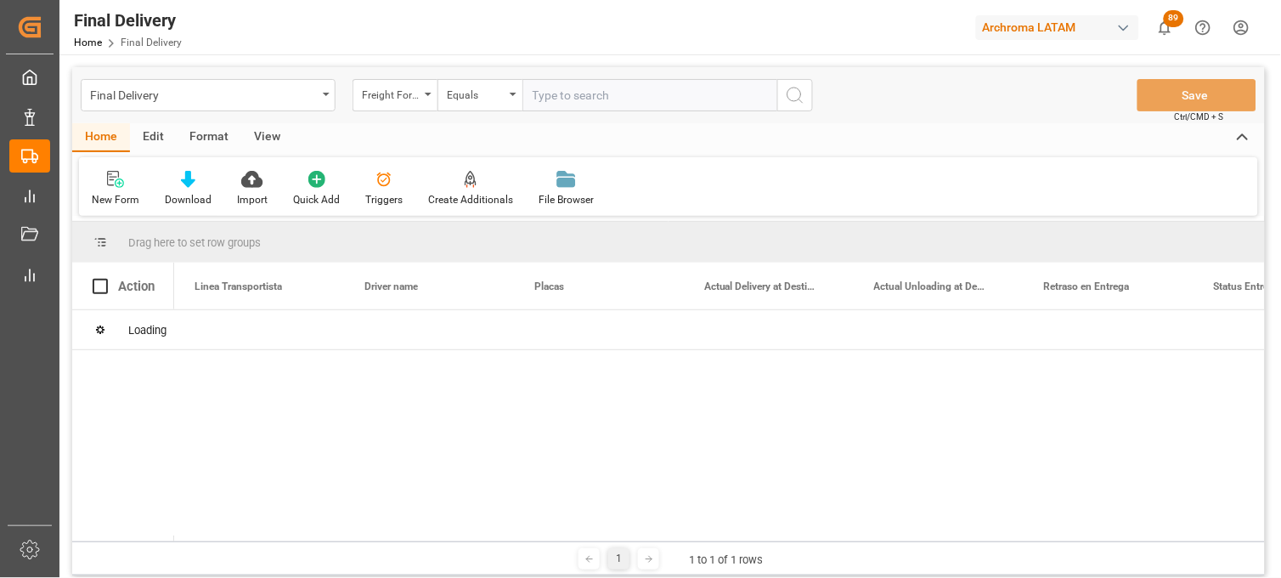
click at [553, 95] on input "text" at bounding box center [650, 95] width 255 height 32
paste input "250815080150"
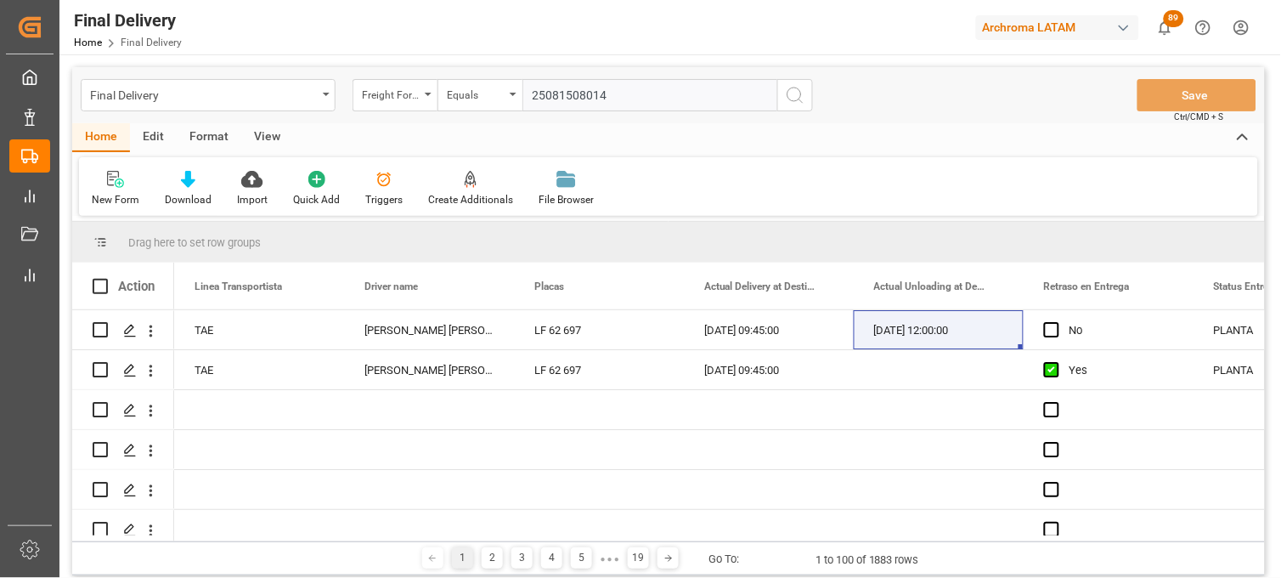
type input "250815080140"
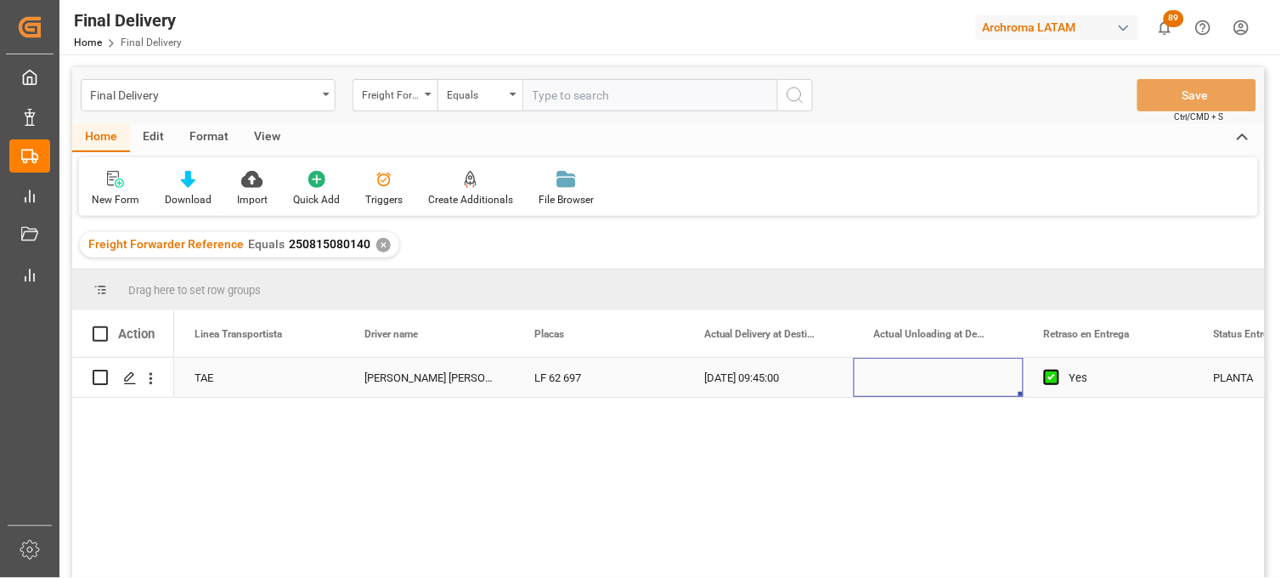
click at [923, 376] on div "Press SPACE to select this row." at bounding box center [939, 377] width 170 height 39
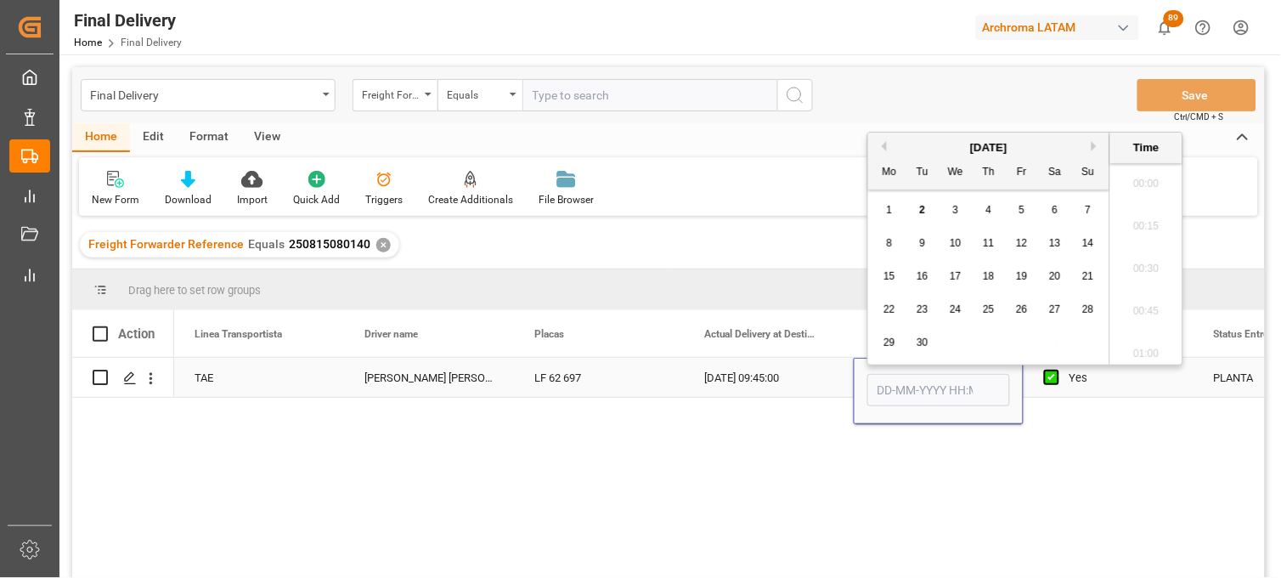
scroll to position [2299, 0]
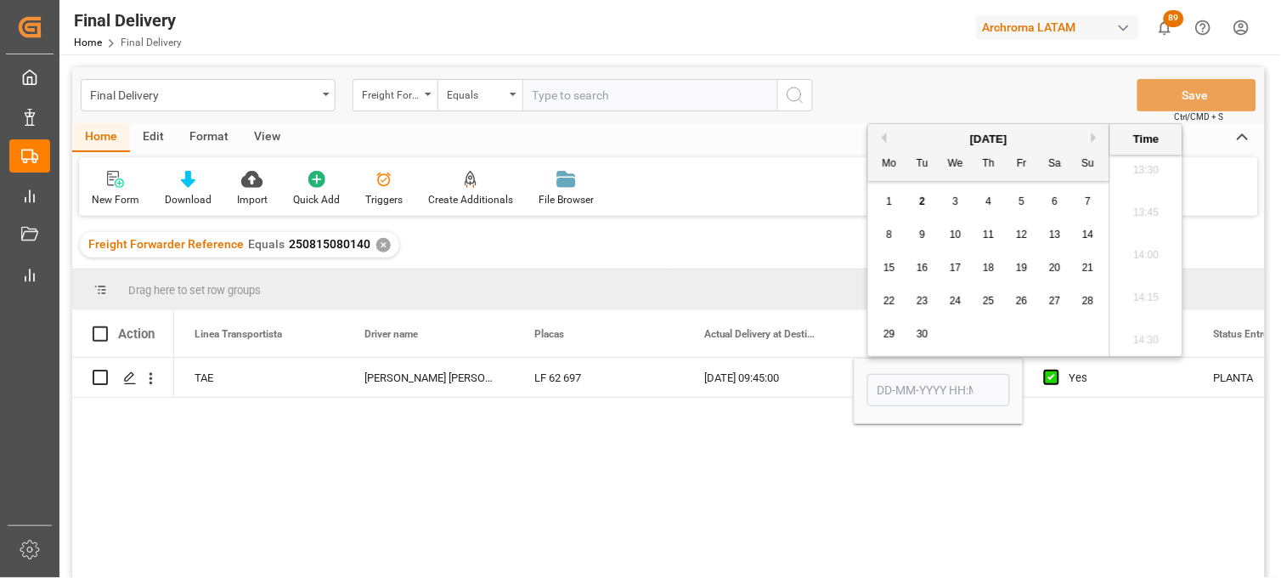
drag, startPoint x: 924, startPoint y: 195, endPoint x: 967, endPoint y: 221, distance: 50.3
click at [923, 195] on span "2" at bounding box center [923, 201] width 6 height 12
click at [1157, 301] on li "12:00" at bounding box center [1147, 293] width 72 height 42
type input "[DATE] 12:00"
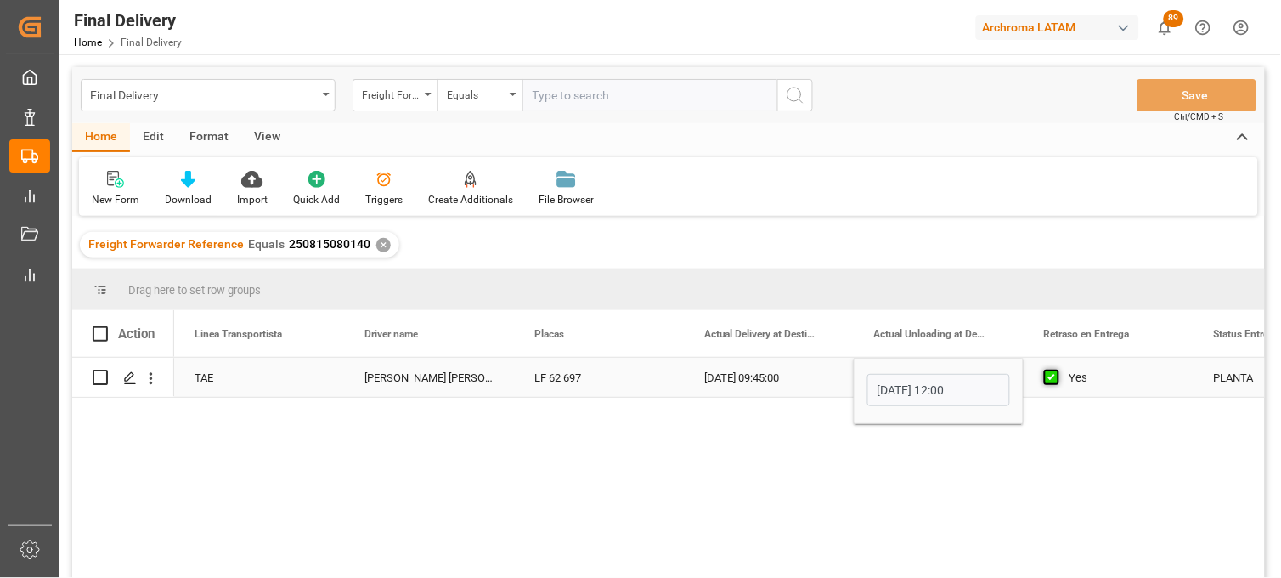
click at [1054, 377] on span "Press SPACE to select this row." at bounding box center [1051, 377] width 15 height 15
click at [1057, 370] on input "Press SPACE to select this row." at bounding box center [1057, 370] width 0 height 0
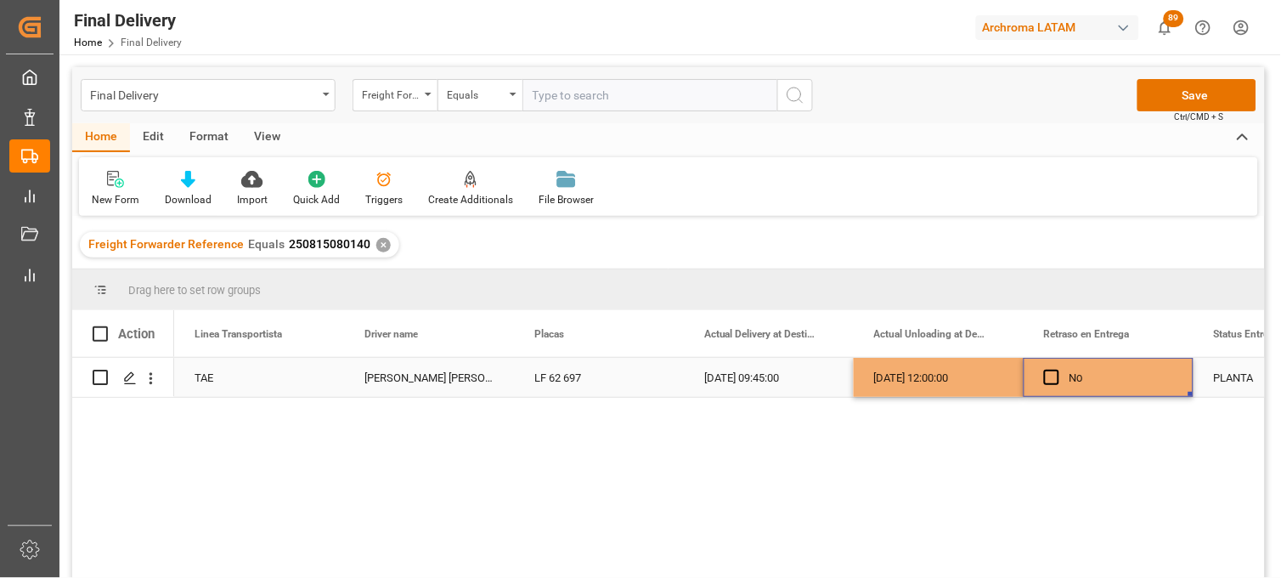
click at [922, 378] on div "[DATE] 12:00:00" at bounding box center [939, 377] width 170 height 39
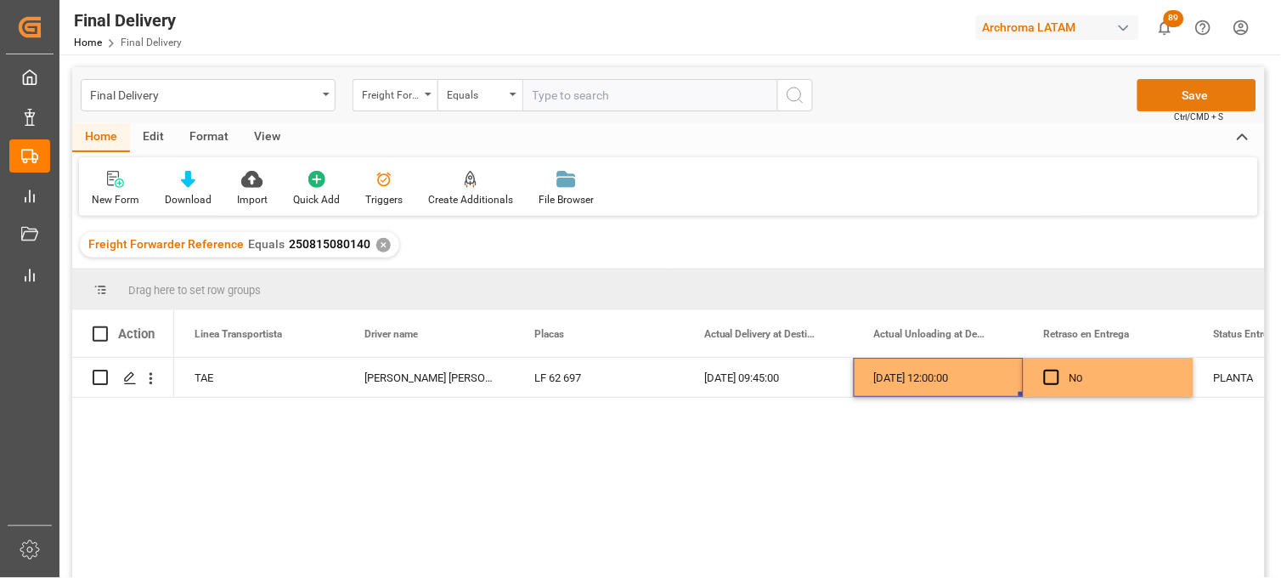
click at [1156, 98] on button "Save" at bounding box center [1197, 95] width 119 height 32
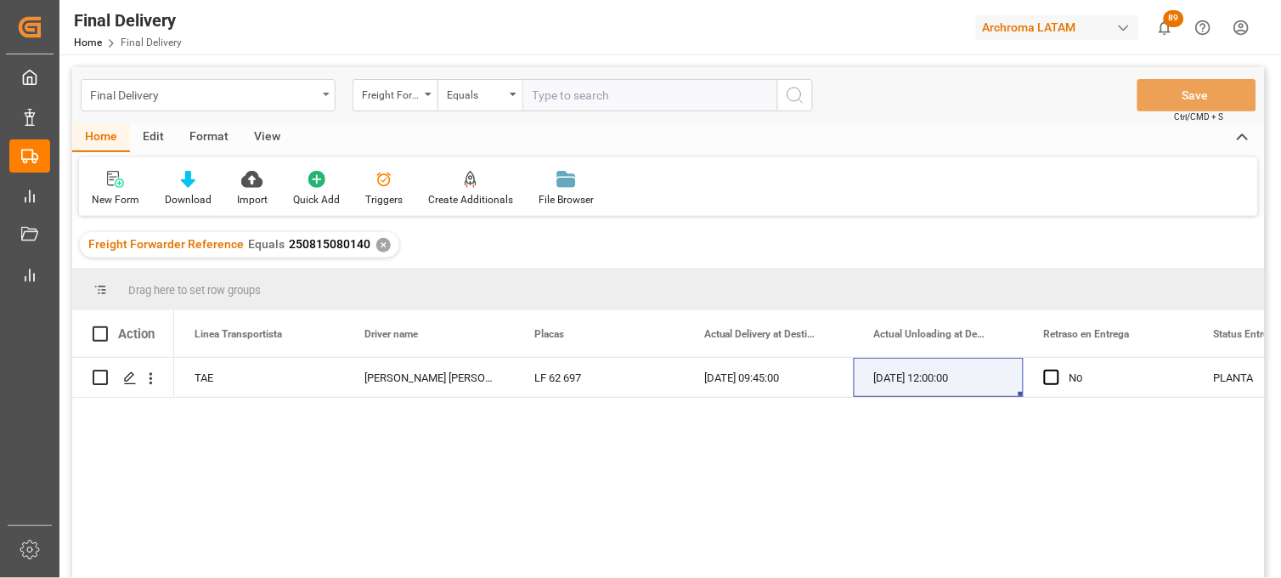
click at [326, 93] on icon "open menu" at bounding box center [326, 94] width 7 height 3
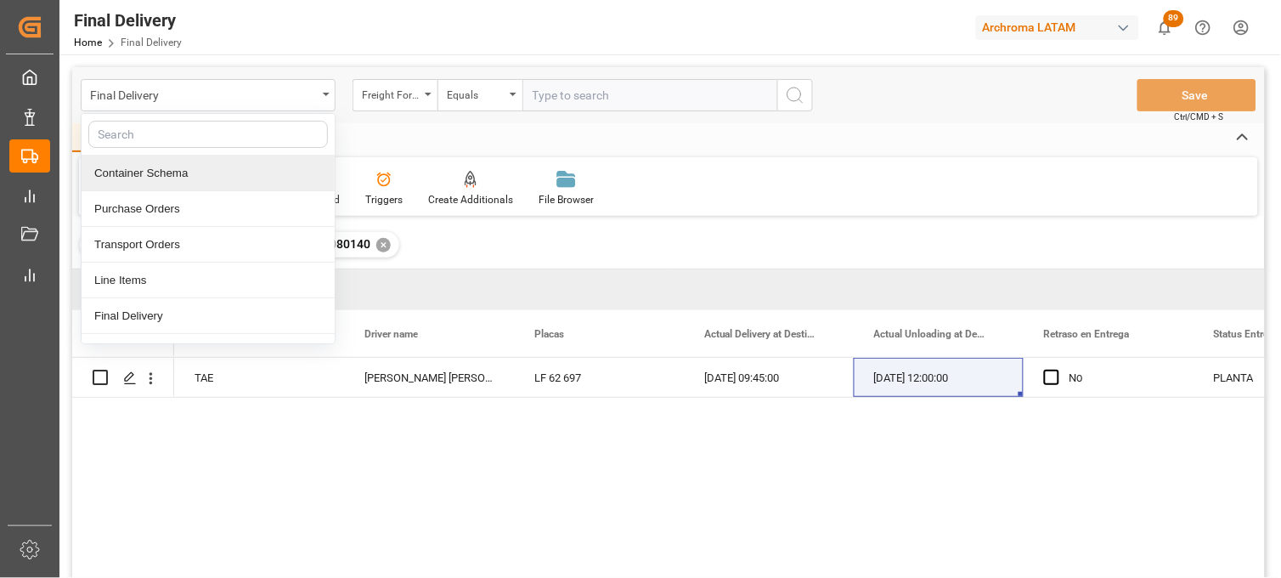
click at [193, 180] on div "Container Schema" at bounding box center [208, 173] width 253 height 36
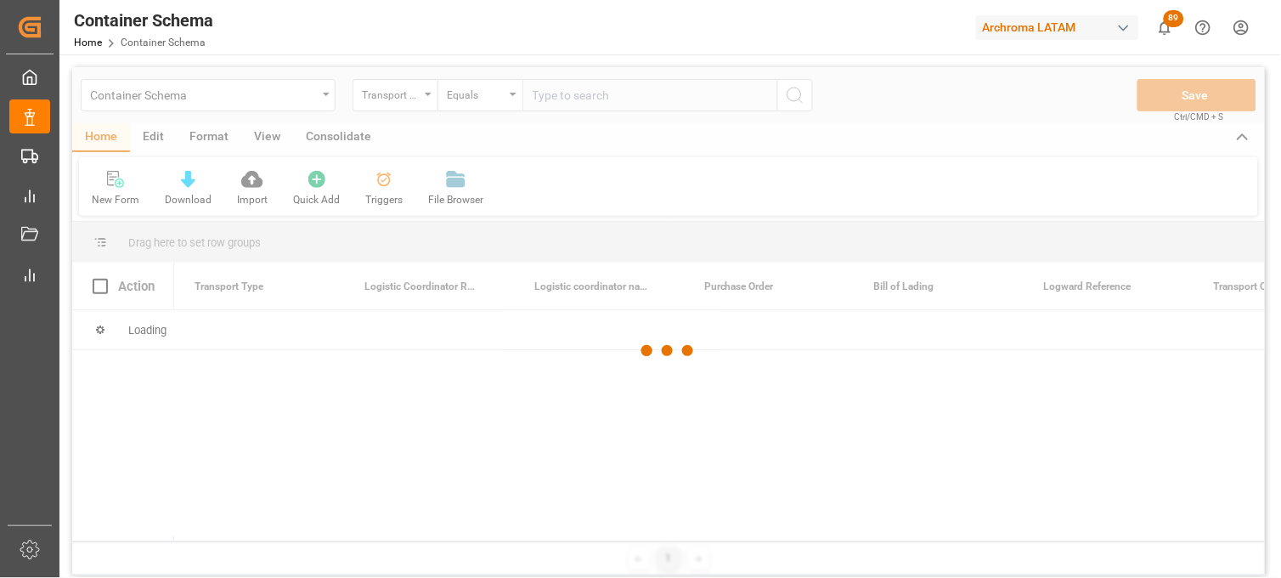
click at [398, 108] on div at bounding box center [668, 351] width 1193 height 568
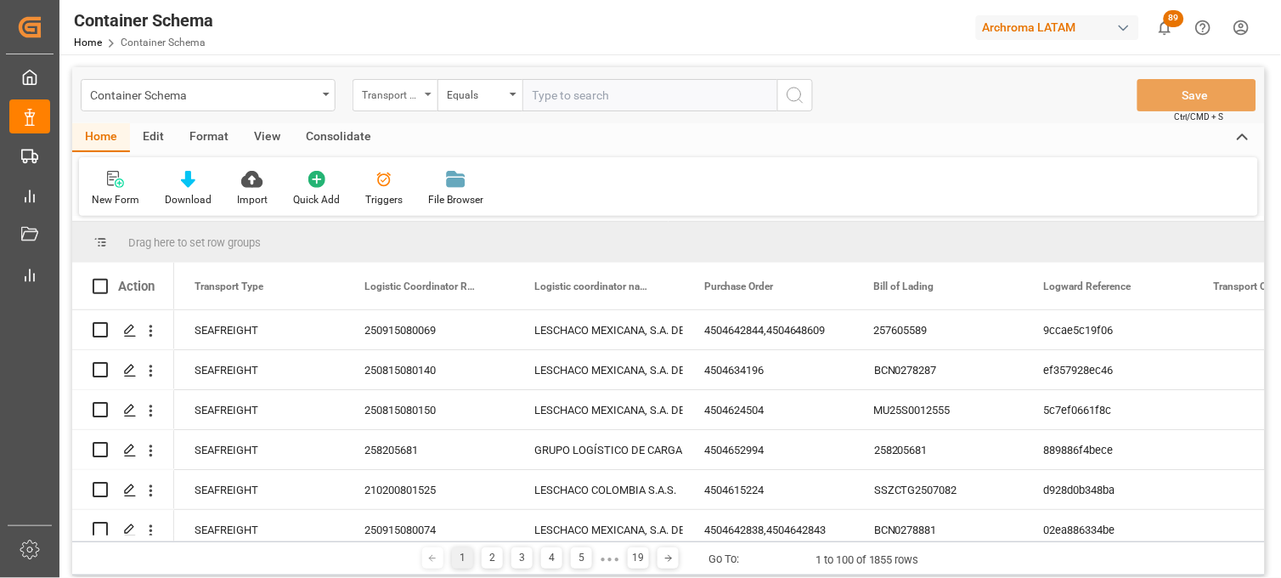
click at [416, 97] on div "Transport Type" at bounding box center [391, 93] width 58 height 20
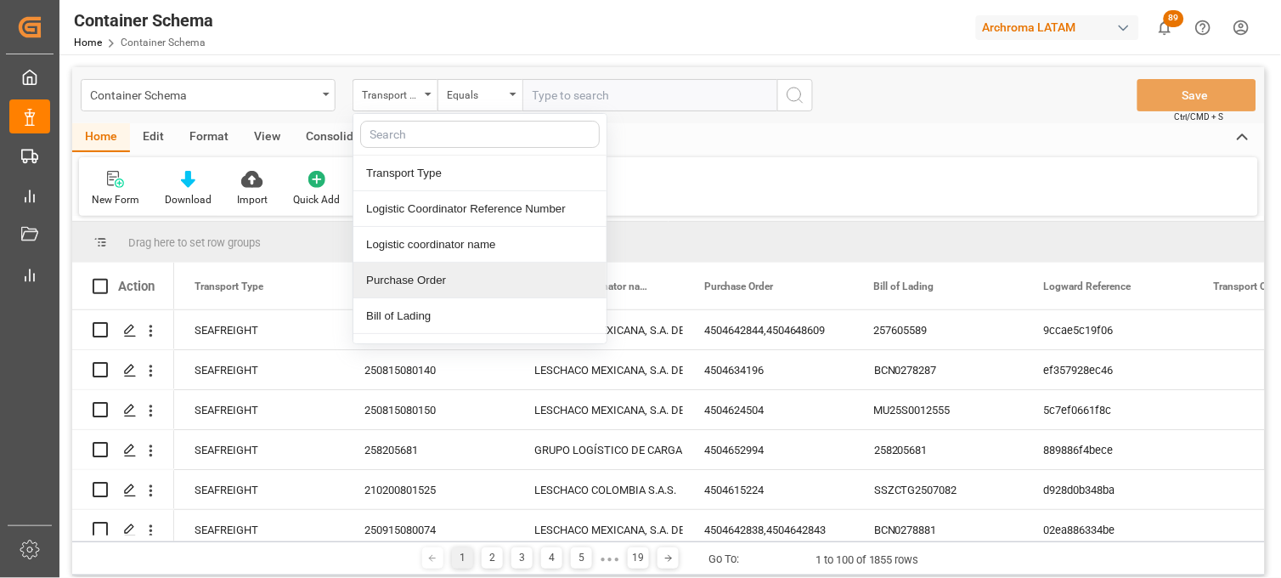
click at [427, 269] on div "Purchase Order" at bounding box center [479, 281] width 253 height 36
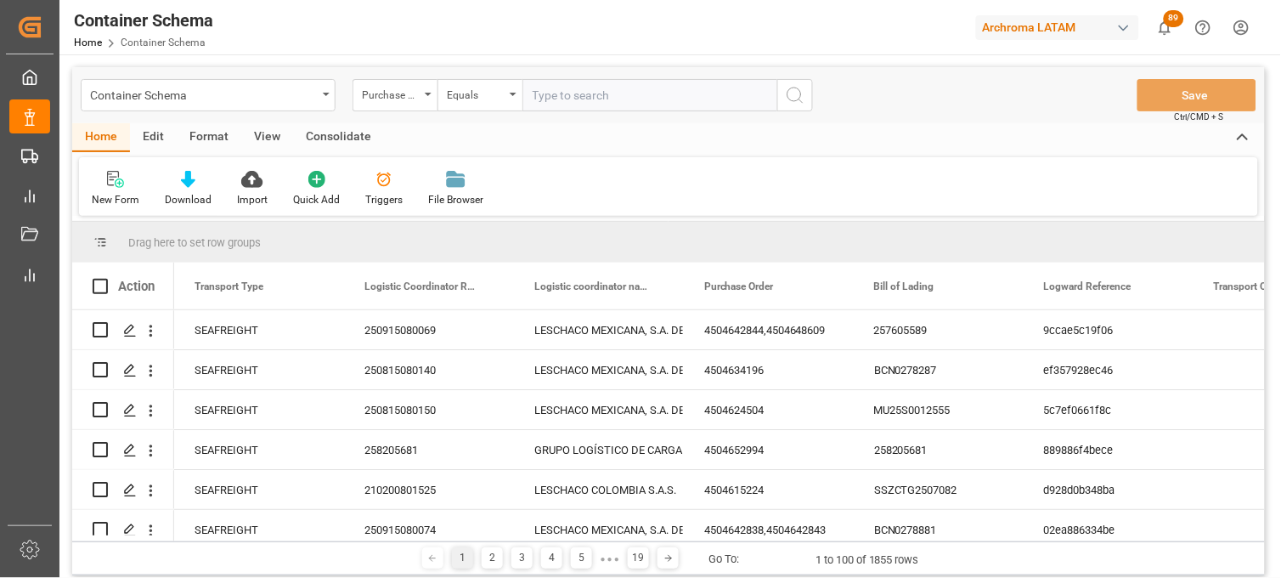
click at [563, 105] on input "text" at bounding box center [650, 95] width 255 height 32
paste input "4504654821"
type input "4504654821"
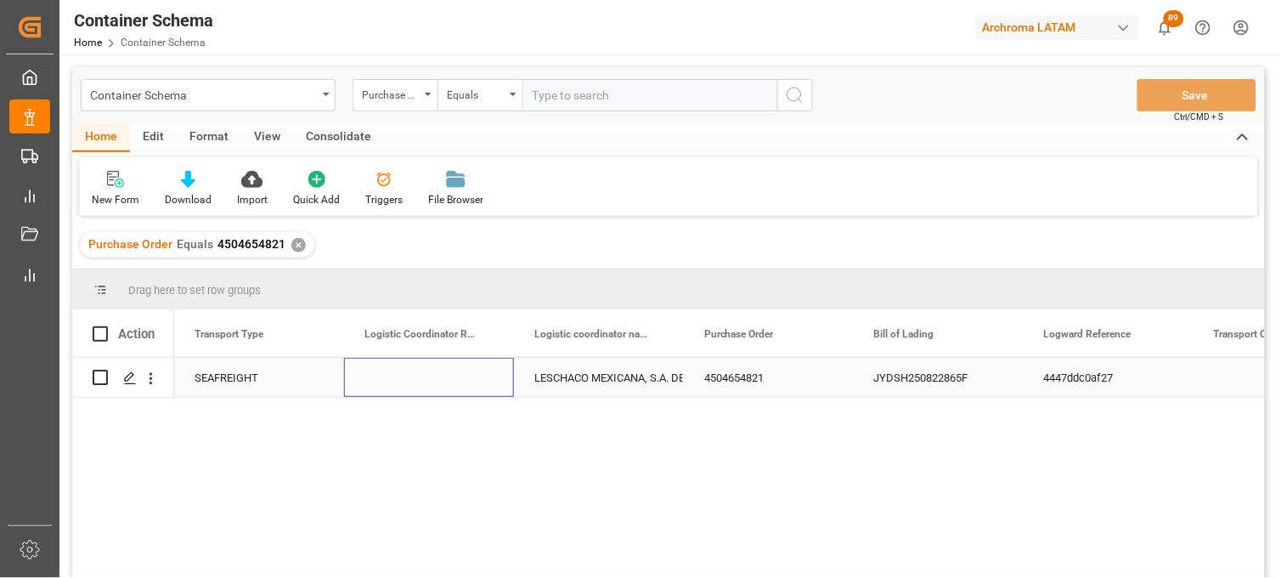
click at [400, 385] on div "Press SPACE to select this row." at bounding box center [429, 377] width 170 height 39
click at [400, 384] on div "Press SPACE to select this row." at bounding box center [429, 377] width 170 height 39
click at [401, 378] on input "Press SPACE to select this row." at bounding box center [429, 387] width 143 height 32
paste input "250915080113"
type input "250915080113"
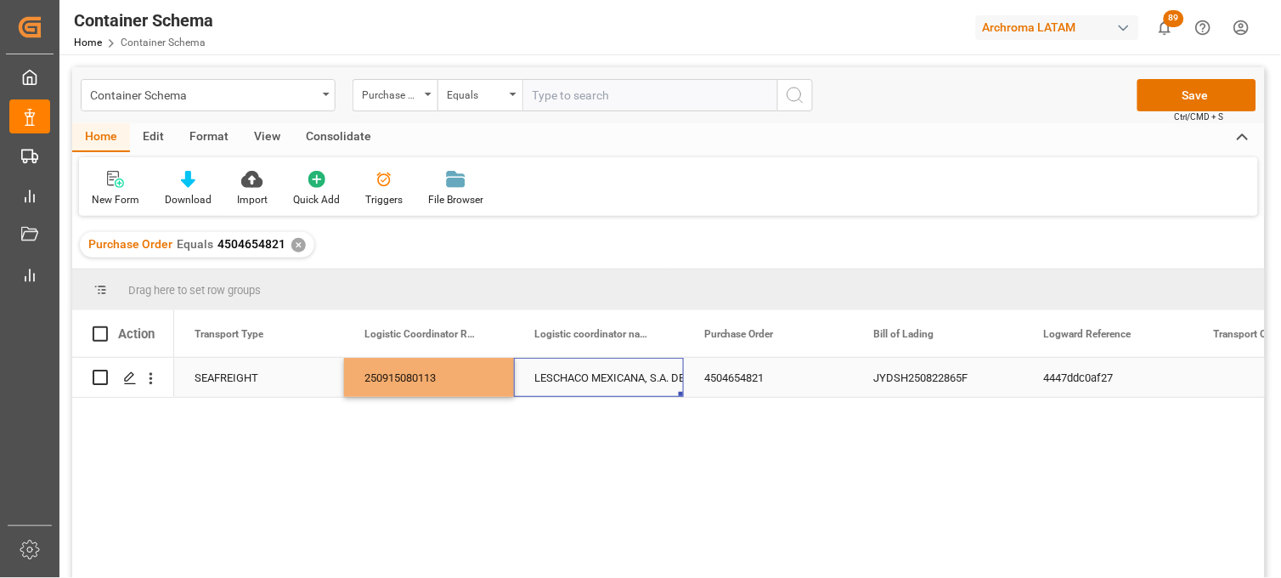
click at [607, 387] on div "LESCHACO MEXICANA, S.A. DE C.V." at bounding box center [598, 378] width 129 height 39
click at [1158, 108] on button "Save" at bounding box center [1197, 95] width 119 height 32
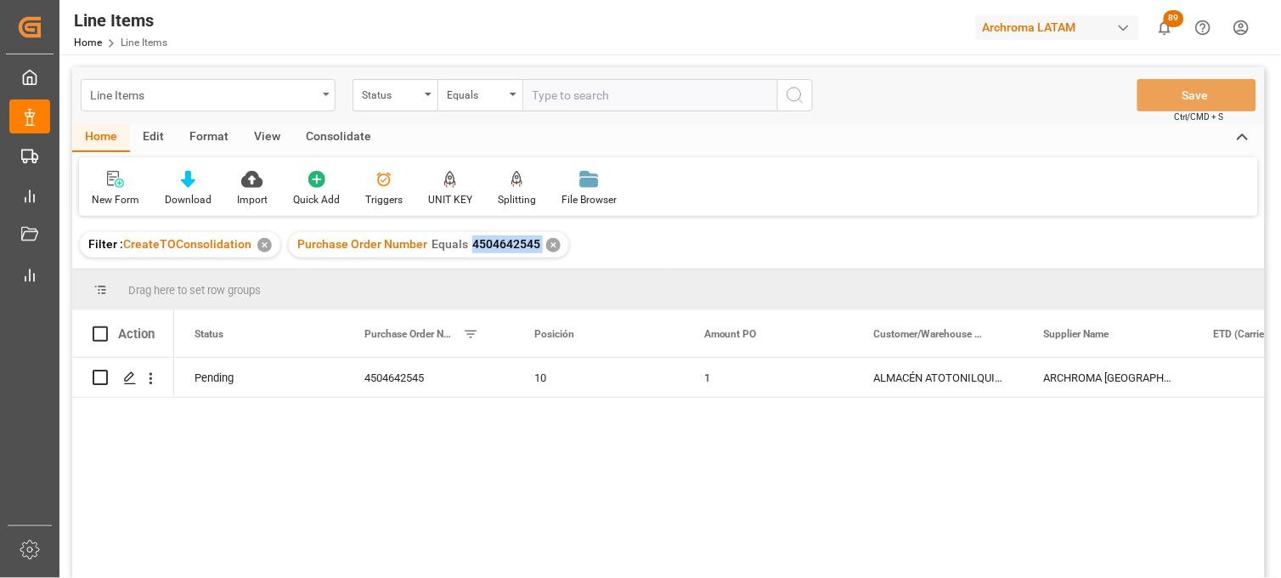
click at [194, 90] on div "Line Items" at bounding box center [203, 93] width 227 height 21
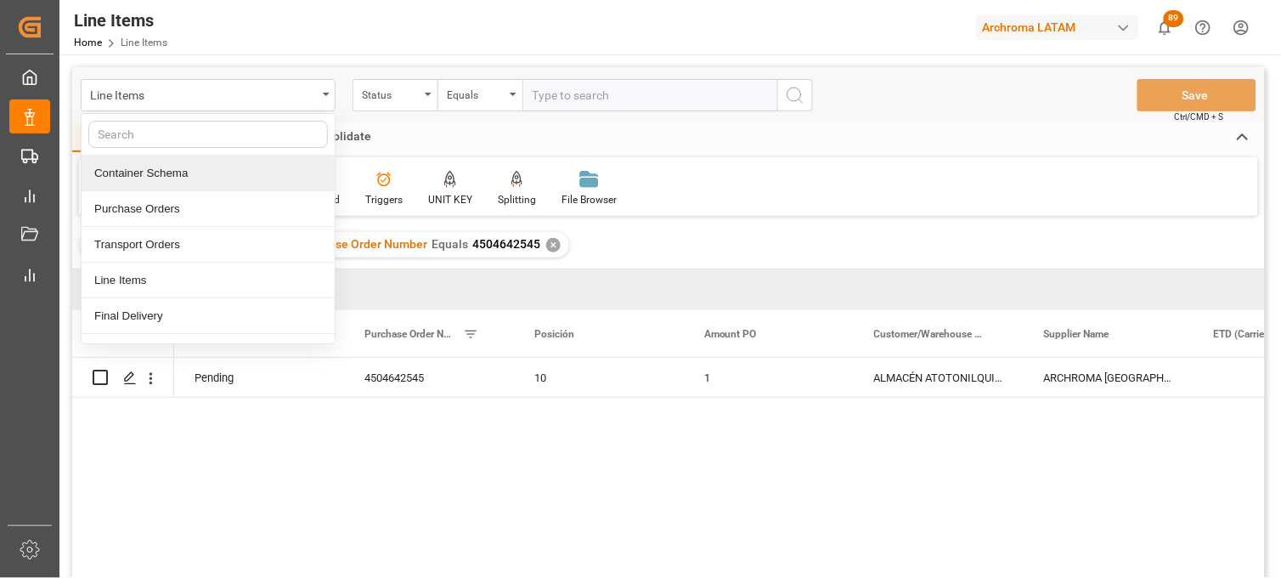
click at [348, 88] on div "Line Items Container Schema Purchase Orders Transport Orders Line Items Final D…" at bounding box center [447, 95] width 732 height 32
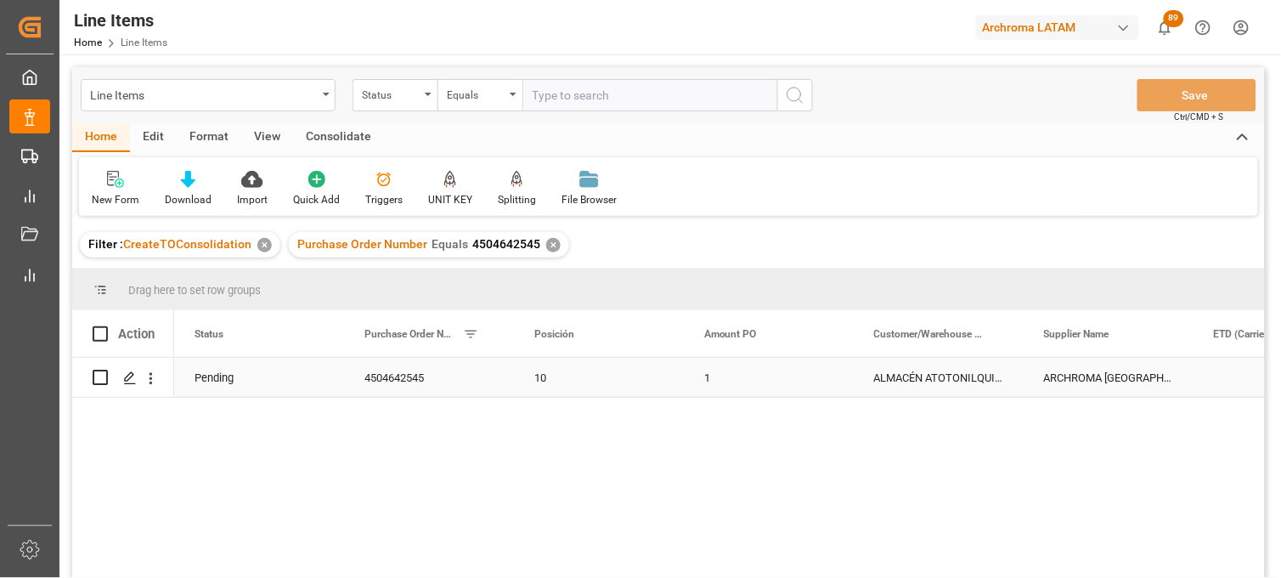
click at [915, 383] on div "ALMACÉN ATOTONILQUILLO" at bounding box center [939, 377] width 170 height 39
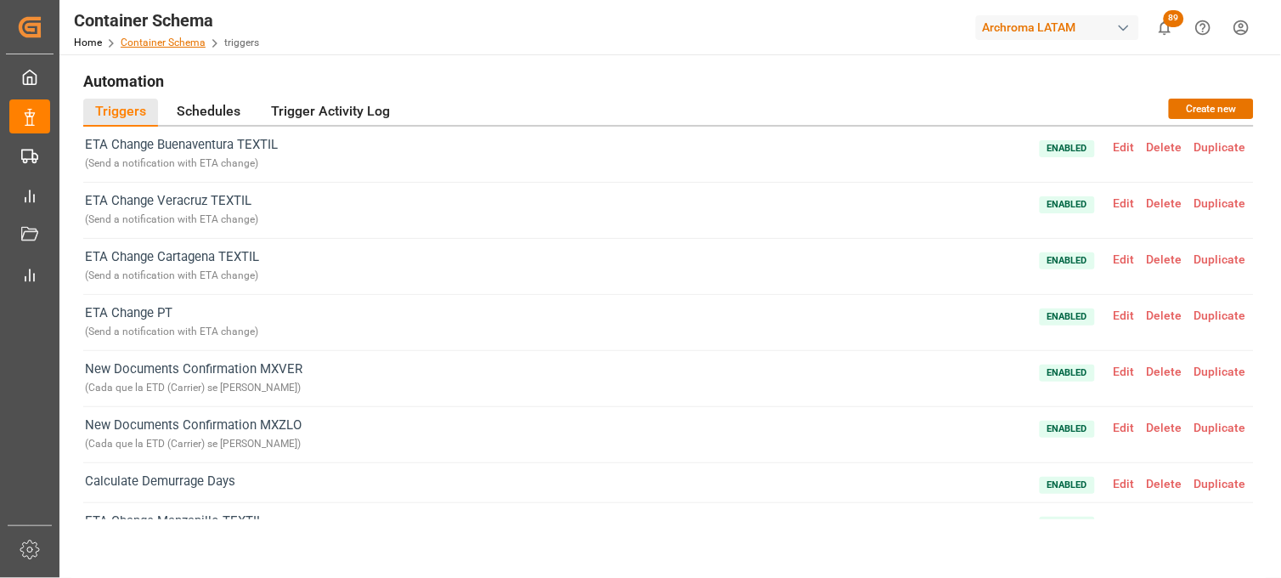
click at [157, 44] on link "Container Schema" at bounding box center [163, 43] width 85 height 12
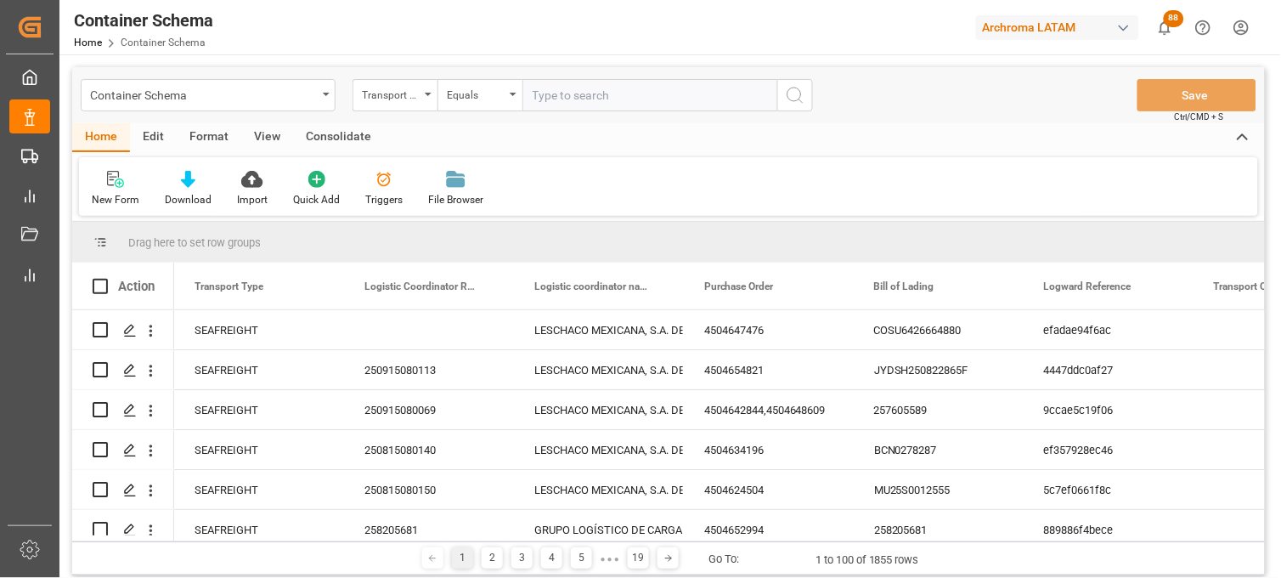
drag, startPoint x: 1056, startPoint y: 192, endPoint x: 605, endPoint y: 184, distance: 451.3
click at [1056, 192] on div "New Form Download Import Quick Add Triggers File Browser" at bounding box center [668, 186] width 1179 height 59
click at [375, 97] on div "Transport Type" at bounding box center [391, 93] width 58 height 20
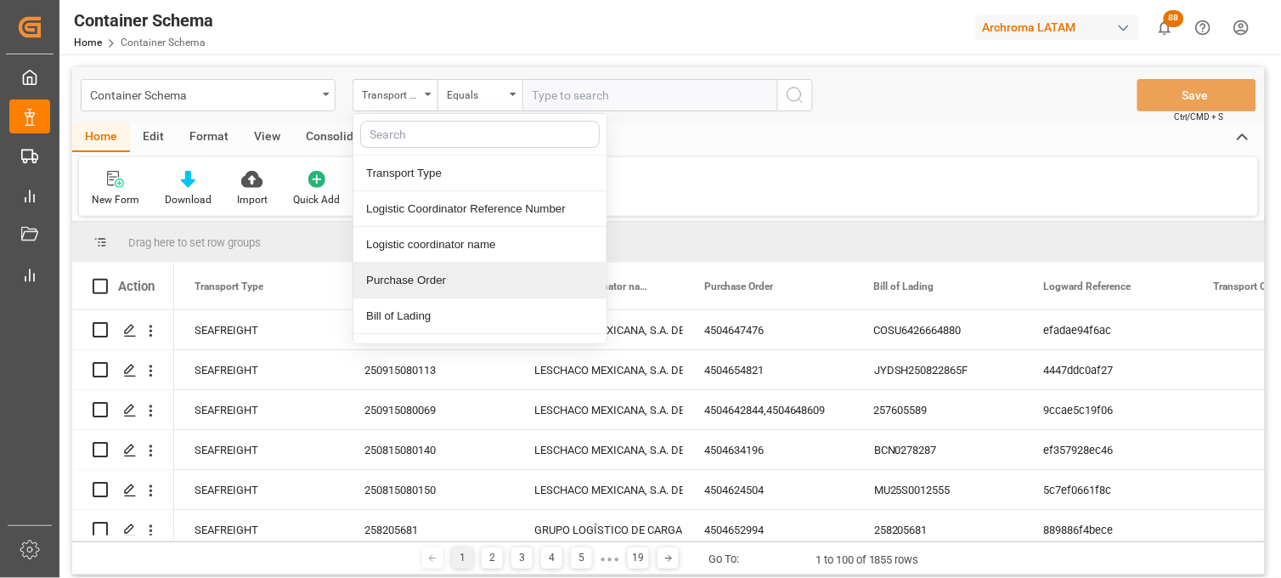
click at [419, 266] on div "Purchase Order" at bounding box center [479, 281] width 253 height 36
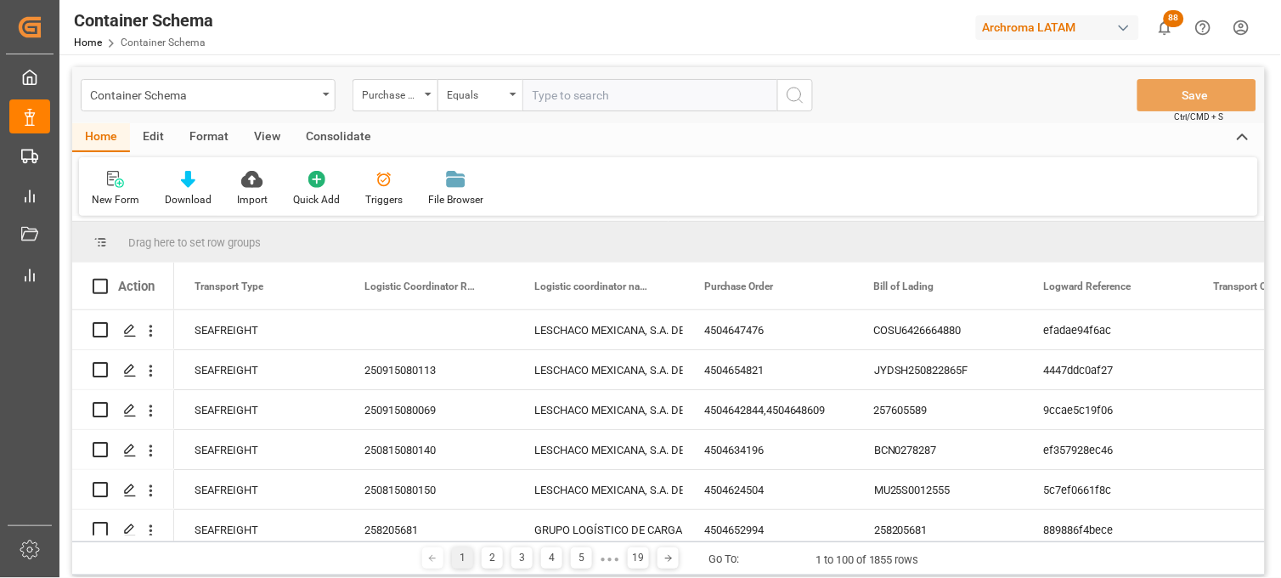
click at [540, 89] on input "text" at bounding box center [650, 95] width 255 height 32
paste input "4504642545"
type input "4504642545"
